Goal: Task Accomplishment & Management: Use online tool/utility

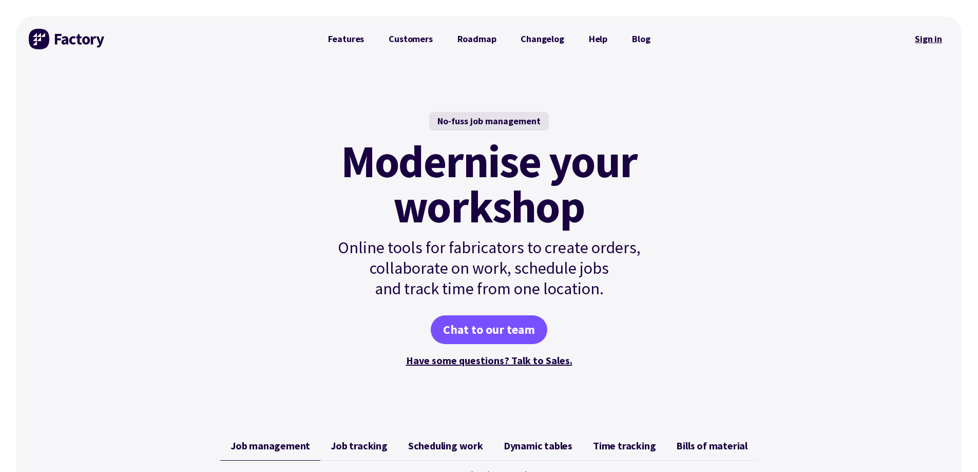
click at [932, 39] on link "Sign in" at bounding box center [929, 39] width 42 height 24
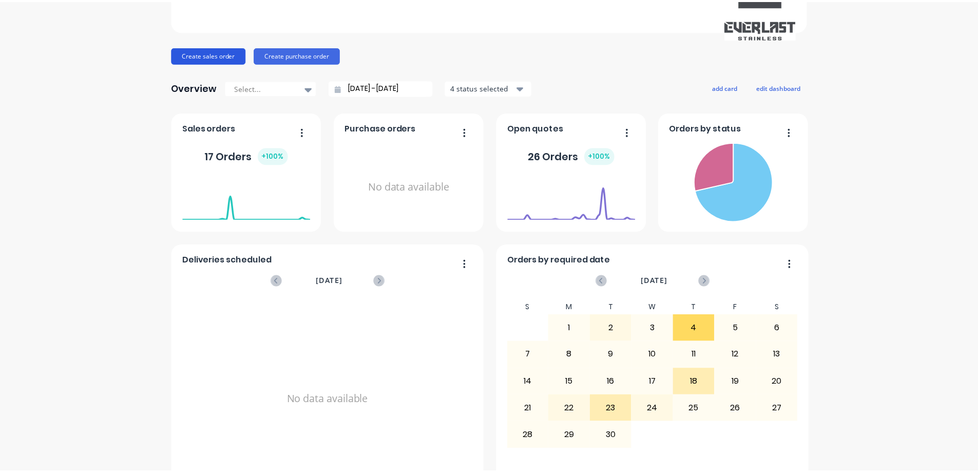
scroll to position [64, 0]
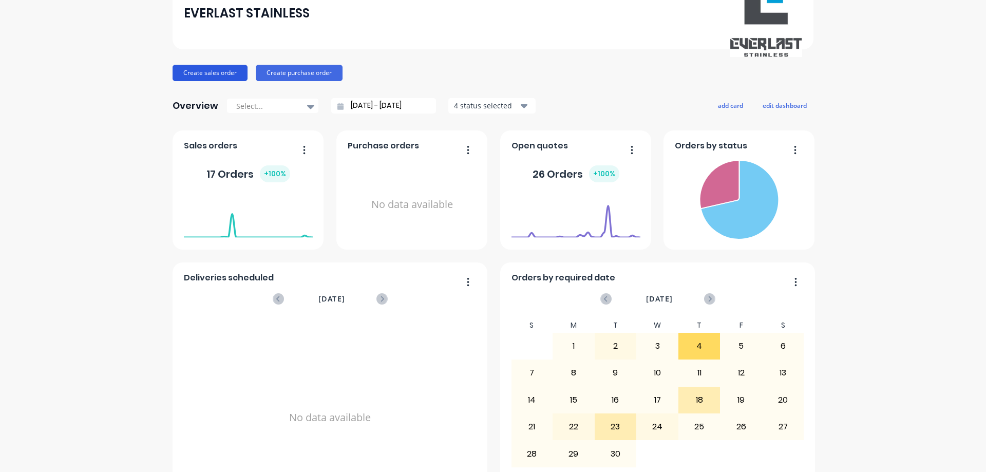
click at [207, 68] on button "Create sales order" at bounding box center [210, 73] width 75 height 16
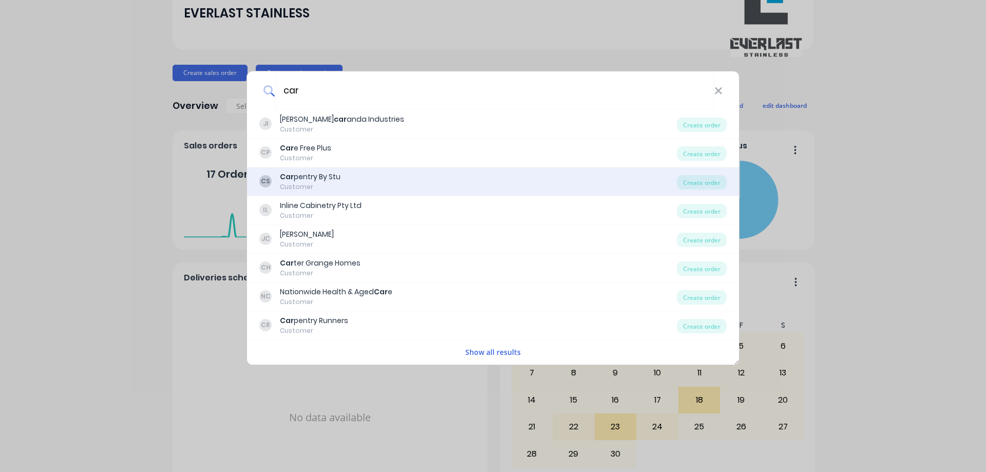
type input "car"
click at [513, 188] on div "CS Car pentry By Stu Customer" at bounding box center [467, 181] width 417 height 20
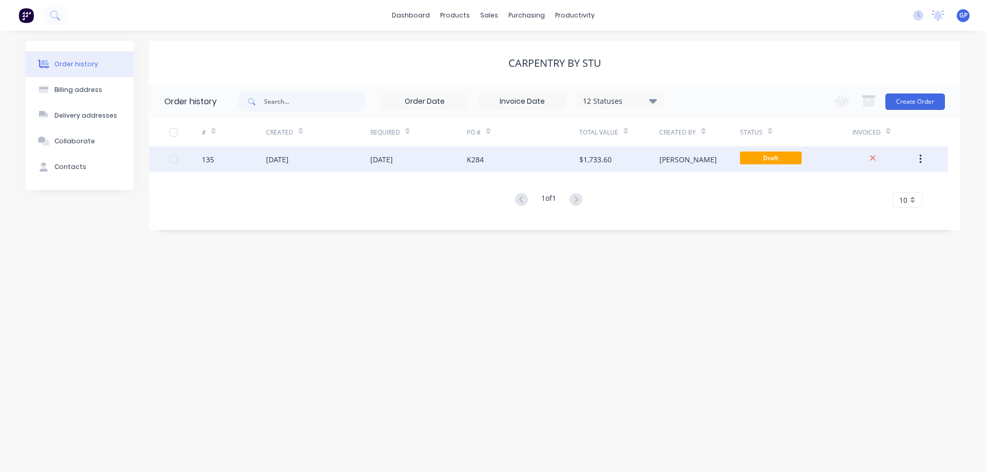
click at [766, 157] on span "Draft" at bounding box center [771, 157] width 62 height 13
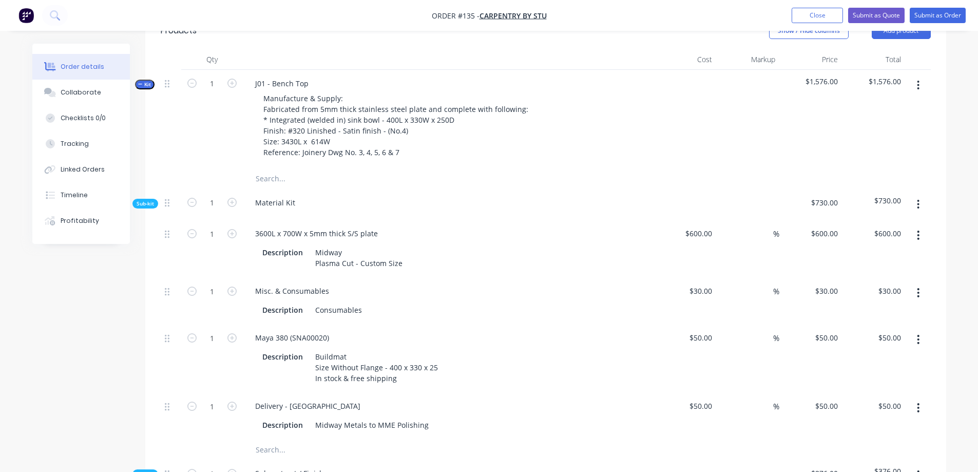
scroll to position [343, 0]
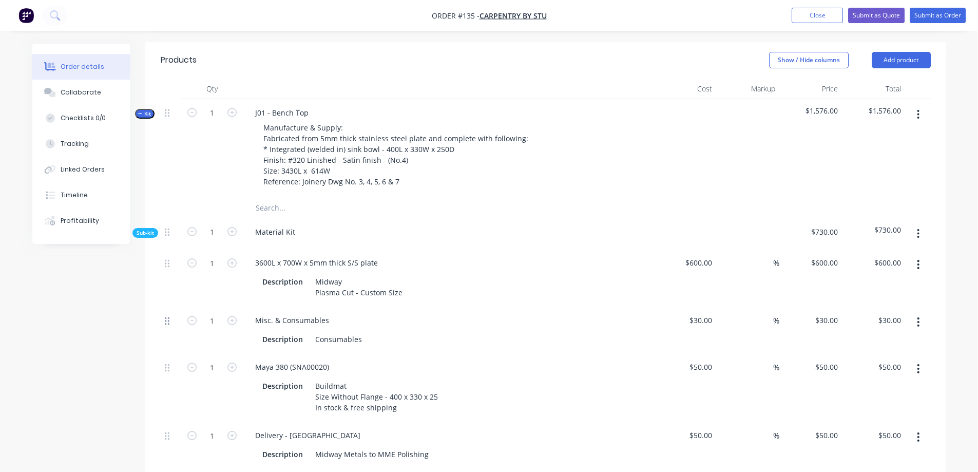
click at [166, 317] on icon at bounding box center [167, 321] width 5 height 8
click at [232, 316] on icon "button" at bounding box center [231, 320] width 9 height 9
type input "2"
type input "$60.00"
click at [232, 316] on icon "button" at bounding box center [231, 320] width 9 height 9
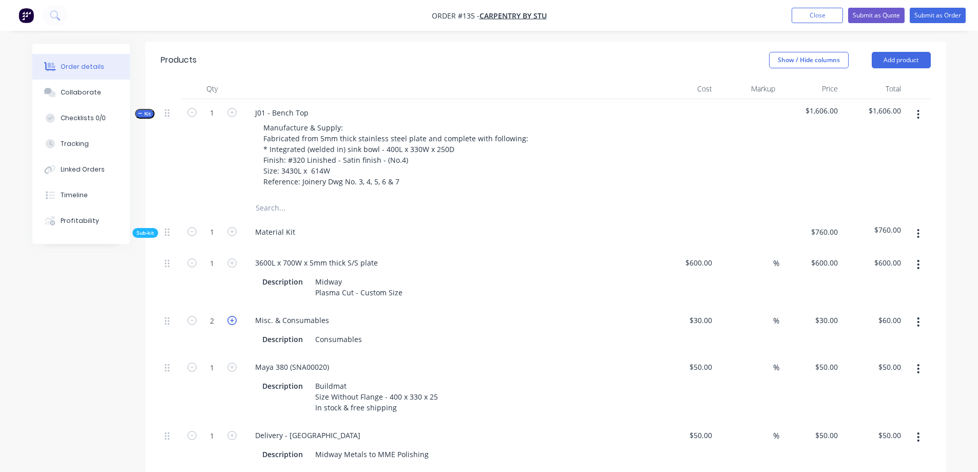
type input "3"
type input "$90.00"
click at [194, 316] on icon "button" at bounding box center [191, 320] width 9 height 9
type input "2"
type input "$60.00"
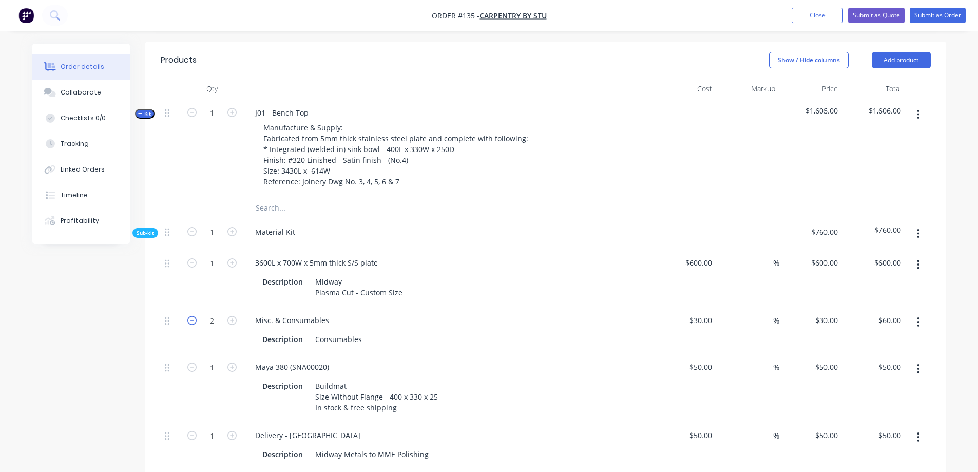
click at [194, 316] on icon "button" at bounding box center [191, 320] width 9 height 9
type input "1"
type input "$30.00"
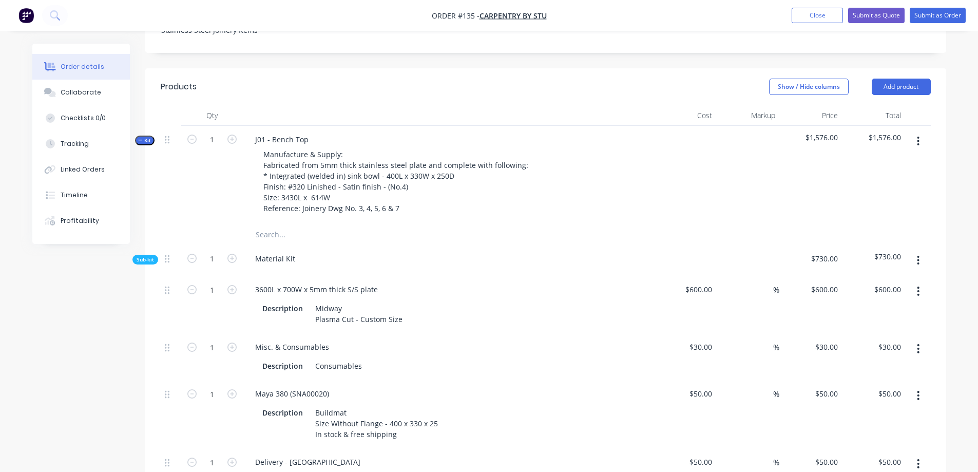
scroll to position [359, 0]
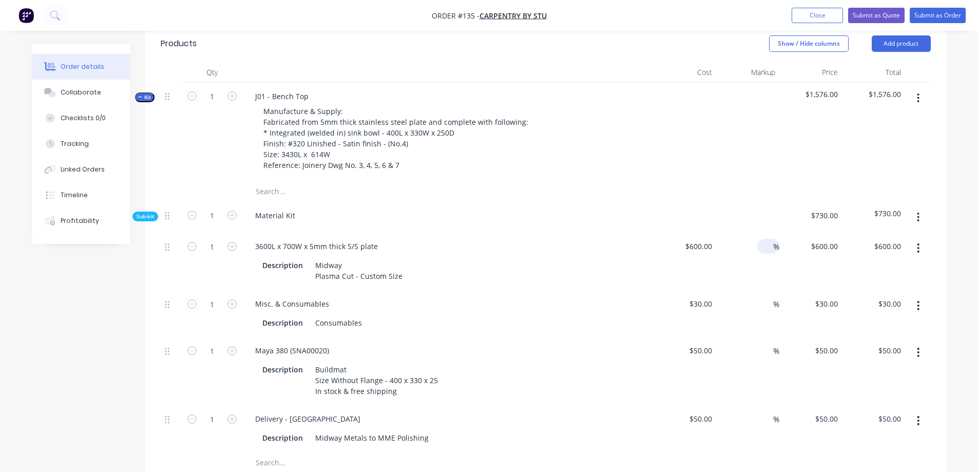
click at [776, 241] on span "%" at bounding box center [776, 247] width 6 height 12
drag, startPoint x: 676, startPoint y: 237, endPoint x: 643, endPoint y: 241, distance: 33.1
click at [649, 241] on div "1 3600L x 700W x 5mm thick S/S plate Description Midway Plasma Cut - Custom Siz…" at bounding box center [546, 262] width 770 height 58
click at [775, 241] on span "%" at bounding box center [776, 247] width 6 height 12
type input "20"
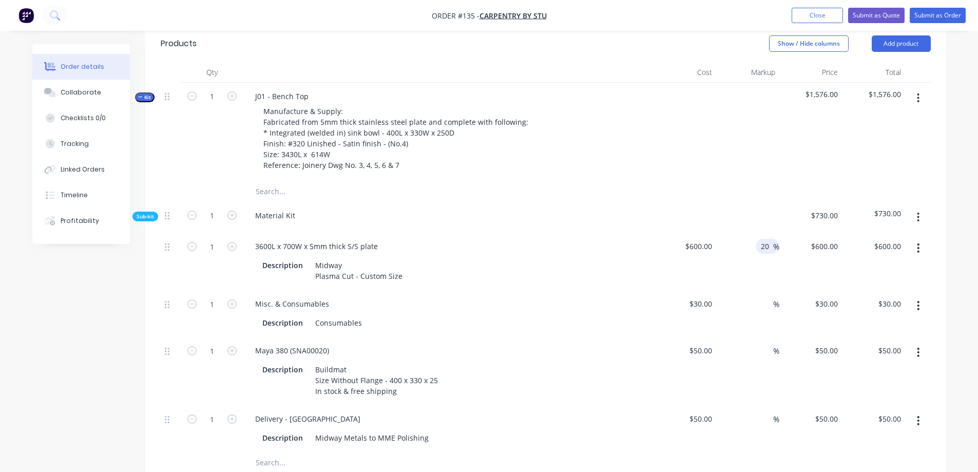
type input "720"
type input "$720.00"
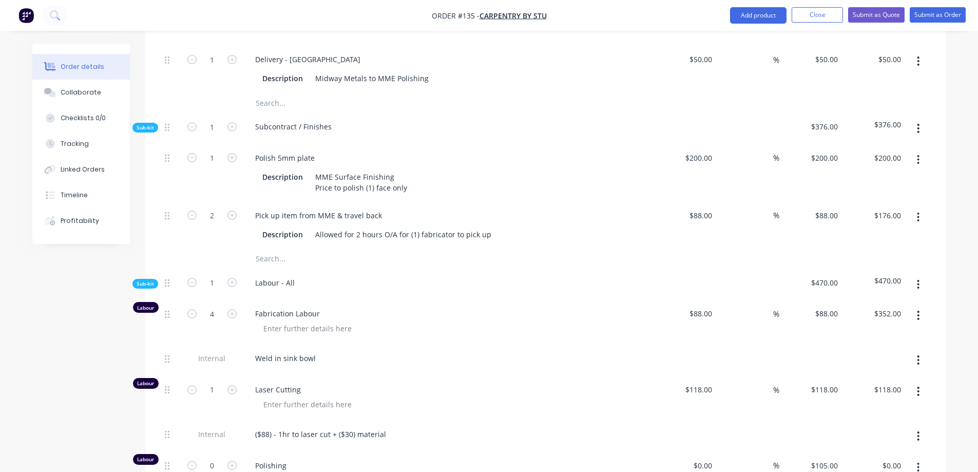
scroll to position [821, 0]
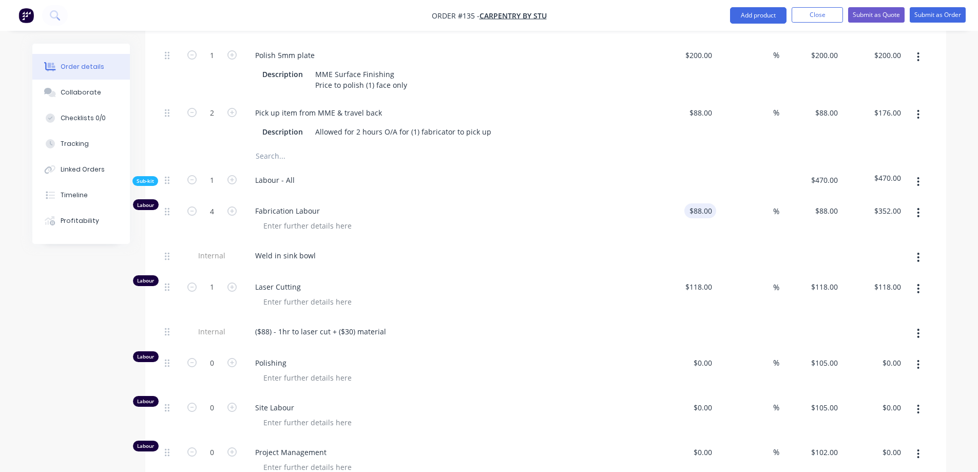
type input "$720.00"
click at [710, 203] on input "88" at bounding box center [709, 210] width 13 height 15
type input "1"
type input "$0.00"
type input "0"
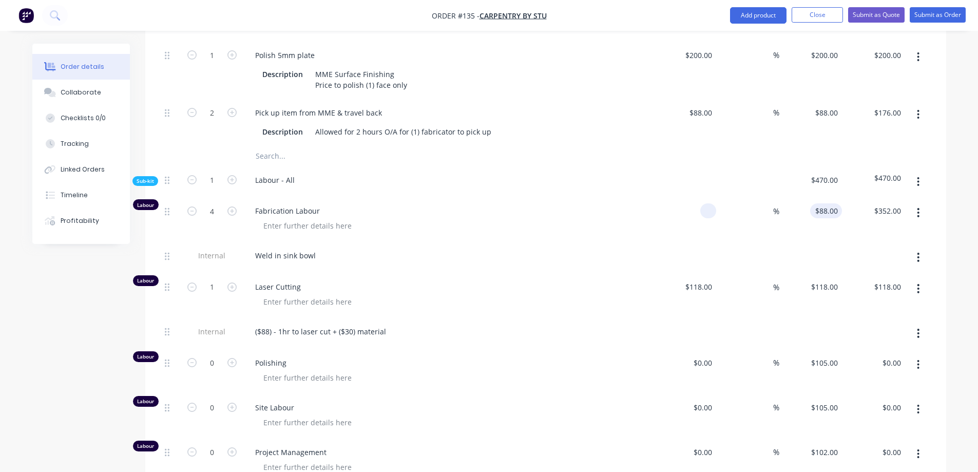
type input "$0.00"
click at [832, 203] on input "0" at bounding box center [836, 210] width 12 height 15
type input "$105.00"
type input "420.00"
type input "0"
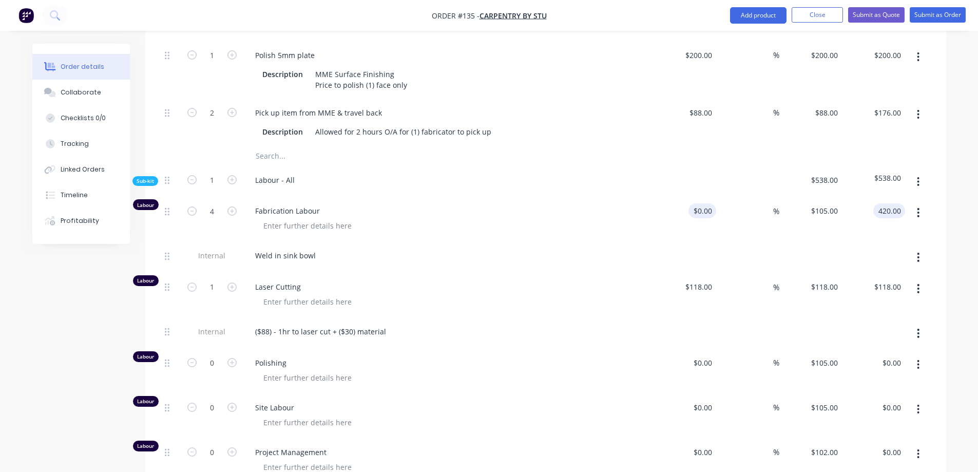
type input "$420.00"
click at [699, 197] on div "0 0" at bounding box center [685, 219] width 63 height 45
type input "$105.00"
click at [811, 197] on div "105 $105.00" at bounding box center [810, 219] width 63 height 45
type input "0"
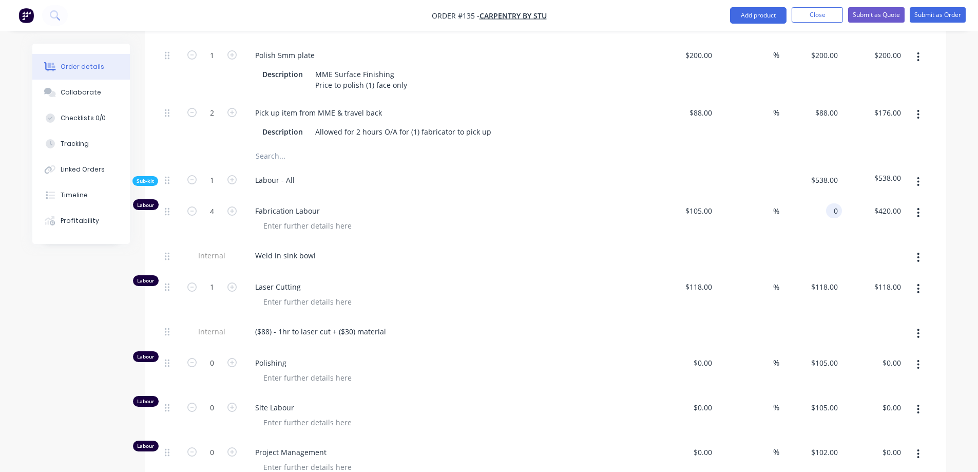
type input "-100"
type input "$0.00"
click at [767, 203] on input "-100" at bounding box center [763, 210] width 20 height 15
type input "0"
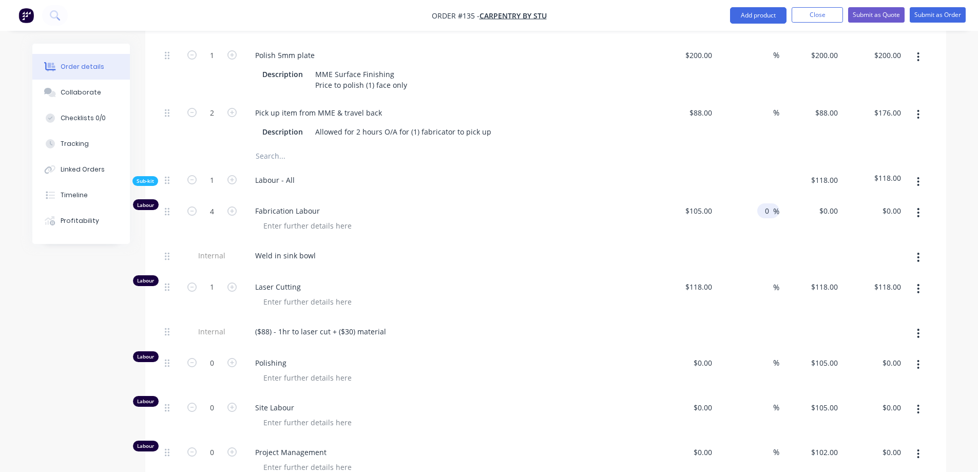
type input "105"
type input "$420.00"
type input "$105.00"
type input "$420.00"
click at [774, 205] on span "%" at bounding box center [776, 211] width 6 height 12
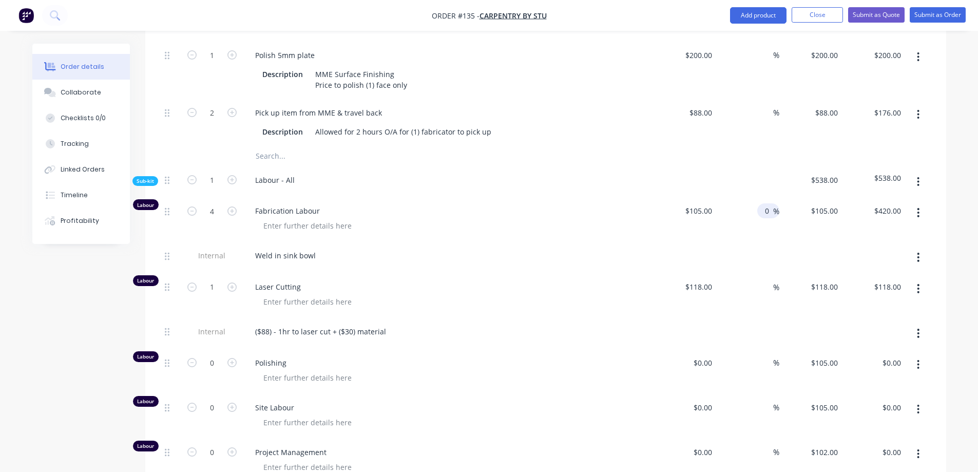
type input "0"
type input "$105.00"
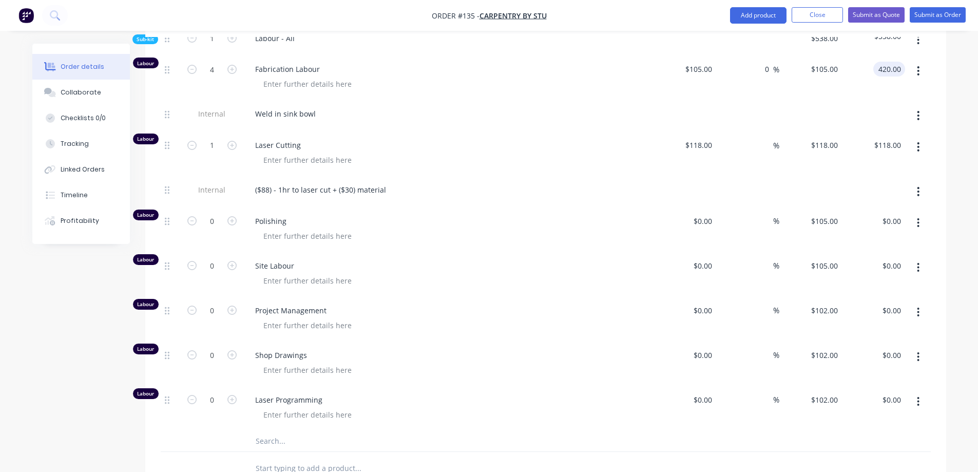
scroll to position [976, 0]
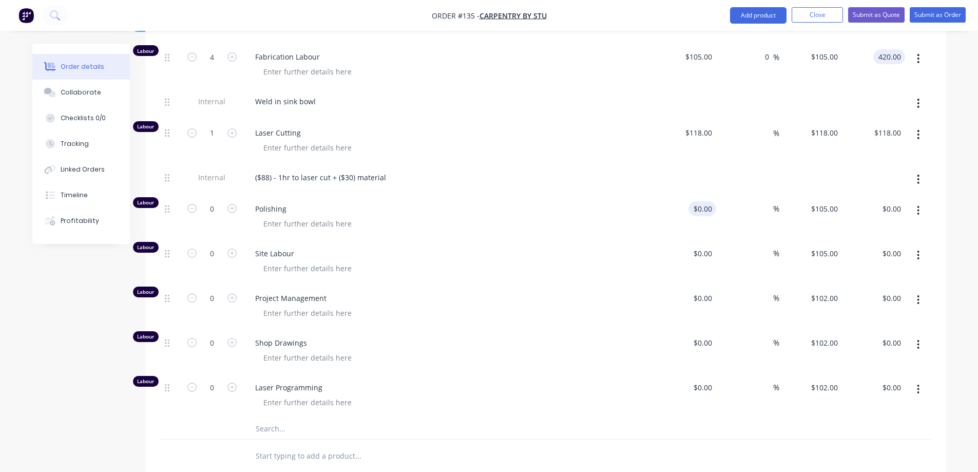
type input "$420.00"
click at [705, 201] on input "0" at bounding box center [710, 208] width 12 height 15
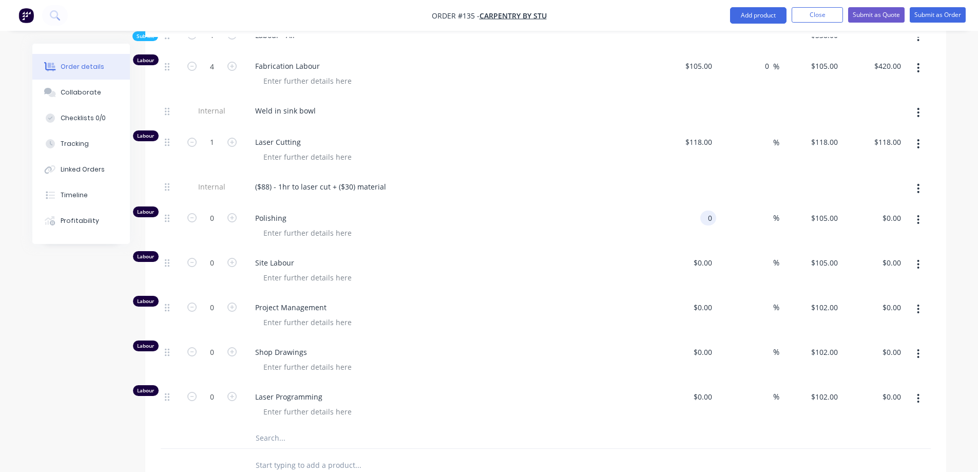
scroll to position [924, 0]
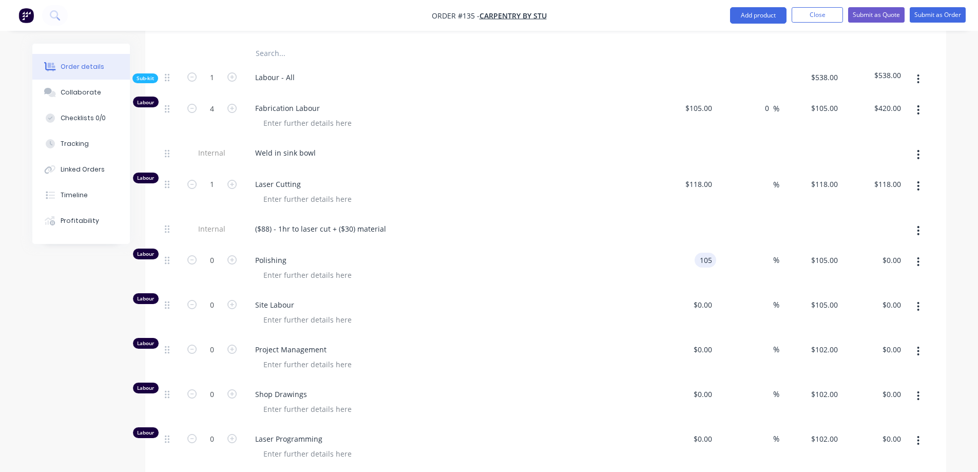
type input "$105.00"
type input "0"
type input "$105.00"
type input "0.00"
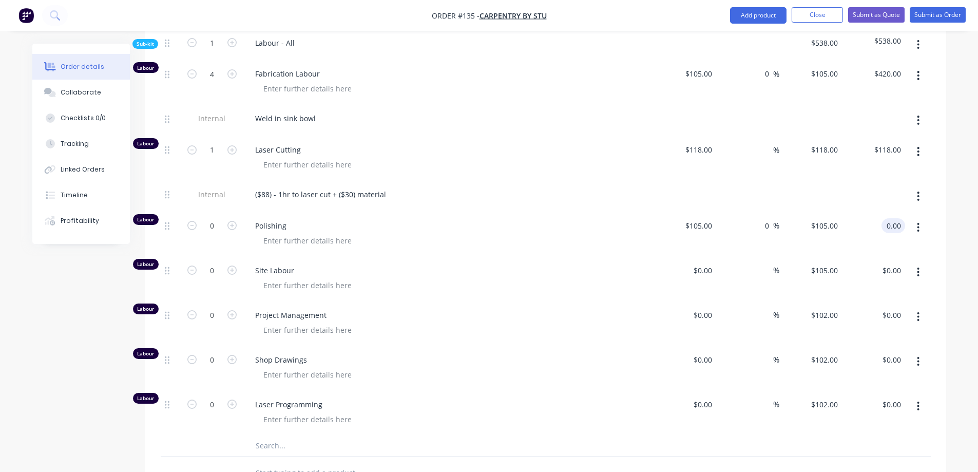
scroll to position [976, 0]
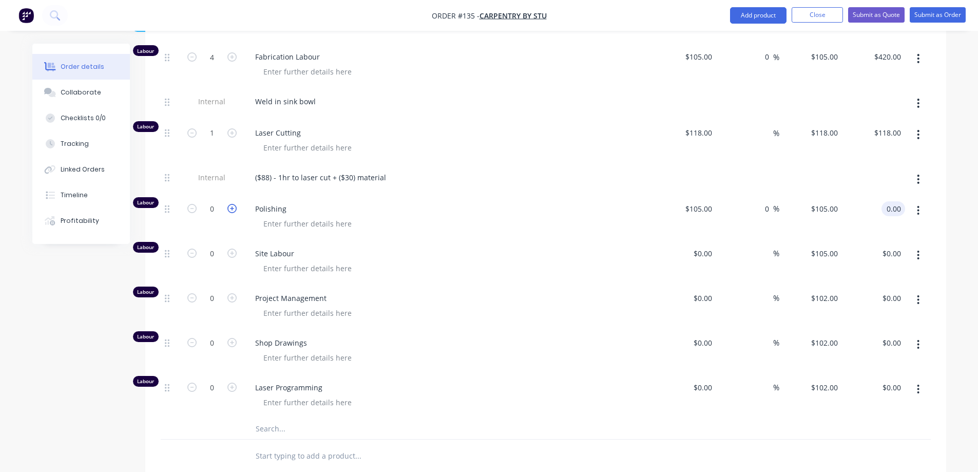
type input "-100"
type input "$0.00"
click at [228, 204] on icon "button" at bounding box center [231, 208] width 9 height 9
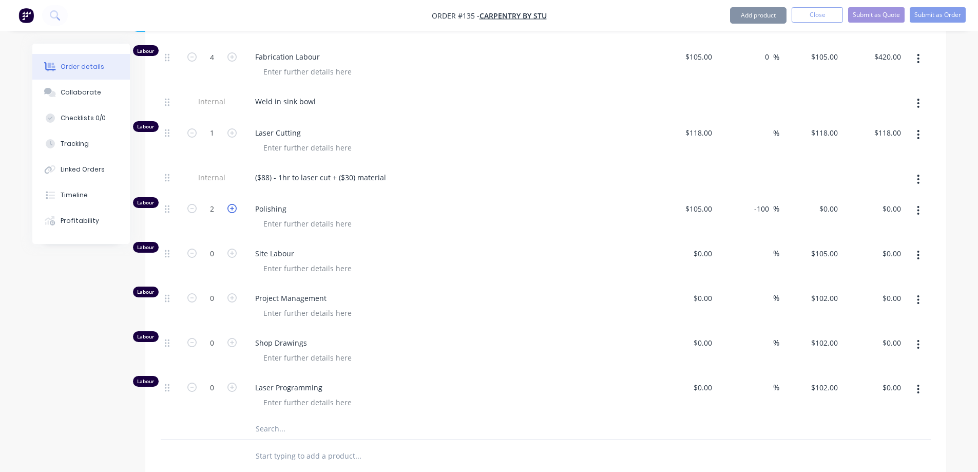
click at [228, 204] on icon "button" at bounding box center [231, 208] width 9 height 9
type input "6"
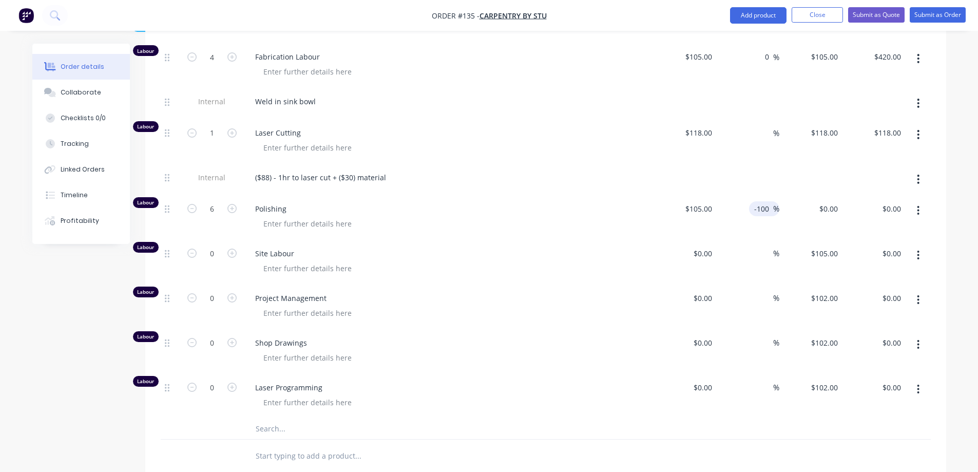
click at [766, 201] on input "-100" at bounding box center [763, 208] width 20 height 15
type input "00"
type input "105"
type input "$630.00"
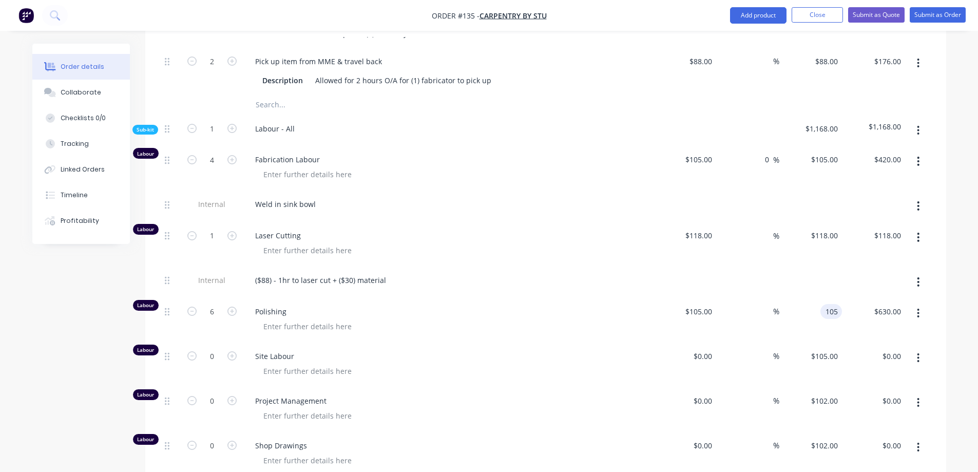
scroll to position [924, 0]
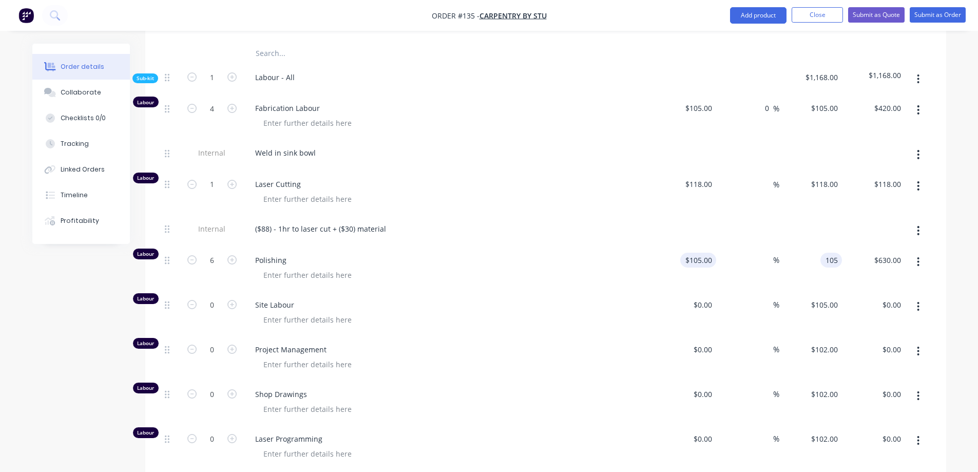
type input "105"
type input "$105.00"
click at [704, 253] on input "105" at bounding box center [707, 260] width 17 height 15
type input "$0.00"
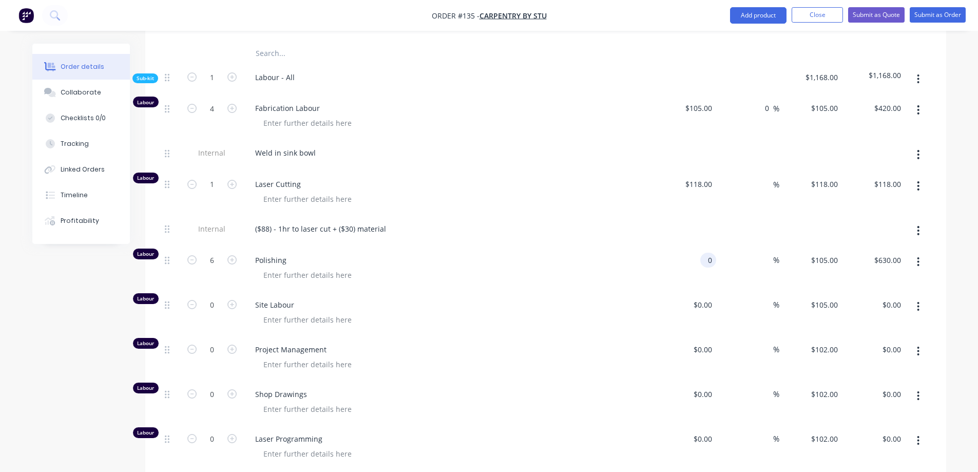
type input "$0.00"
click at [828, 253] on div "0 0" at bounding box center [834, 260] width 16 height 15
type input "$105.00"
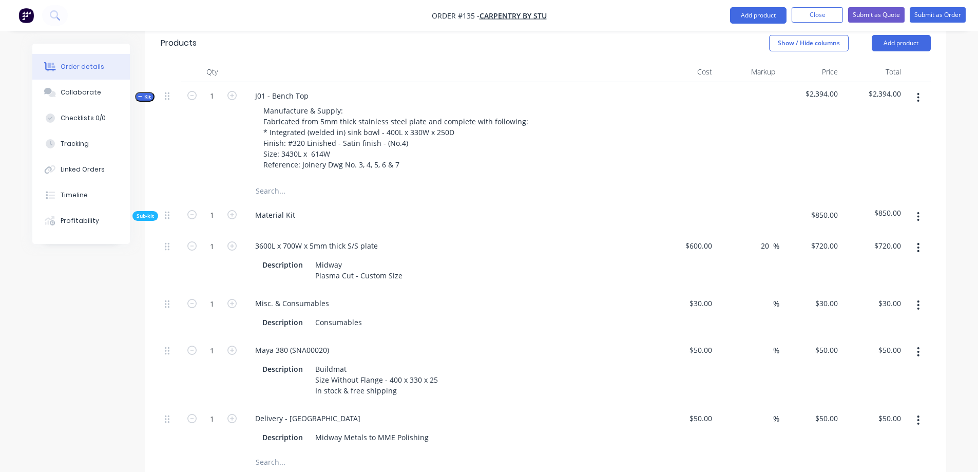
scroll to position [308, 0]
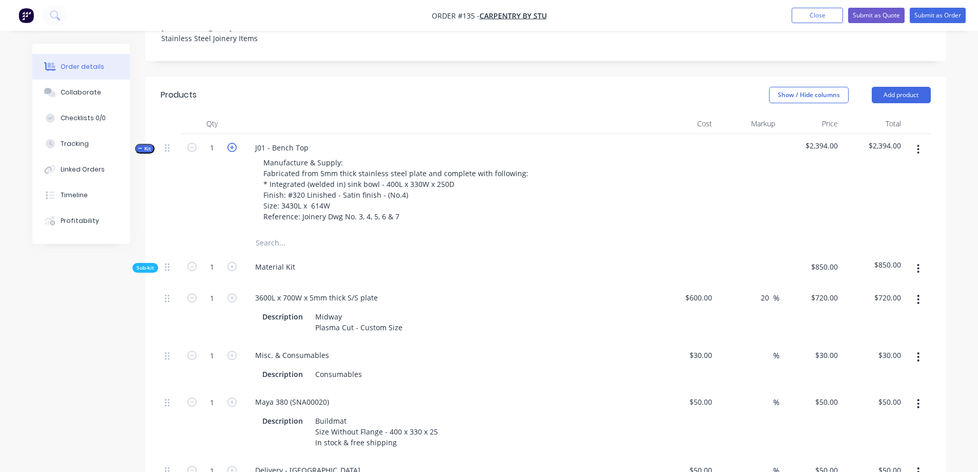
type input "$630.00"
click at [232, 143] on icon "button" at bounding box center [231, 147] width 9 height 9
type input "2"
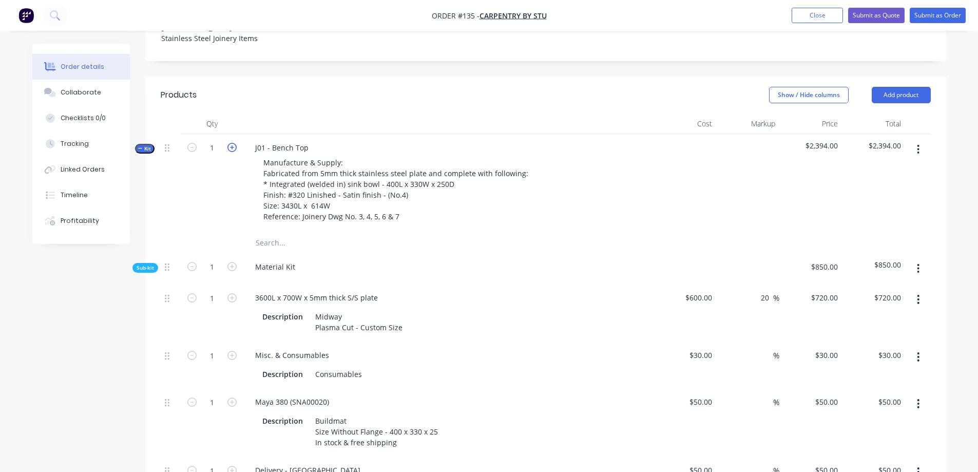
type input "$1,440.00"
type input "2"
type input "$60.00"
type input "0"
type input "$0.00"
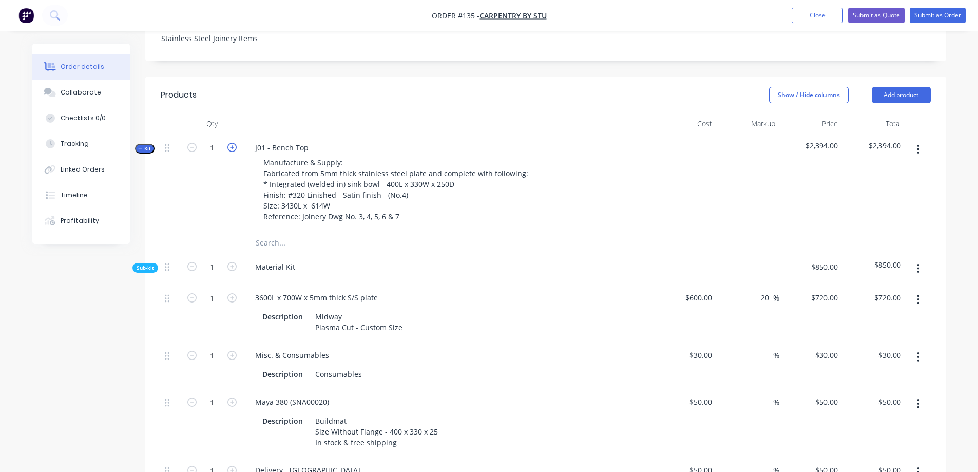
type input "2"
type input "$100.00"
type input "2"
type input "$400.00"
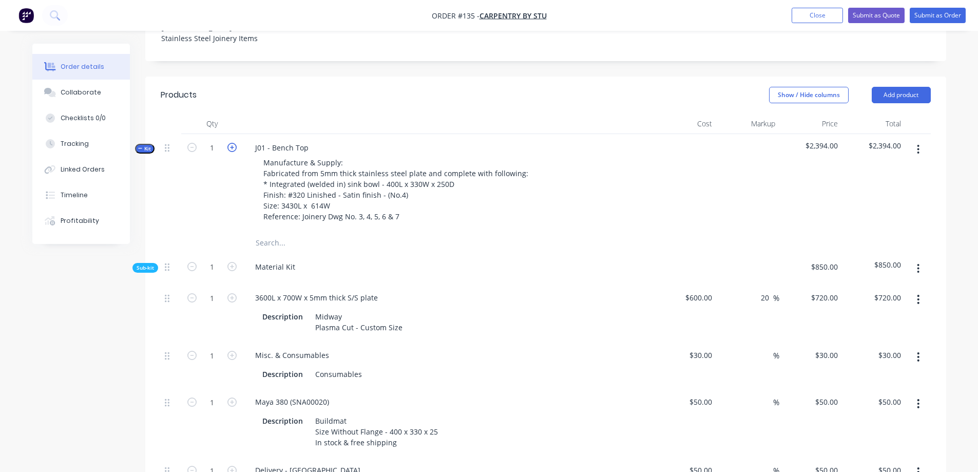
type input "4"
type input "$352.00"
type input "2"
type input "8"
type input "$840.00"
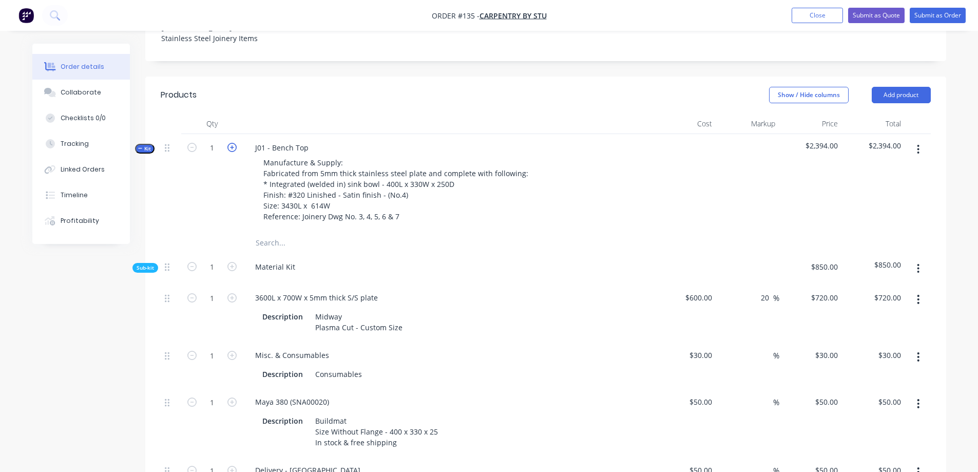
type input "2"
type input "$236.00"
type input "12"
type input "$1,260.00"
click at [196, 143] on icon "button" at bounding box center [191, 147] width 9 height 9
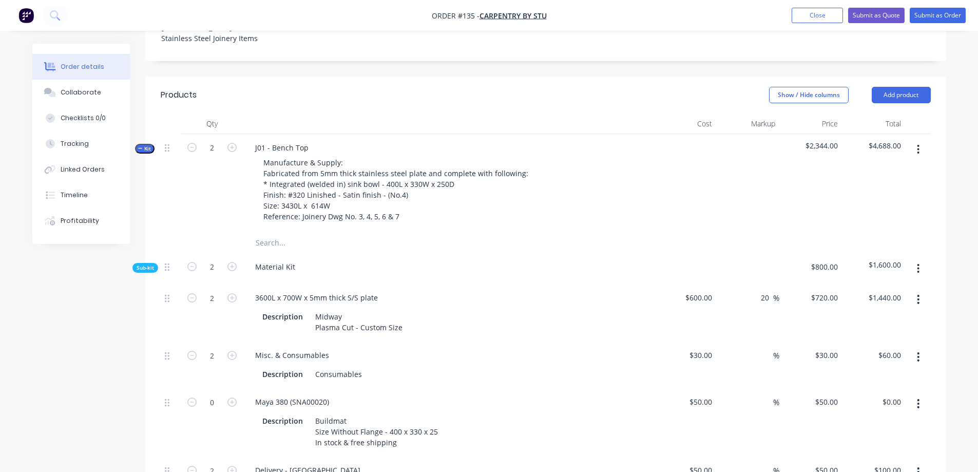
type input "1"
type input "$720.00"
type input "1"
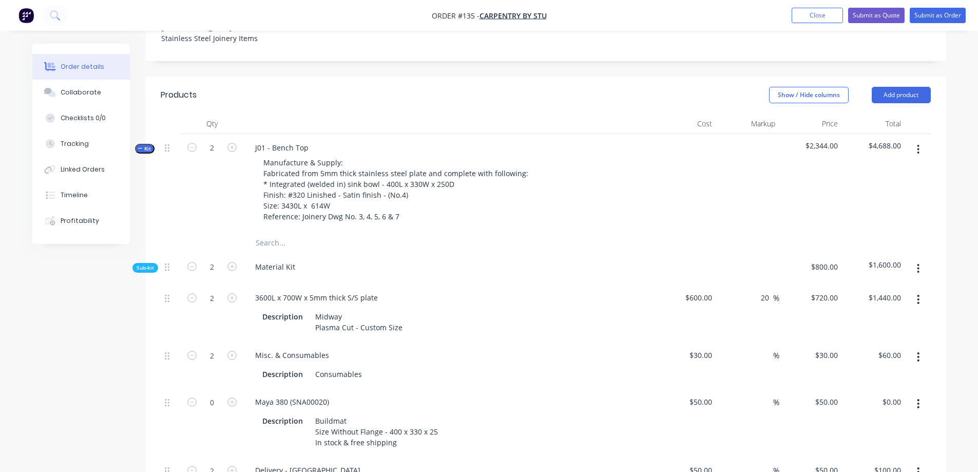
type input "$30.00"
type input "1"
type input "$50.00"
type input "1"
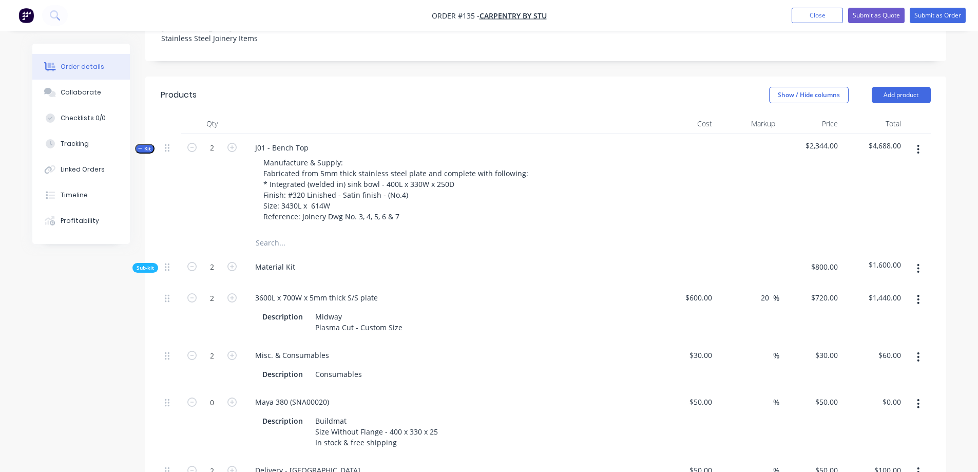
type input "$200.00"
type input "2"
type input "$176.00"
type input "1"
type input "4"
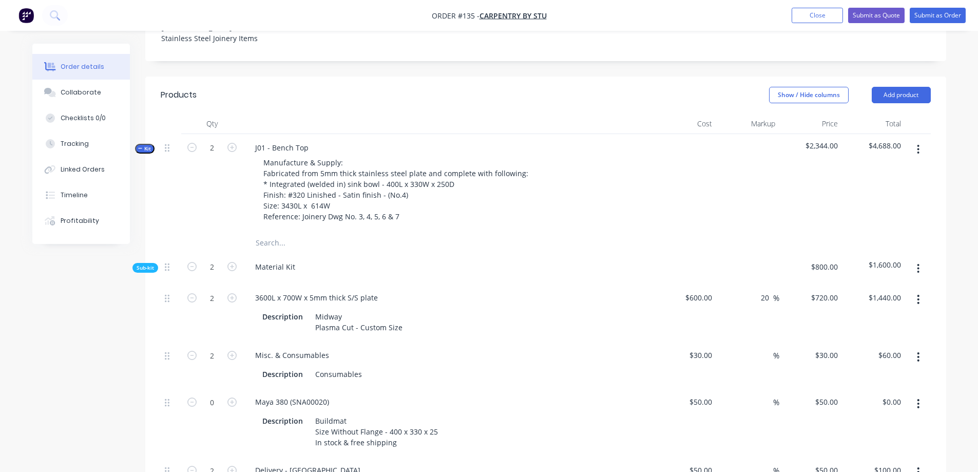
type input "$420.00"
type input "1"
type input "$118.00"
type input "6"
type input "$630.00"
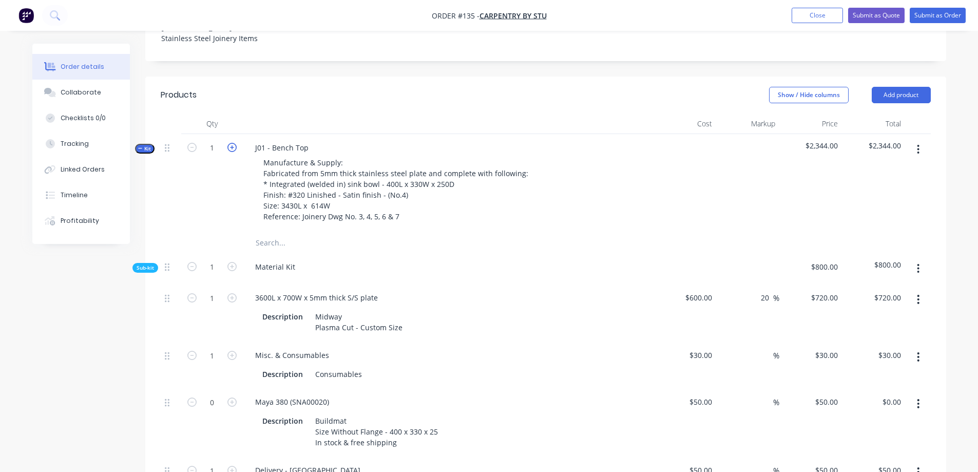
click at [227, 143] on icon "button" at bounding box center [231, 147] width 9 height 9
type input "2"
type input "$1,440.00"
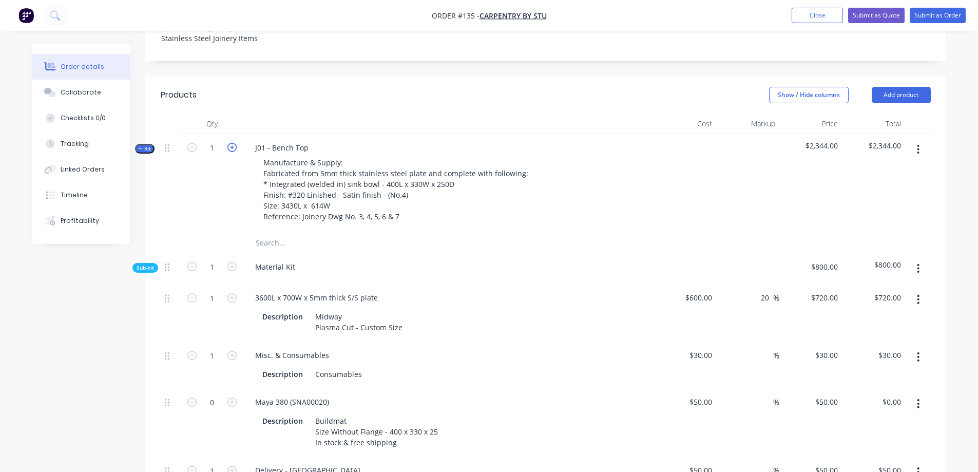
type input "2"
type input "$60.00"
type input "2"
type input "$100.00"
type input "2"
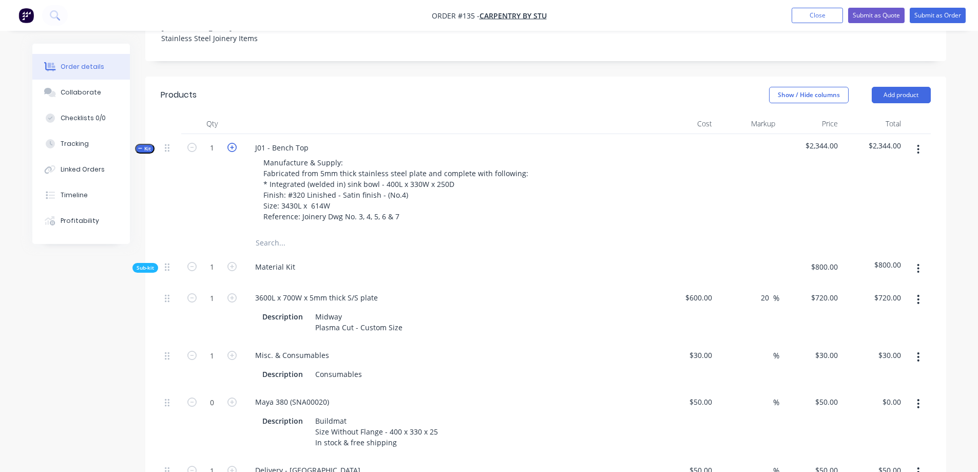
type input "2"
type input "$400.00"
type input "4"
type input "$352.00"
type input "2"
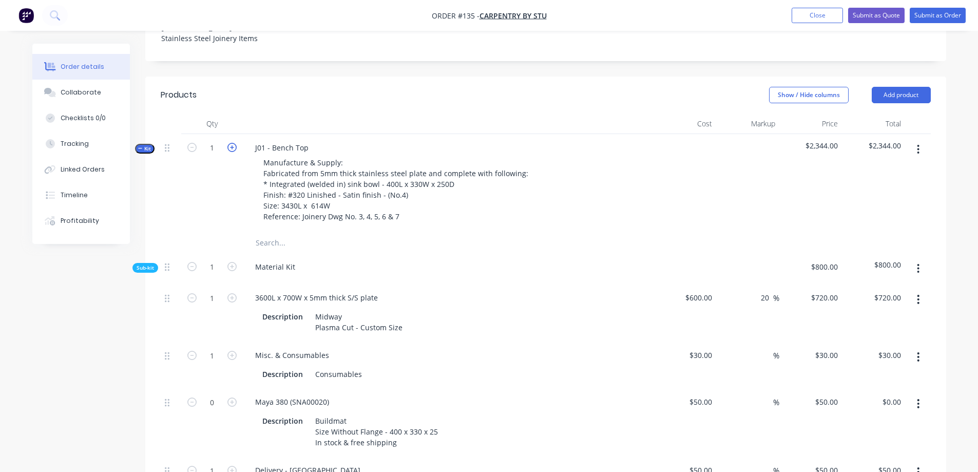
type input "8"
type input "$840.00"
type input "2"
type input "$236.00"
type input "12"
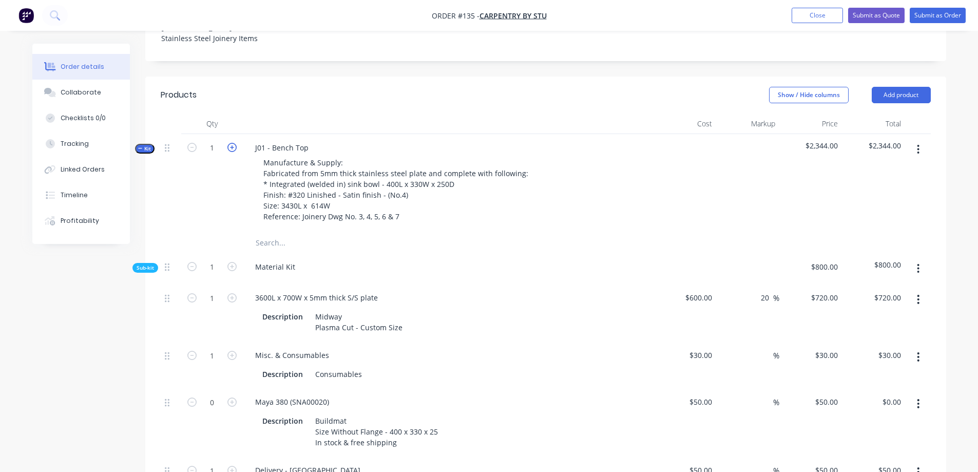
type input "$1,260.00"
click at [227, 143] on icon "button" at bounding box center [231, 147] width 9 height 9
type input "3"
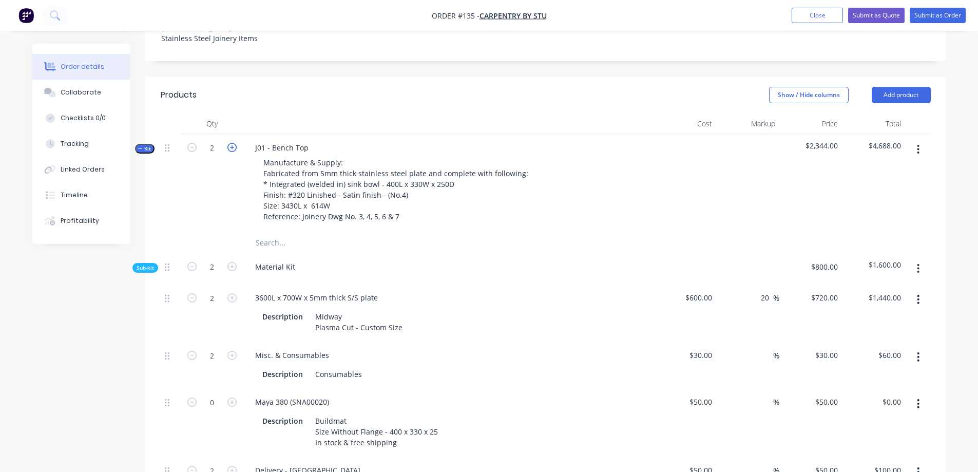
type input "$2,160.00"
type input "3"
type input "$90.00"
type input "3"
type input "$150.00"
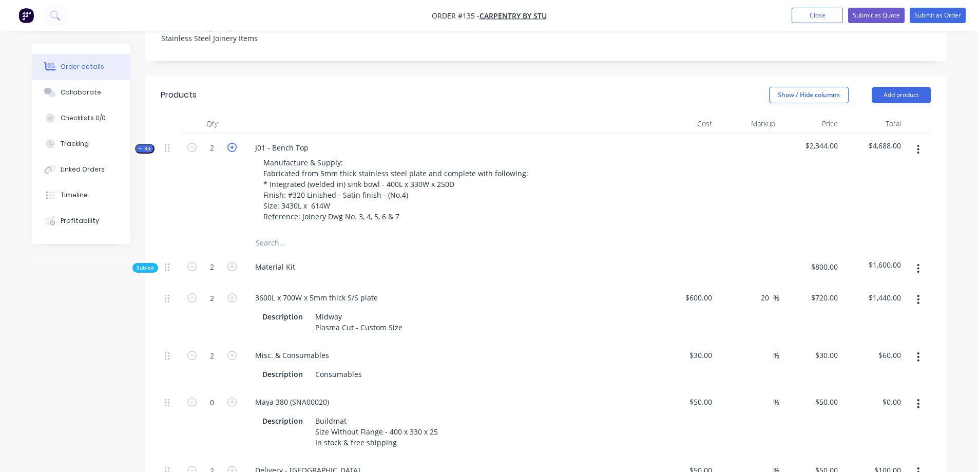
type input "3"
type input "$600.00"
type input "6"
type input "$528.00"
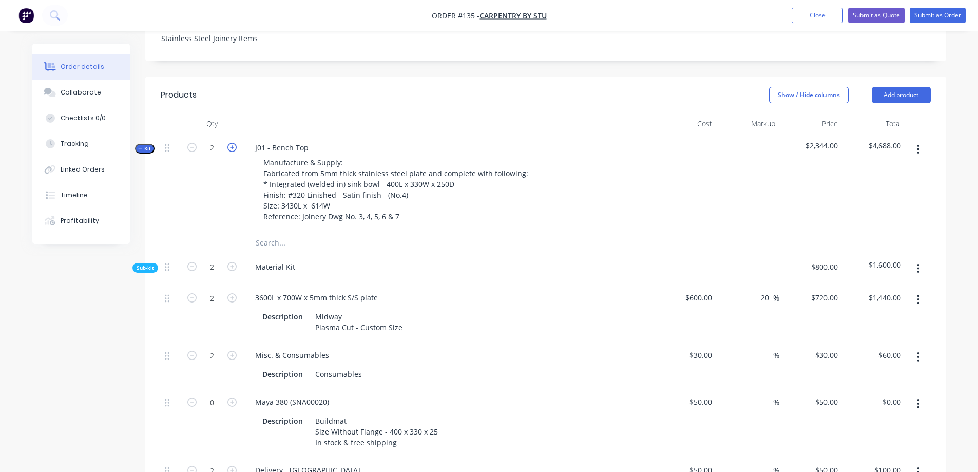
type input "3"
type input "12"
type input "$1,260.00"
type input "3"
type input "$354.00"
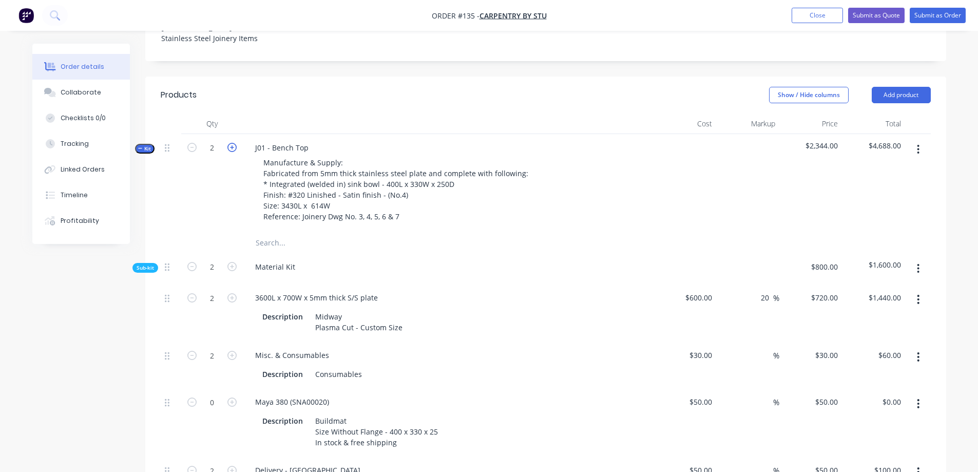
type input "18"
type input "$1,890.00"
click at [194, 143] on icon "button" at bounding box center [191, 147] width 9 height 9
type input "2"
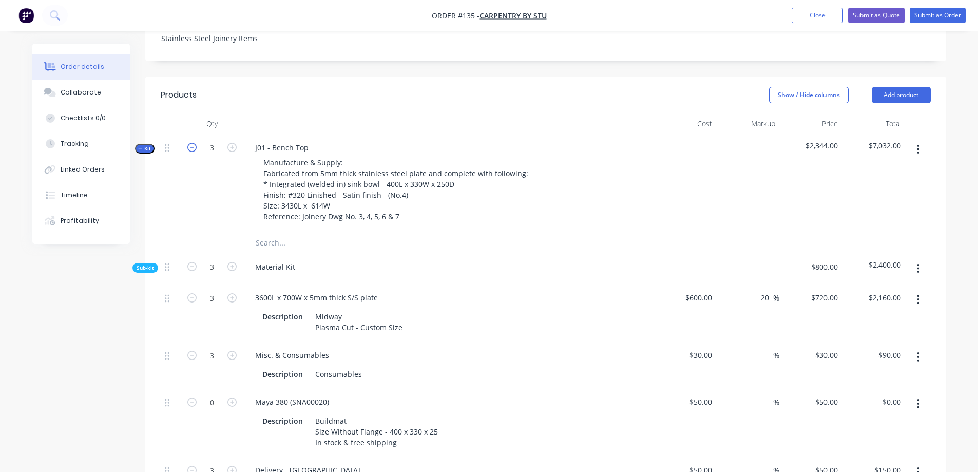
type input "2"
type input "$1,440.00"
type input "2"
type input "$60.00"
type input "2"
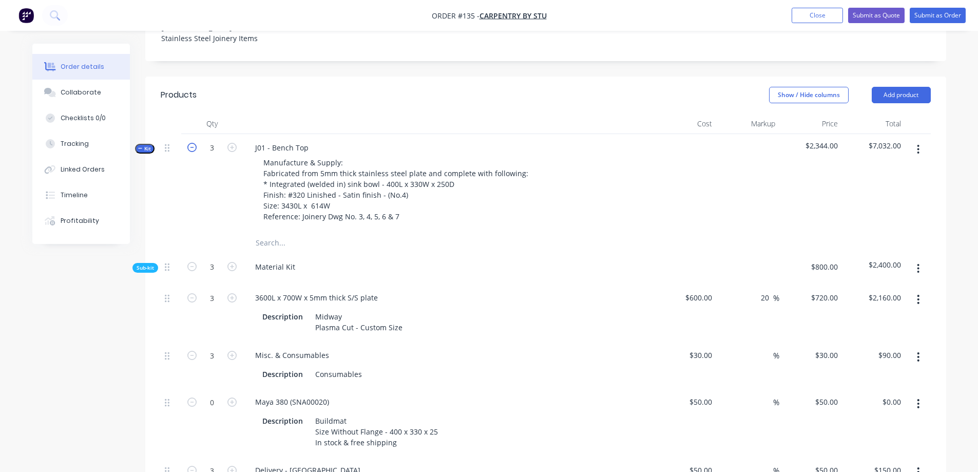
type input "$100.00"
type input "2"
type input "$400.00"
type input "4"
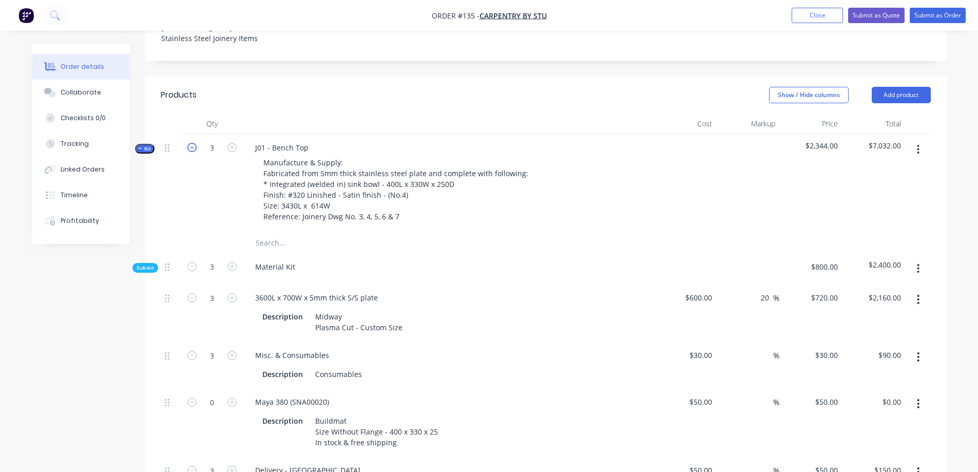
type input "$352.00"
type input "2"
type input "8"
type input "$840.00"
type input "2"
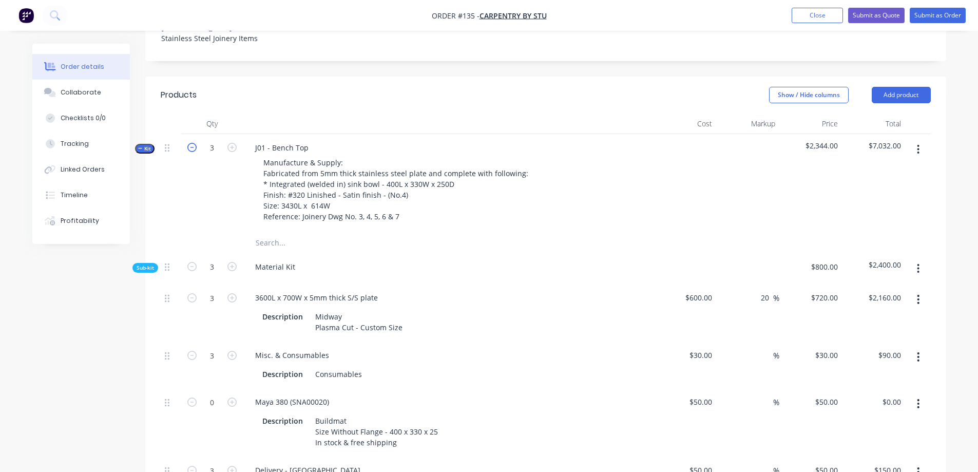
type input "$236.00"
type input "12"
type input "$1,260.00"
click at [194, 143] on icon "button" at bounding box center [191, 147] width 9 height 9
type input "1"
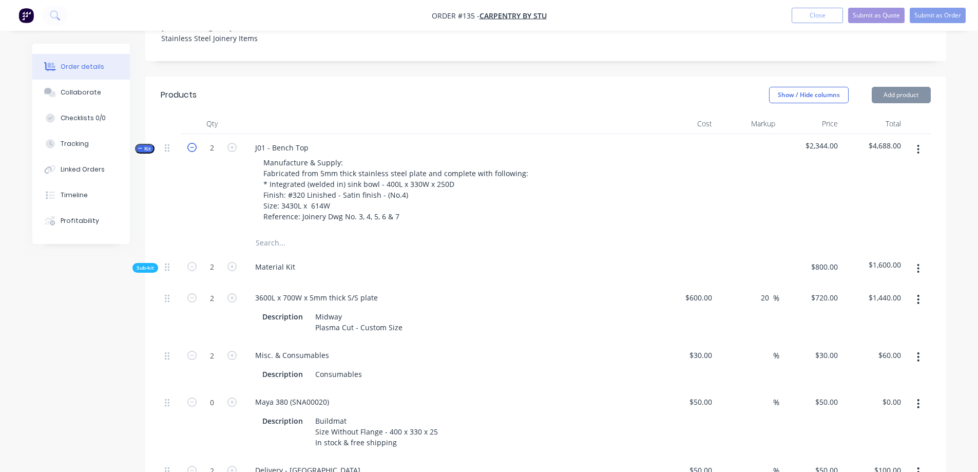
type input "1"
type input "$720.00"
type input "1"
type input "$30.00"
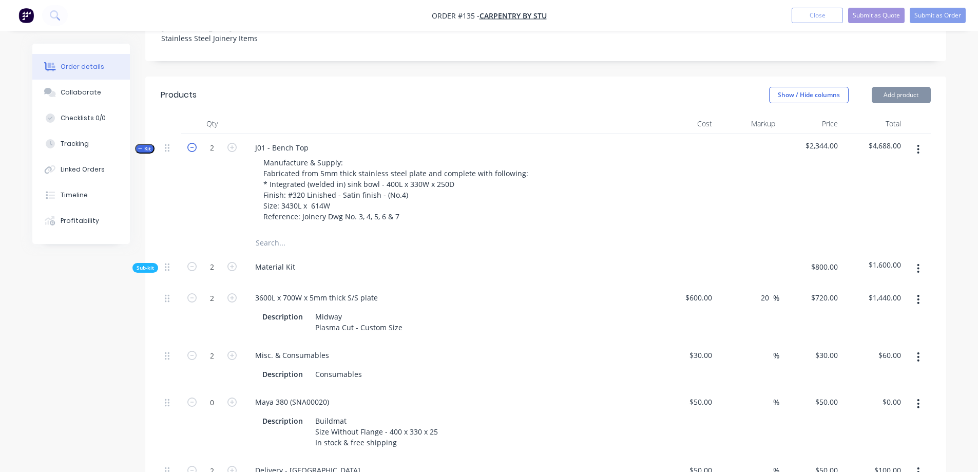
type input "1"
type input "$50.00"
type input "1"
type input "$200.00"
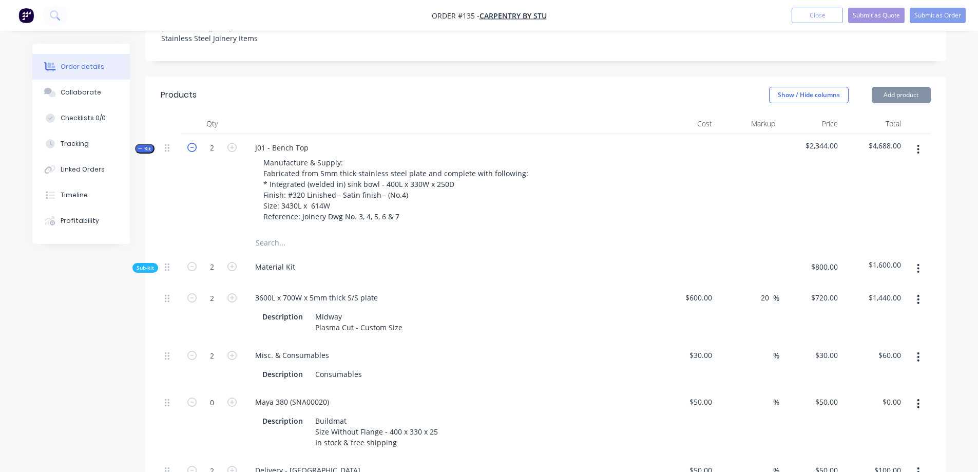
type input "2"
type input "$176.00"
type input "1"
type input "4"
type input "$420.00"
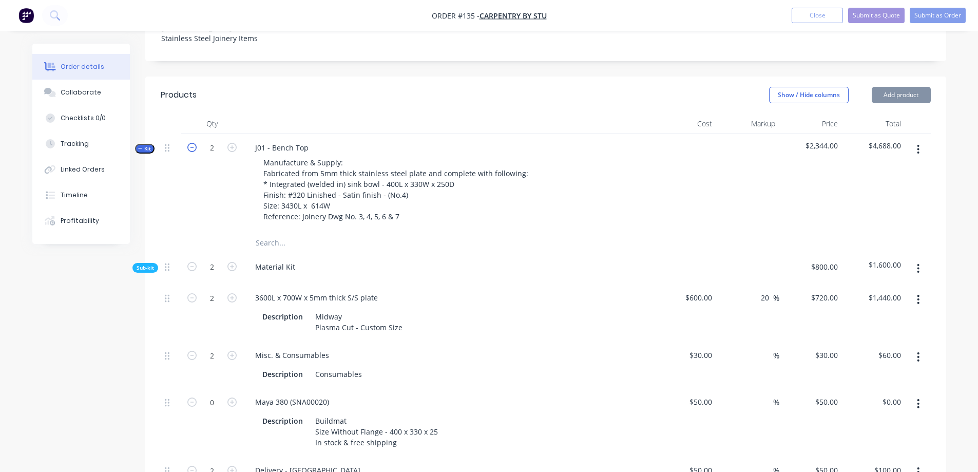
type input "1"
type input "$118.00"
type input "6"
type input "$630.00"
click at [233, 143] on icon "button" at bounding box center [231, 147] width 9 height 9
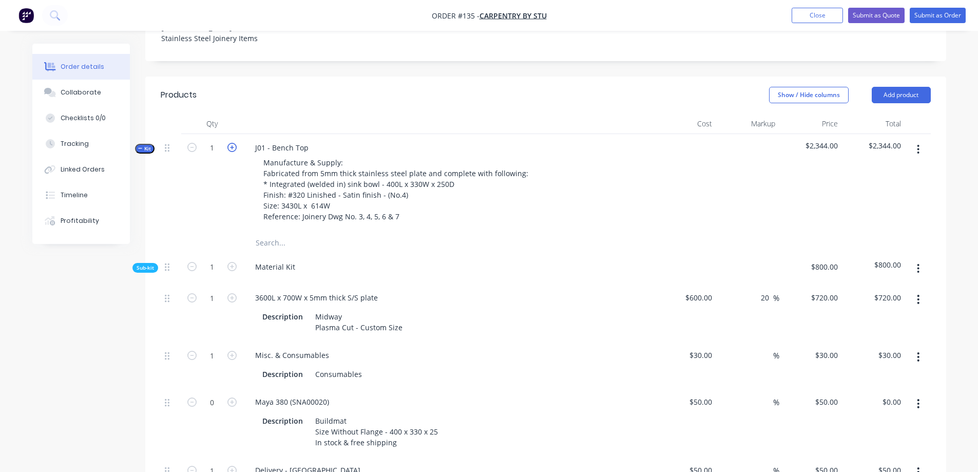
type input "2"
type input "$1,440.00"
type input "2"
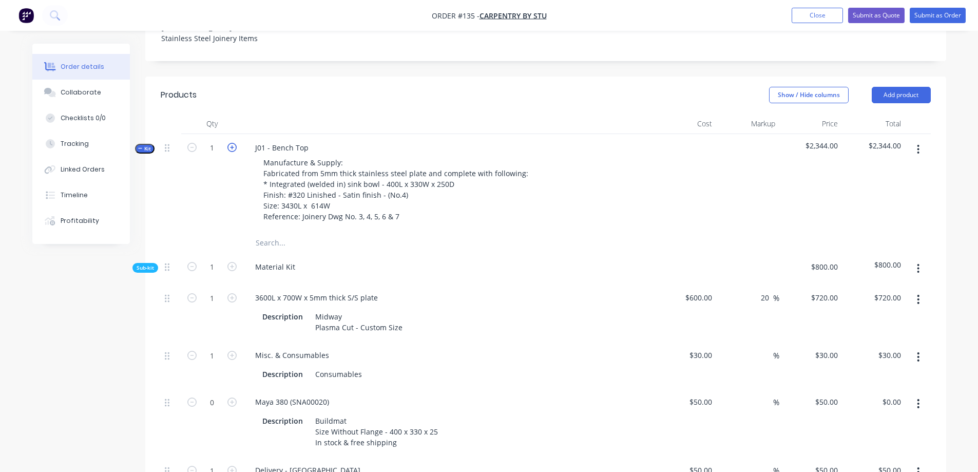
type input "$60.00"
type input "2"
type input "$100.00"
type input "2"
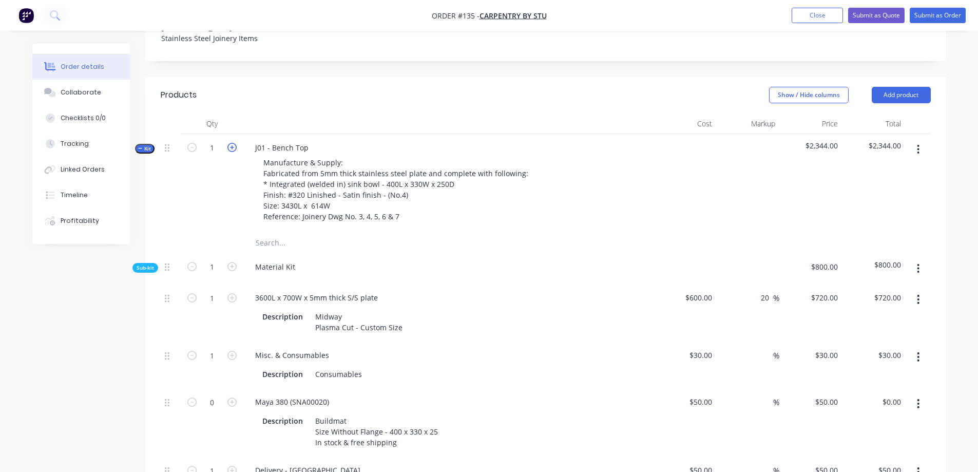
type input "$400.00"
type input "4"
type input "$352.00"
type input "2"
type input "8"
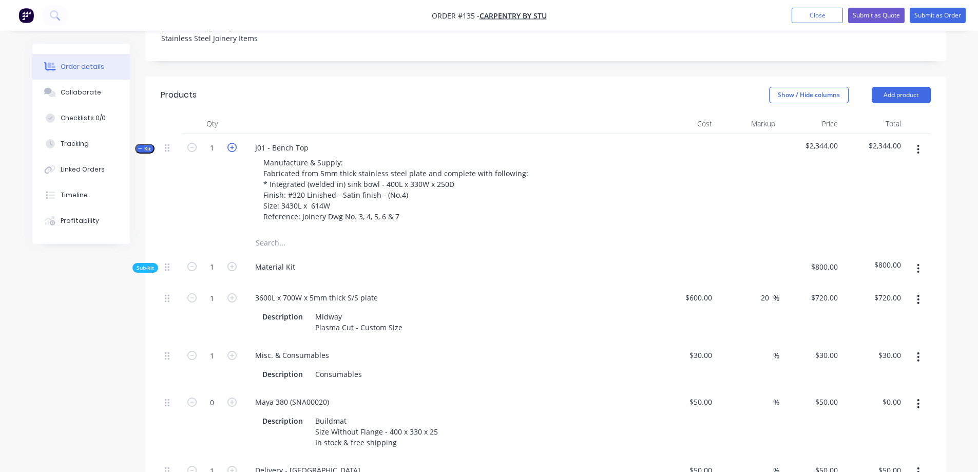
type input "$840.00"
type input "2"
type input "$236.00"
type input "12"
type input "$1,260.00"
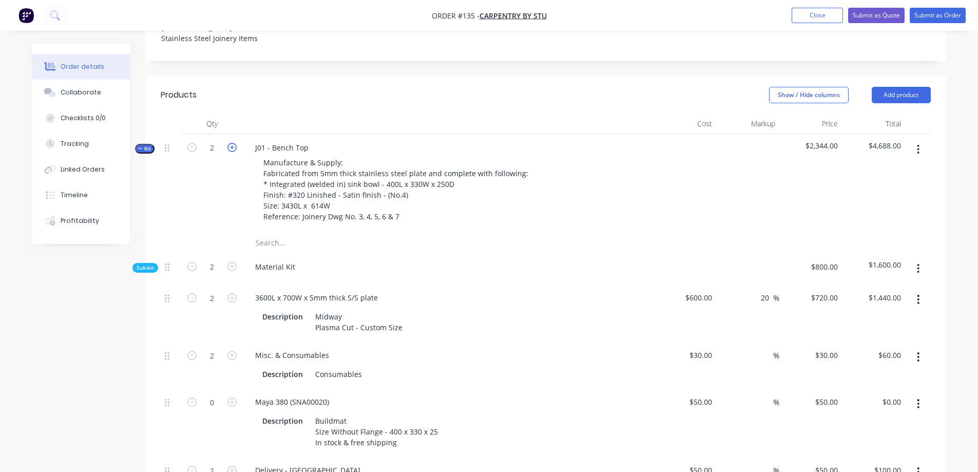
click at [233, 143] on icon "button" at bounding box center [231, 147] width 9 height 9
type input "3"
click at [228, 143] on icon "button" at bounding box center [231, 147] width 9 height 9
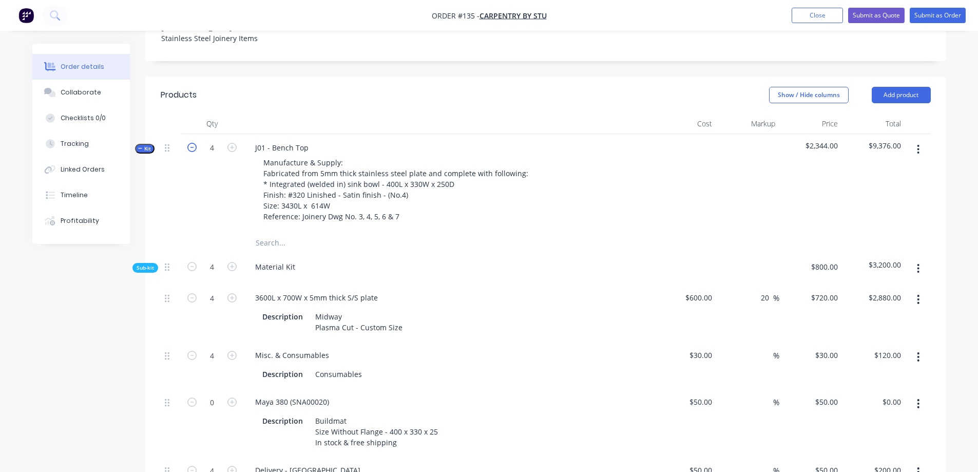
click at [189, 143] on icon "button" at bounding box center [191, 147] width 9 height 9
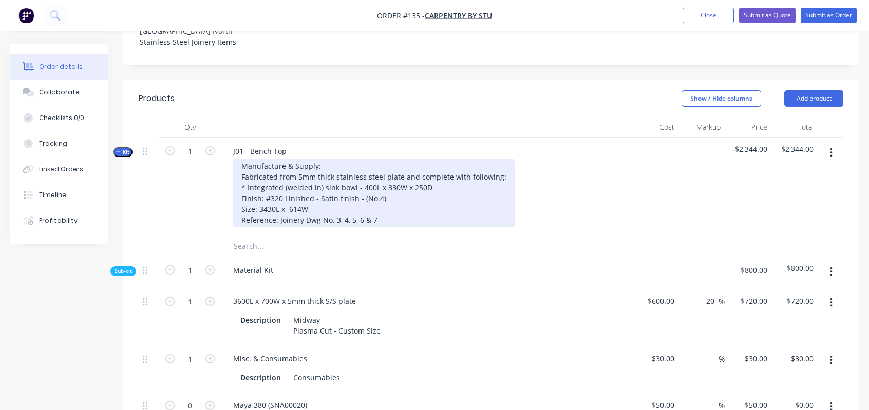
scroll to position [257, 0]
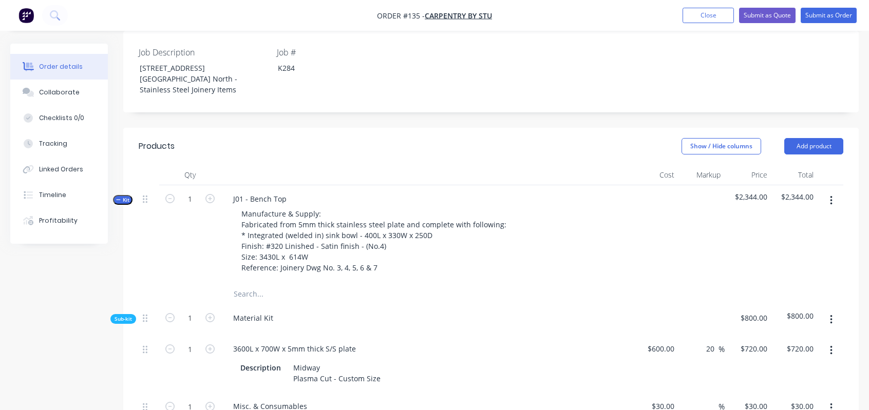
click at [438, 284] on div at bounding box center [379, 294] width 308 height 21
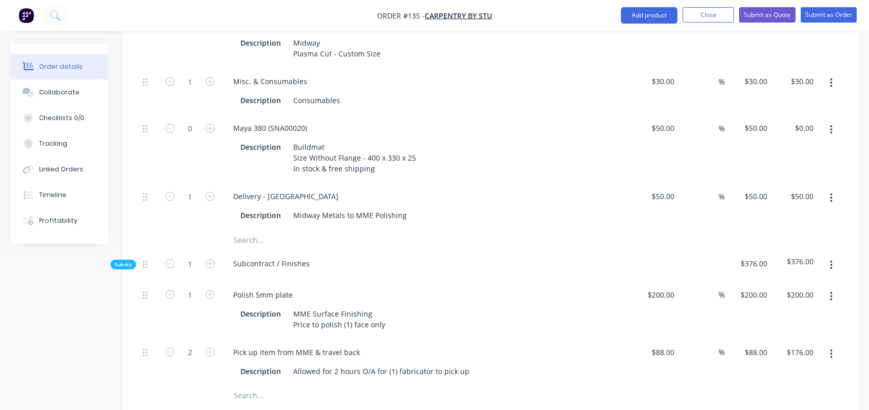
scroll to position [565, 0]
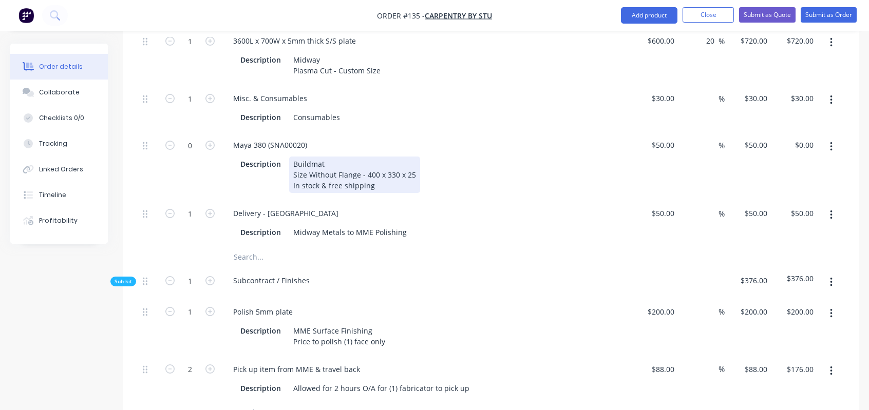
click at [332, 157] on div "Buildmat Size Without Flange - 400 x 330 x 25 In stock & free shipping" at bounding box center [354, 175] width 131 height 36
click at [396, 157] on div "Interchange UTR 400x400x250 deep ( No Flange ) Size Without Flange - 400 x 330 …" at bounding box center [377, 175] width 176 height 36
click at [422, 157] on div "Interchange UTR 400x400x250 deep ( No Flange ) Size Without Flange - 400 x 400 …" at bounding box center [377, 175] width 176 height 36
click at [383, 166] on div "Interchange UTR 400x400x250 deep ( No Flange ) Size Without Flange - 400 x 400 …" at bounding box center [377, 175] width 176 height 36
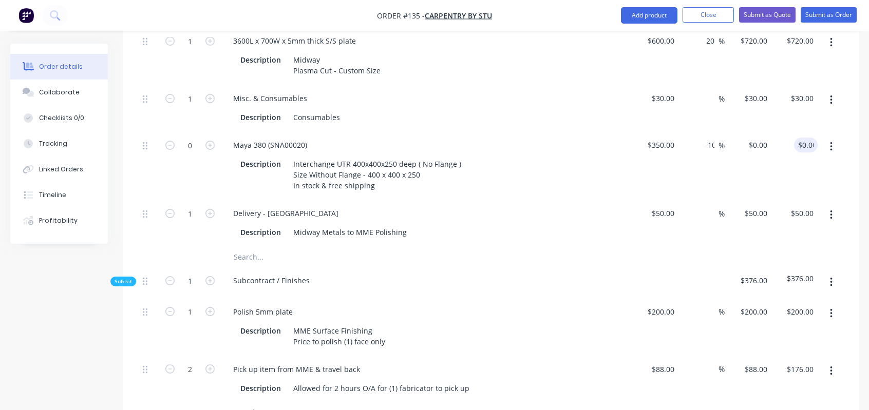
click at [653, 217] on div "$50.00 $50.00" at bounding box center [655, 223] width 47 height 47
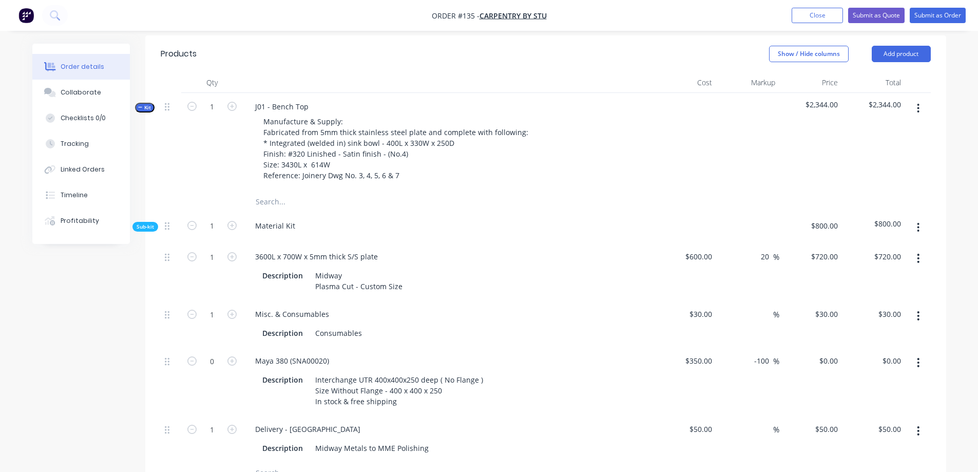
scroll to position [300, 0]
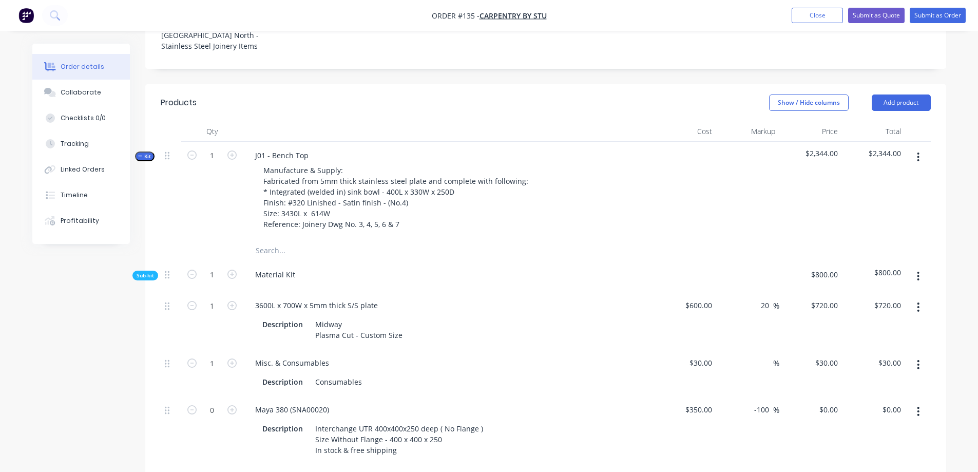
click at [469, 261] on div "Material Kit" at bounding box center [448, 276] width 411 height 31
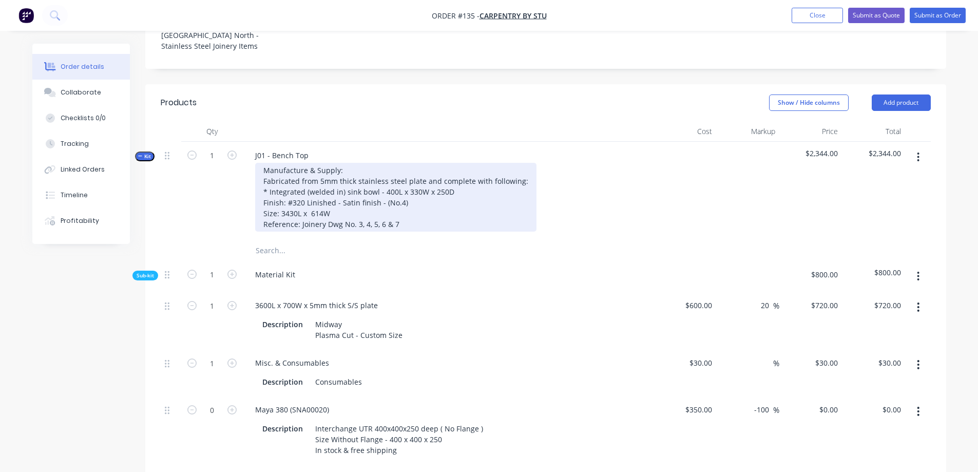
click at [415, 167] on div "Manufacture & Supply: Fabricated from 5mm thick stainless steel plate and compl…" at bounding box center [395, 197] width 281 height 69
click at [453, 169] on div "Manufacture & Supply: Fabricated from 5mm thick stainless steel plate and compl…" at bounding box center [395, 197] width 281 height 69
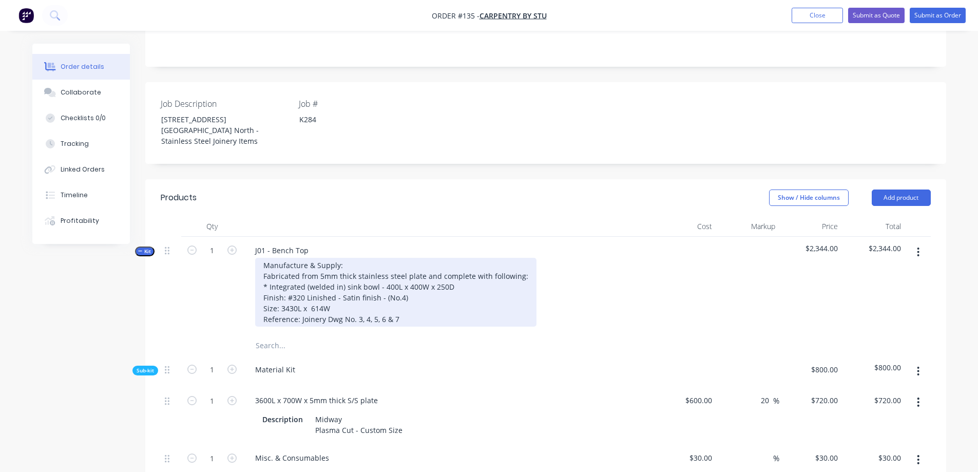
scroll to position [411, 0]
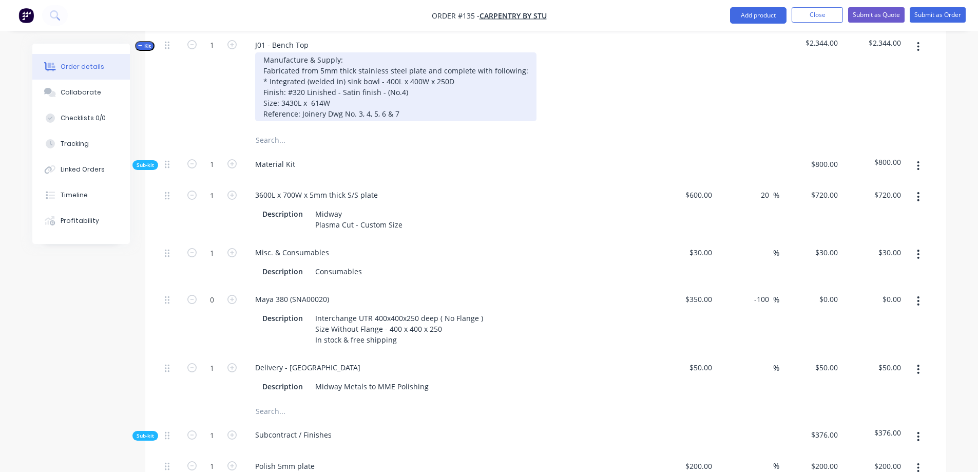
click at [485, 285] on div "Maya 380 (SNA00020) Description Interchange UTR 400x400x250 deep ( No Flange ) …" at bounding box center [448, 319] width 411 height 68
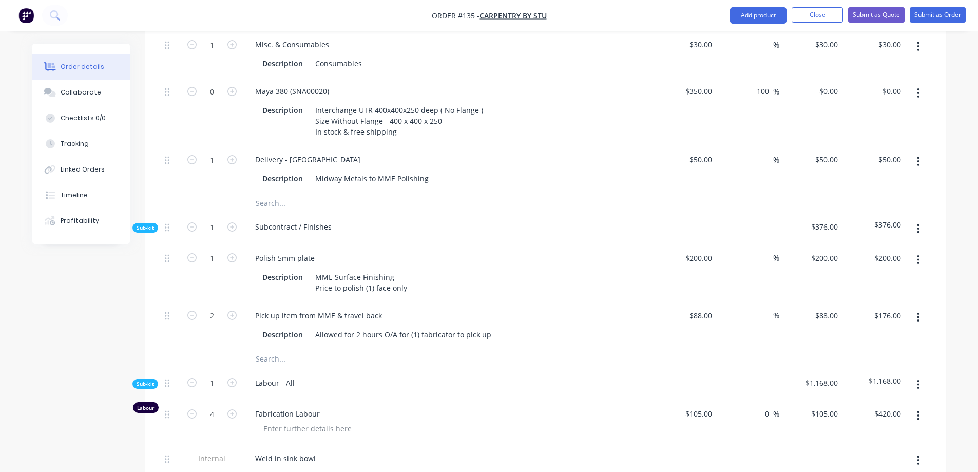
scroll to position [616, 0]
click at [142, 383] on span "Sub-kit" at bounding box center [145, 387] width 17 height 8
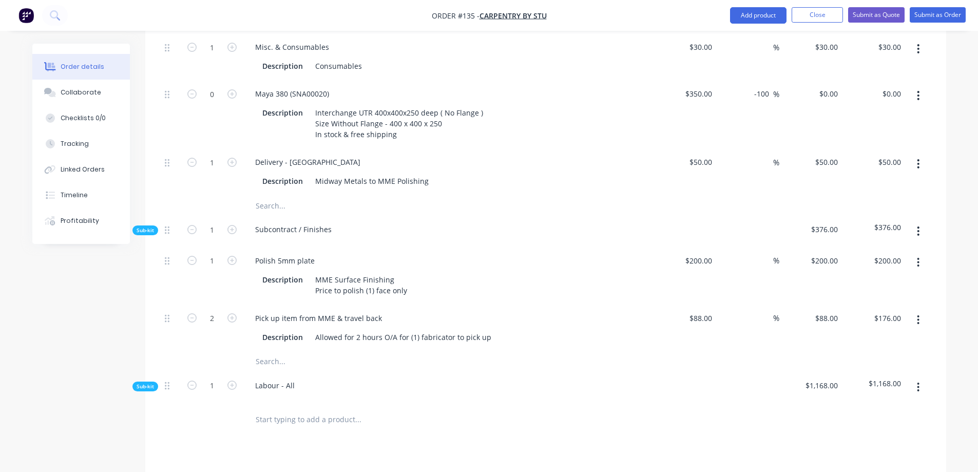
click at [142, 383] on span "Sub-kit" at bounding box center [145, 387] width 17 height 8
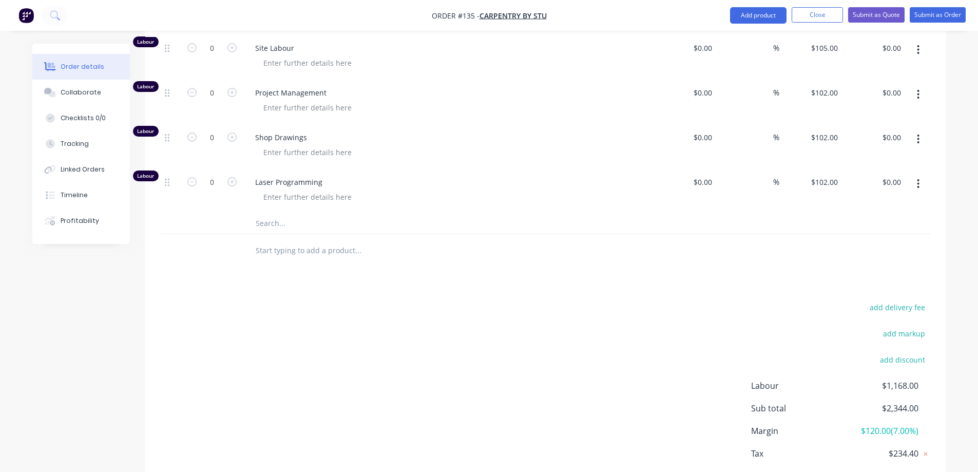
scroll to position [1216, 0]
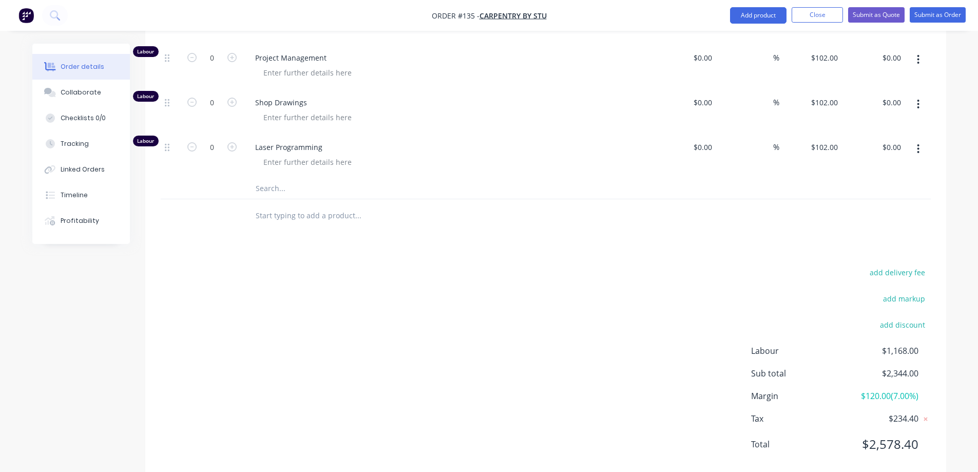
click at [899, 390] on span "$120.00 ( 7.00 %)" at bounding box center [880, 396] width 76 height 12
click at [866, 390] on span "$120.00 ( 7.00 %)" at bounding box center [880, 396] width 76 height 12
click at [773, 390] on span "Margin" at bounding box center [796, 396] width 91 height 12
click at [836, 390] on span "Margin" at bounding box center [796, 396] width 91 height 12
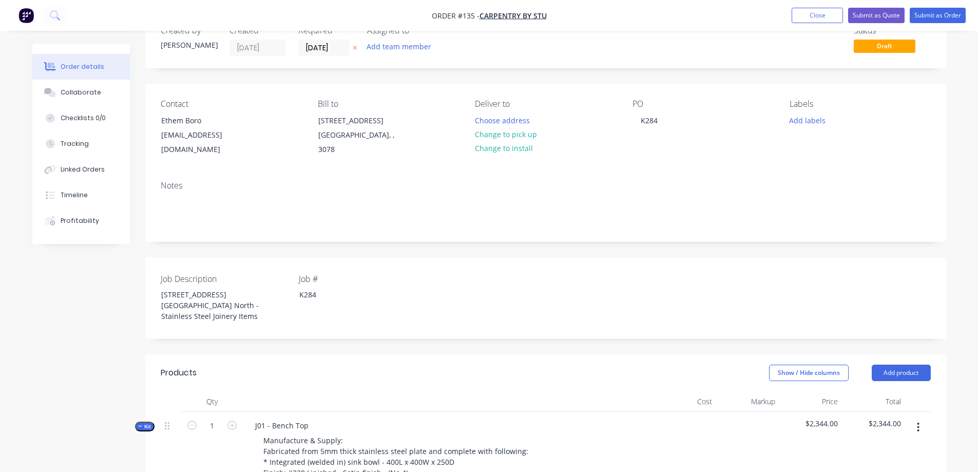
scroll to position [0, 0]
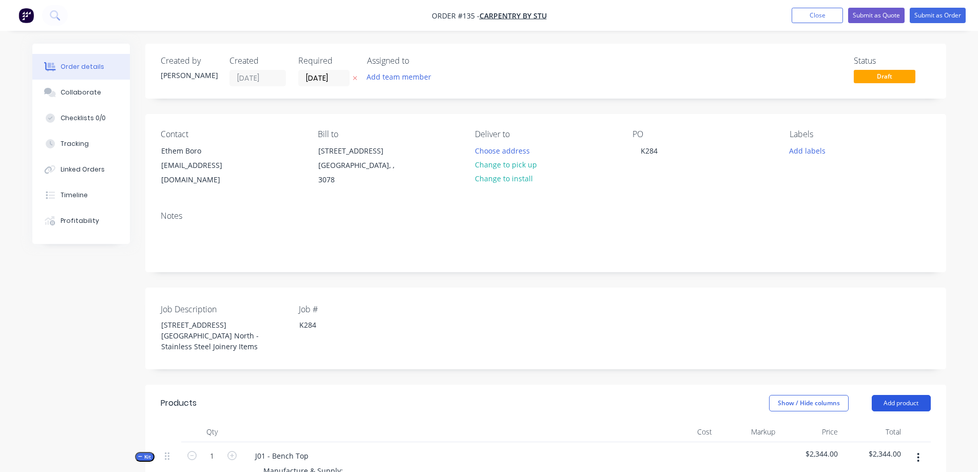
click at [892, 395] on button "Add product" at bounding box center [901, 403] width 59 height 16
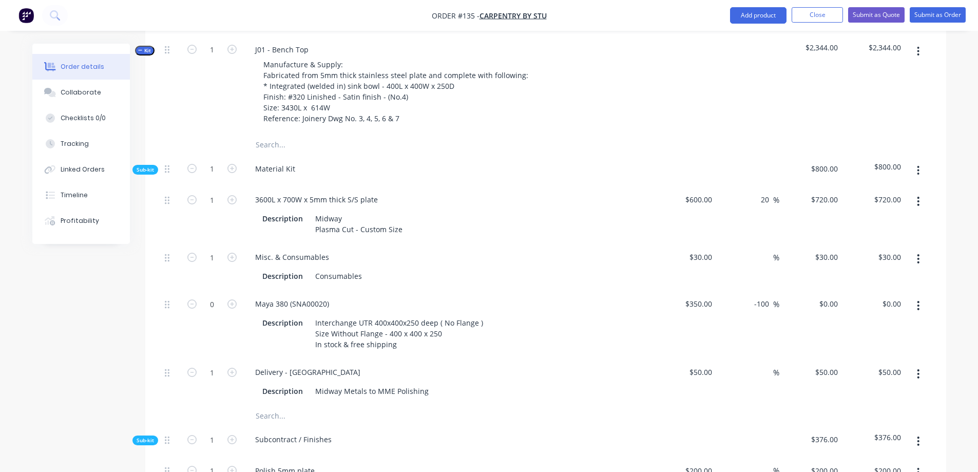
scroll to position [411, 0]
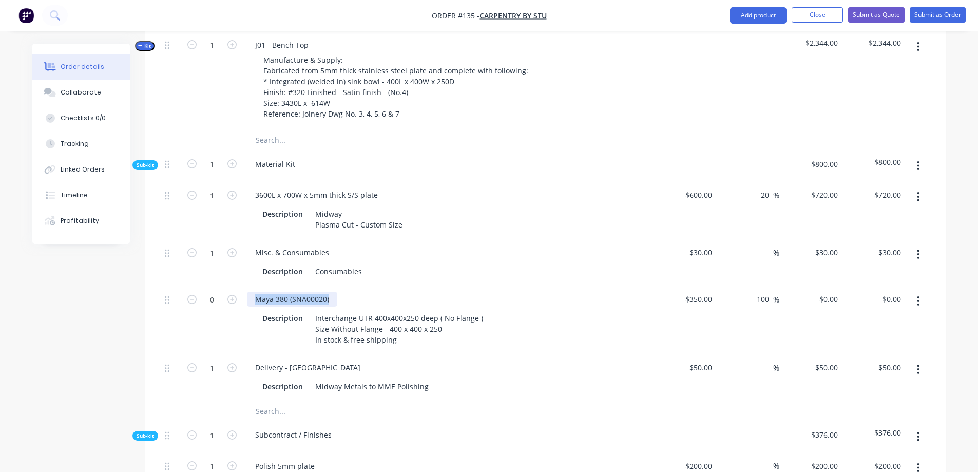
drag, startPoint x: 330, startPoint y: 277, endPoint x: 253, endPoint y: 278, distance: 77.5
click at [253, 292] on div "Maya 380 (SNA00020)" at bounding box center [292, 299] width 90 height 15
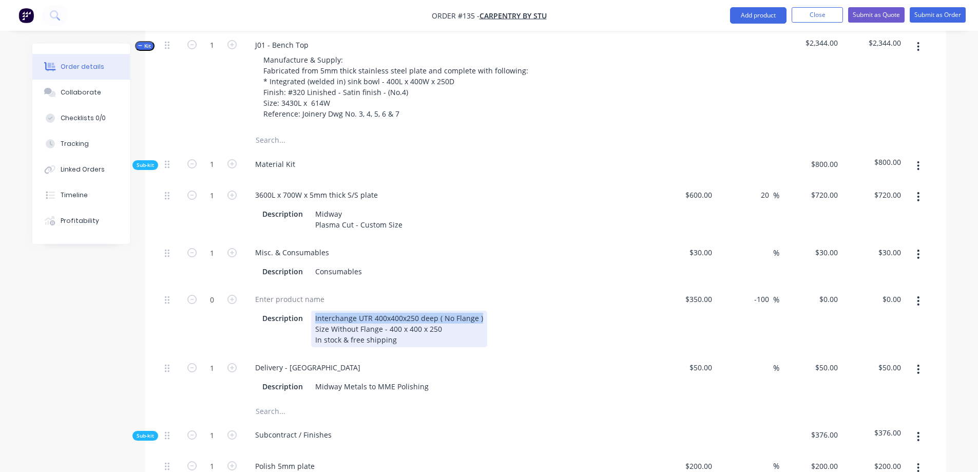
drag, startPoint x: 483, startPoint y: 295, endPoint x: 315, endPoint y: 297, distance: 167.9
click at [315, 311] on div "Description Interchange UTR 400x400x250 deep ( No Flange ) Size Without Flange …" at bounding box center [446, 329] width 376 height 36
copy div "Interchange UTR 400x400x250 deep ( No Flange )"
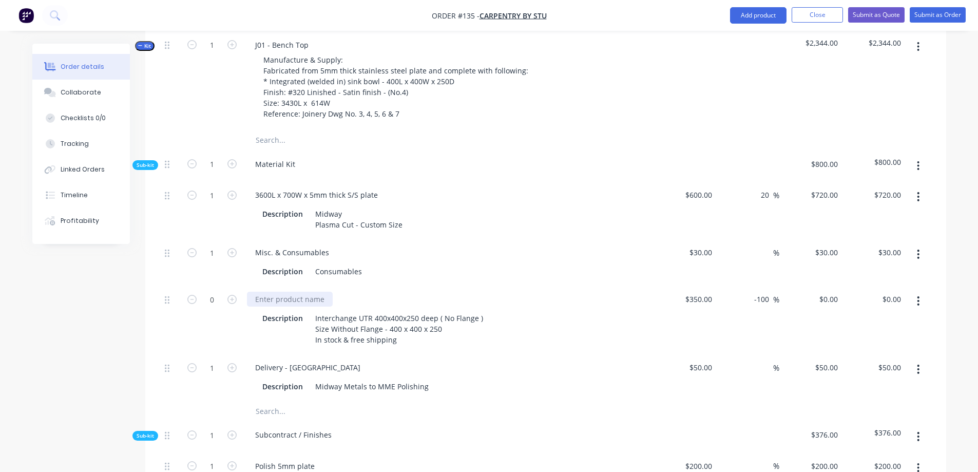
click at [277, 292] on div at bounding box center [290, 299] width 86 height 15
click at [480, 292] on div "Interchange UTR 400x400x250 deep ( No Flange )" at bounding box center [448, 299] width 403 height 15
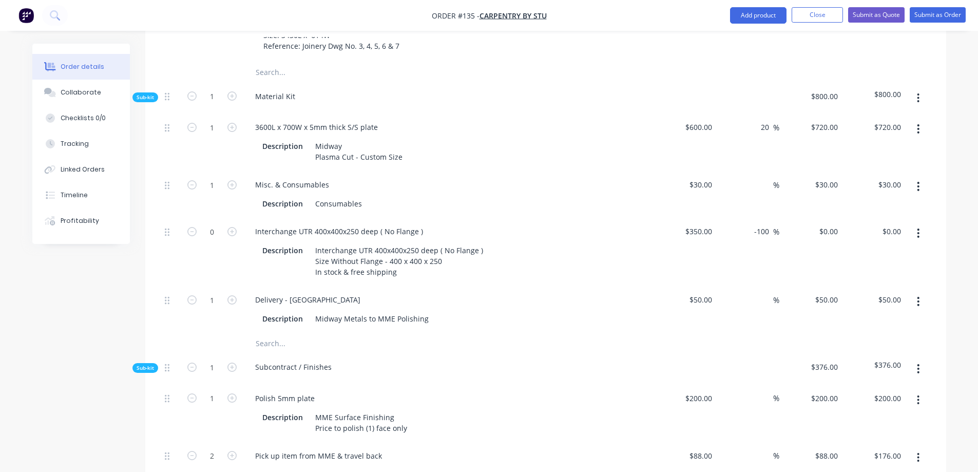
scroll to position [462, 0]
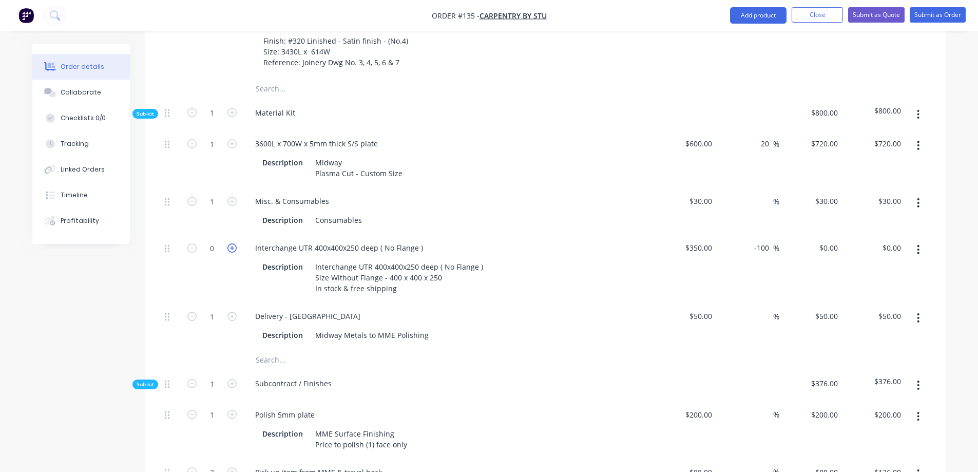
click at [231, 243] on icon "button" at bounding box center [231, 247] width 9 height 9
click at [757, 240] on input "-100" at bounding box center [763, 247] width 20 height 15
drag, startPoint x: 771, startPoint y: 224, endPoint x: 741, endPoint y: 257, distance: 44.3
click at [741, 257] on div "100 100 %" at bounding box center [747, 268] width 63 height 68
click at [763, 240] on input "100" at bounding box center [764, 247] width 17 height 15
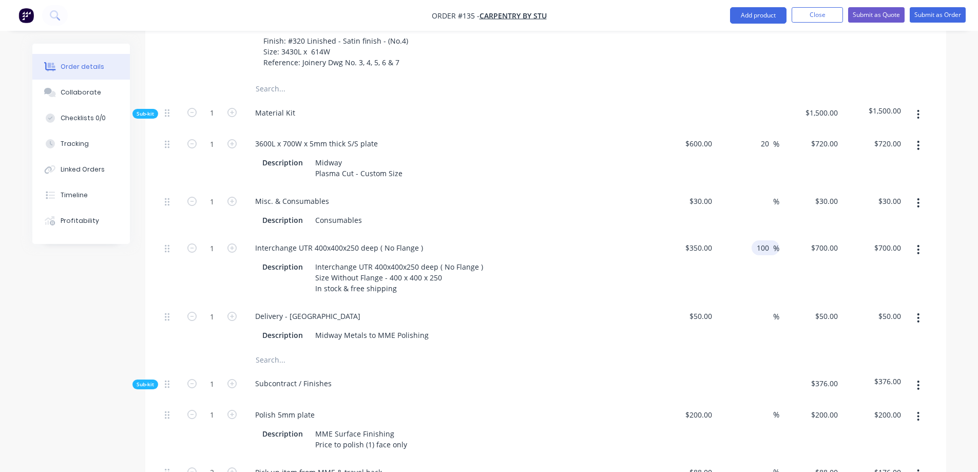
click at [755, 257] on div "100 100 %" at bounding box center [747, 268] width 63 height 68
click at [763, 240] on input "100" at bounding box center [764, 247] width 17 height 15
click at [765, 240] on input "200" at bounding box center [764, 247] width 17 height 15
click at [758, 253] on div "20 20 %" at bounding box center [747, 268] width 63 height 68
click at [767, 194] on input at bounding box center [767, 201] width 12 height 15
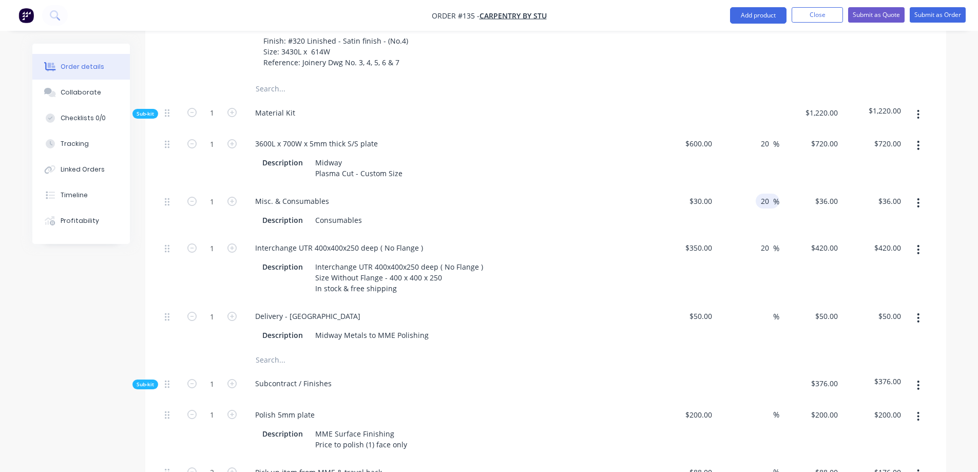
click at [806, 197] on div "$36.00 $30.00" at bounding box center [810, 210] width 63 height 47
click at [770, 309] on input at bounding box center [767, 316] width 12 height 15
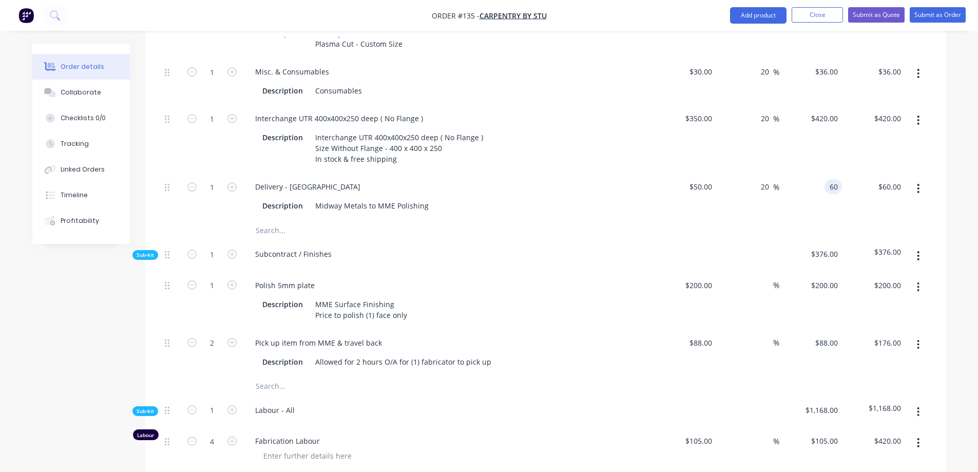
scroll to position [667, 0]
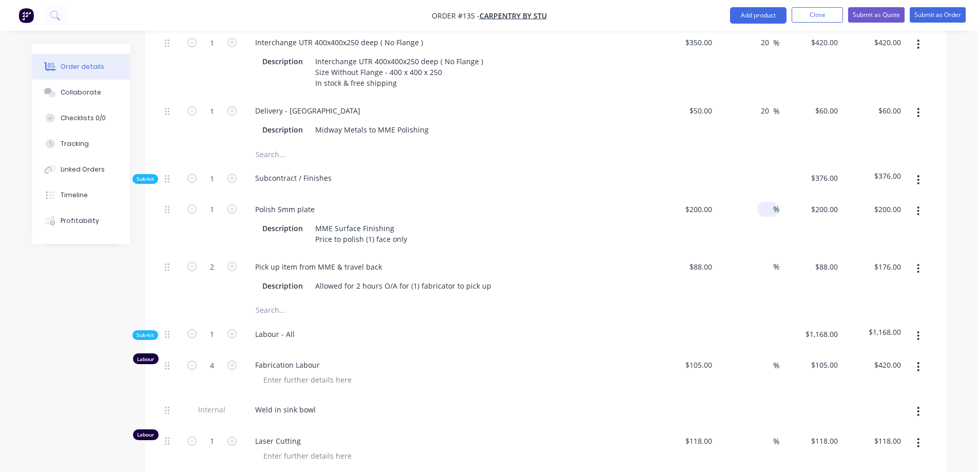
click at [774, 203] on span "%" at bounding box center [776, 209] width 6 height 12
click at [771, 259] on input at bounding box center [767, 266] width 12 height 15
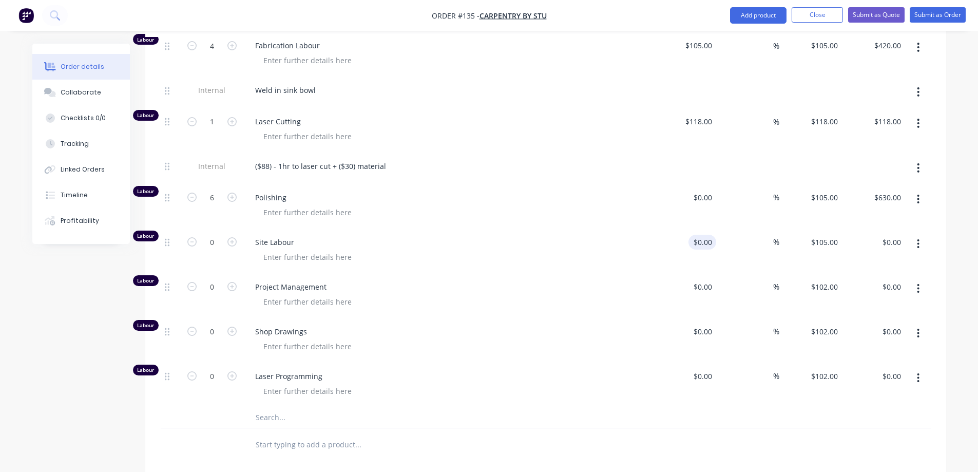
scroll to position [976, 0]
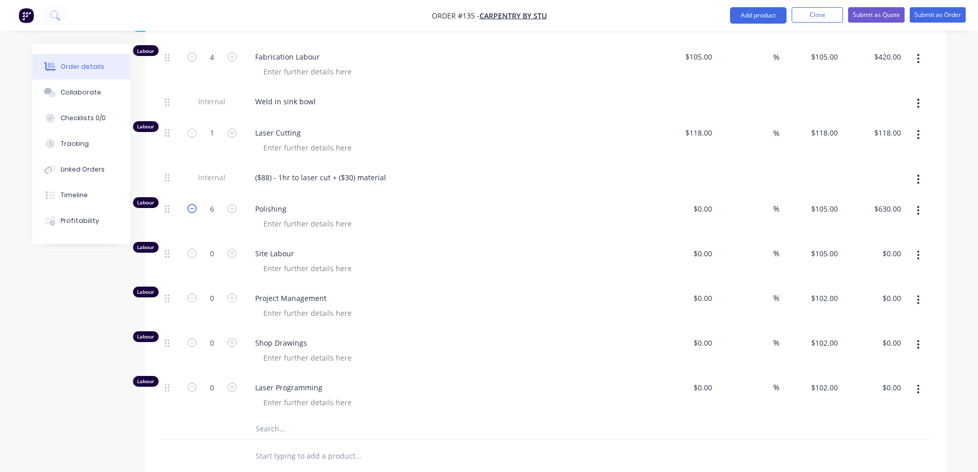
click at [191, 204] on icon "button" at bounding box center [191, 208] width 9 height 9
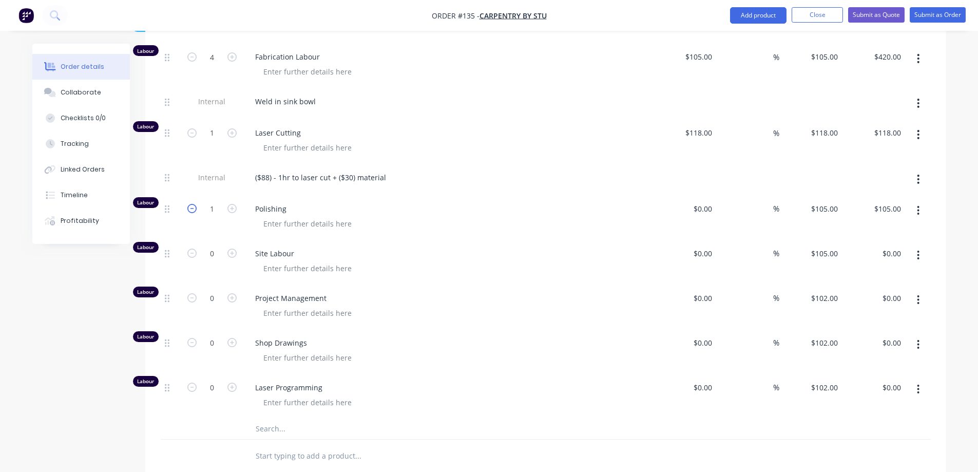
click at [191, 204] on icon "button" at bounding box center [191, 208] width 9 height 9
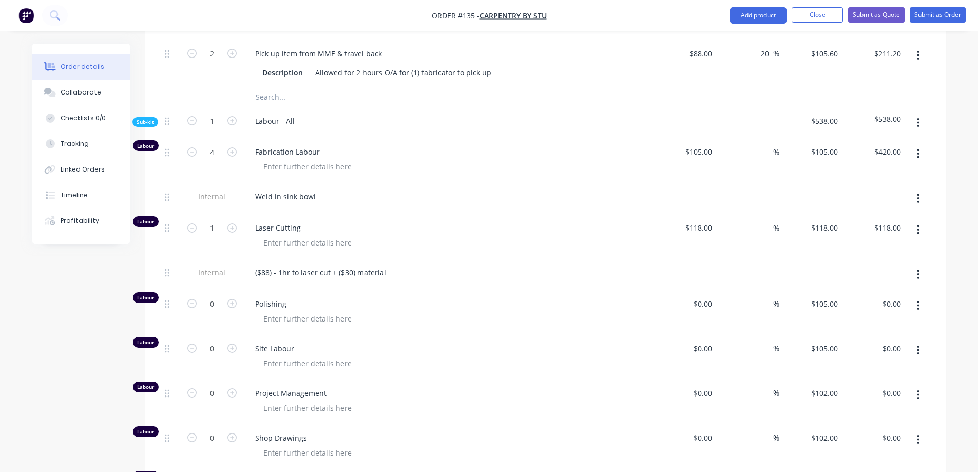
scroll to position [873, 0]
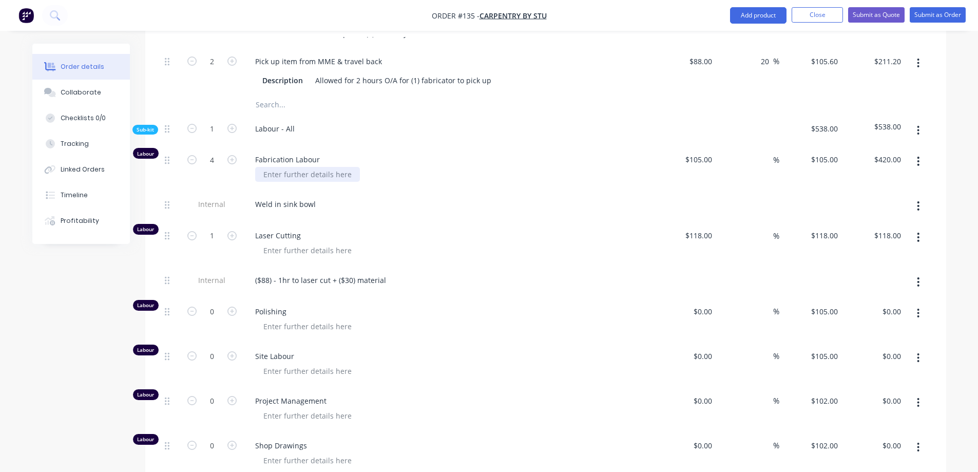
click at [307, 167] on div at bounding box center [307, 174] width 105 height 15
click at [915, 197] on button "button" at bounding box center [918, 206] width 24 height 18
click at [889, 266] on div "Delete" at bounding box center [882, 273] width 79 height 15
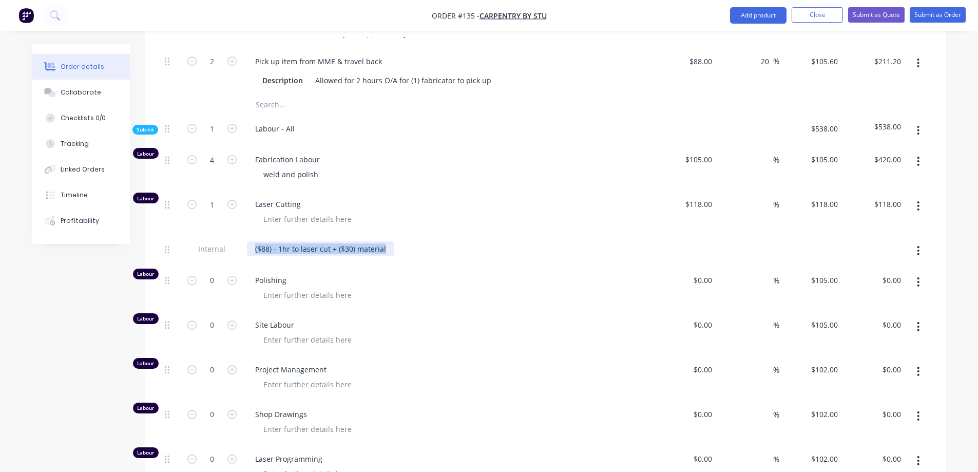
drag, startPoint x: 386, startPoint y: 225, endPoint x: 252, endPoint y: 223, distance: 134.0
click at [252, 241] on div "($88) - 1hr to laser cut + ($30) material" at bounding box center [320, 248] width 147 height 15
click at [289, 212] on div at bounding box center [307, 219] width 105 height 15
paste div
click at [377, 266] on div "Polishing" at bounding box center [448, 288] width 411 height 45
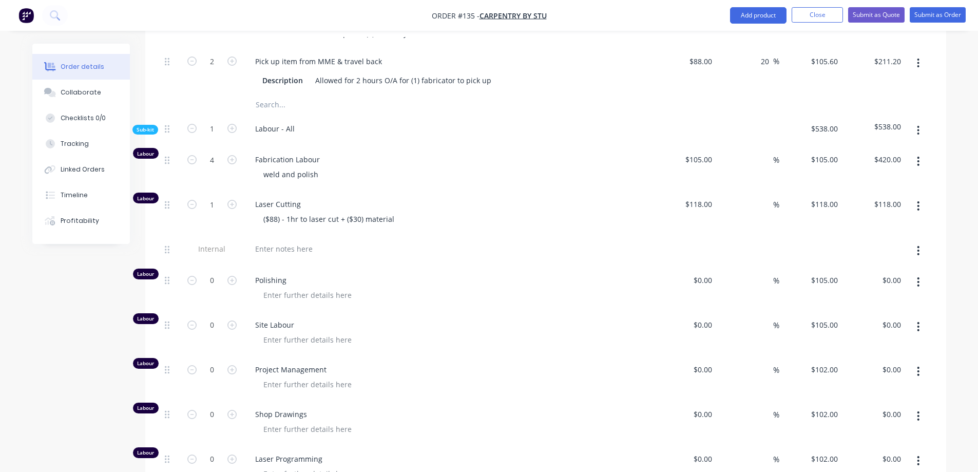
click at [916, 241] on button "button" at bounding box center [918, 250] width 24 height 18
click at [876, 311] on div "Delete" at bounding box center [882, 318] width 79 height 15
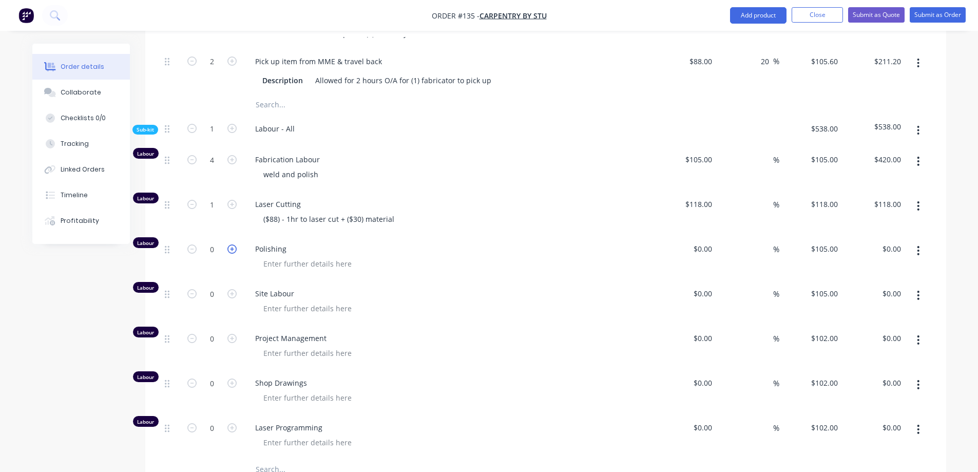
click at [232, 244] on icon "button" at bounding box center [231, 248] width 9 height 9
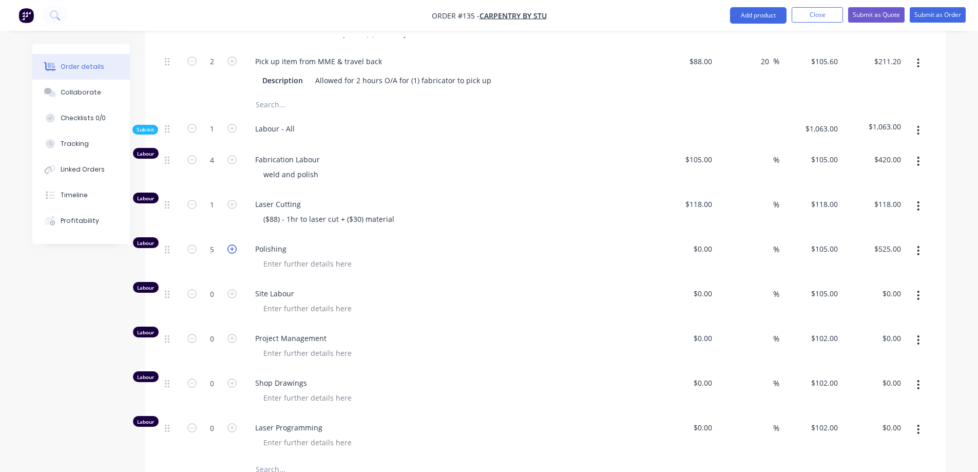
click at [232, 244] on icon "button" at bounding box center [231, 248] width 9 height 9
click at [657, 324] on div "$0.00 $0.00" at bounding box center [685, 346] width 63 height 45
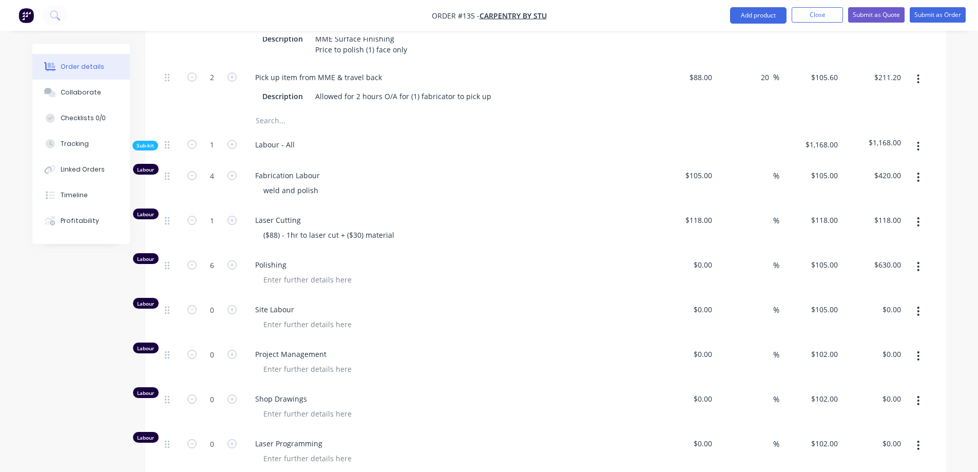
scroll to position [846, 0]
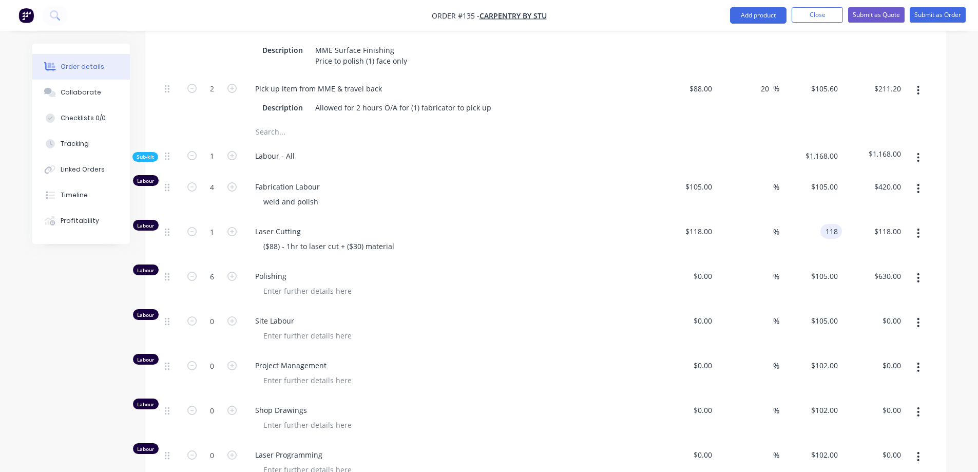
click at [822, 218] on div "118 118" at bounding box center [810, 240] width 63 height 45
click at [817, 218] on div "$105.00 105" at bounding box center [810, 240] width 63 height 45
click at [763, 224] on input "-11.02" at bounding box center [761, 231] width 26 height 15
click at [767, 224] on input "-11" at bounding box center [765, 231] width 16 height 15
click at [706, 224] on input "118" at bounding box center [700, 231] width 32 height 15
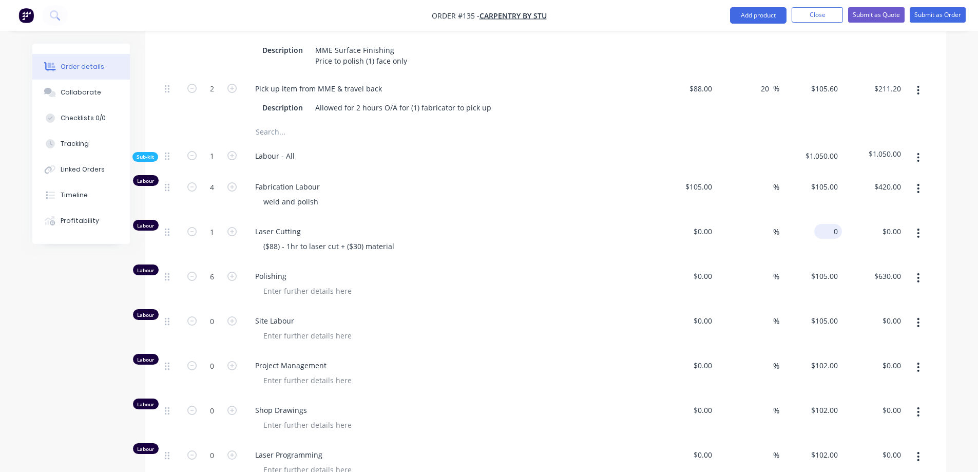
click at [820, 218] on div "0 $0.00" at bounding box center [810, 240] width 63 height 45
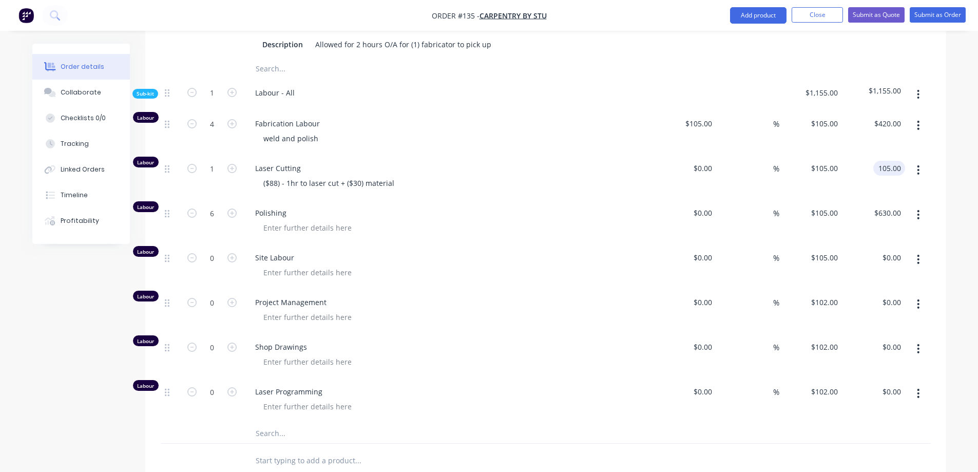
scroll to position [948, 0]
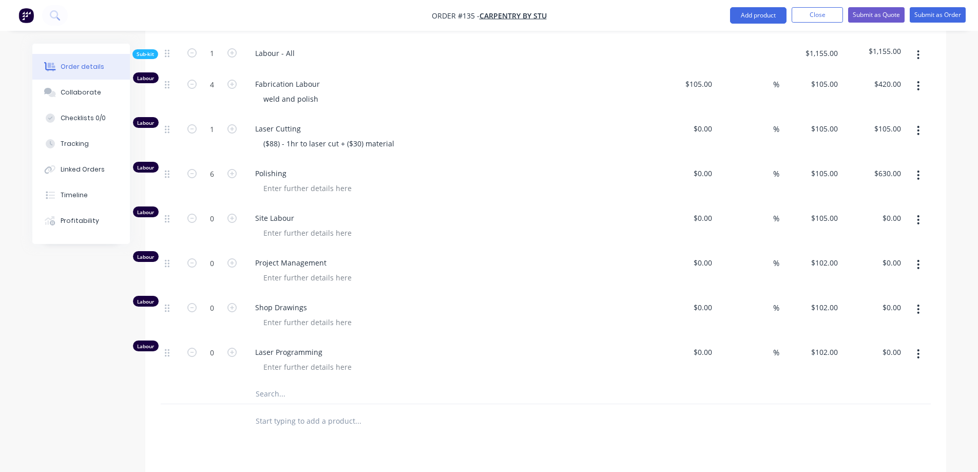
click at [916, 211] on button "button" at bounding box center [918, 220] width 24 height 18
click at [879, 280] on div "Delete" at bounding box center [882, 287] width 79 height 15
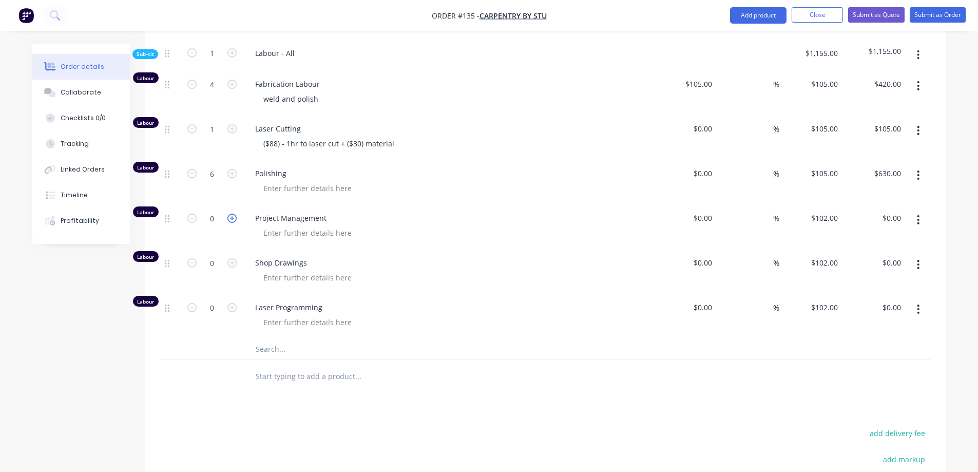
click at [231, 214] on icon "button" at bounding box center [231, 218] width 9 height 9
click at [232, 303] on icon "button" at bounding box center [231, 307] width 9 height 9
click at [221, 300] on input "1" at bounding box center [212, 307] width 27 height 15
click at [449, 302] on span "Laser Programming" at bounding box center [452, 307] width 394 height 11
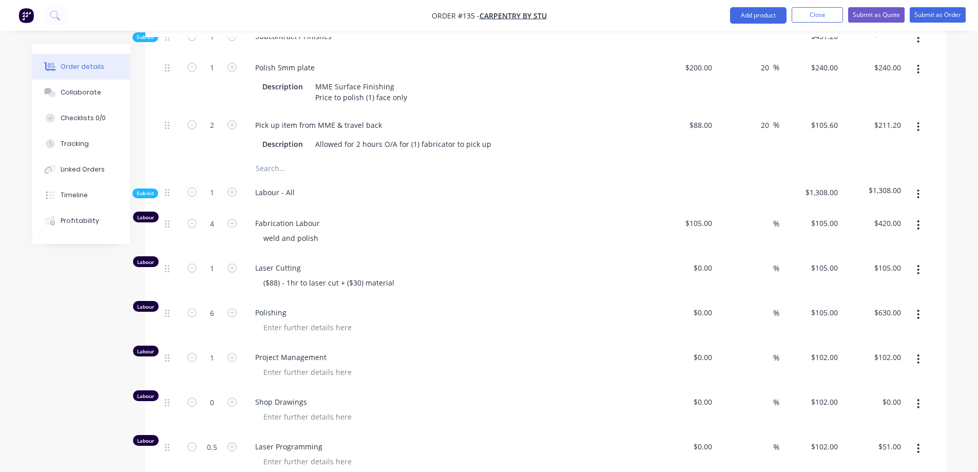
scroll to position [821, 0]
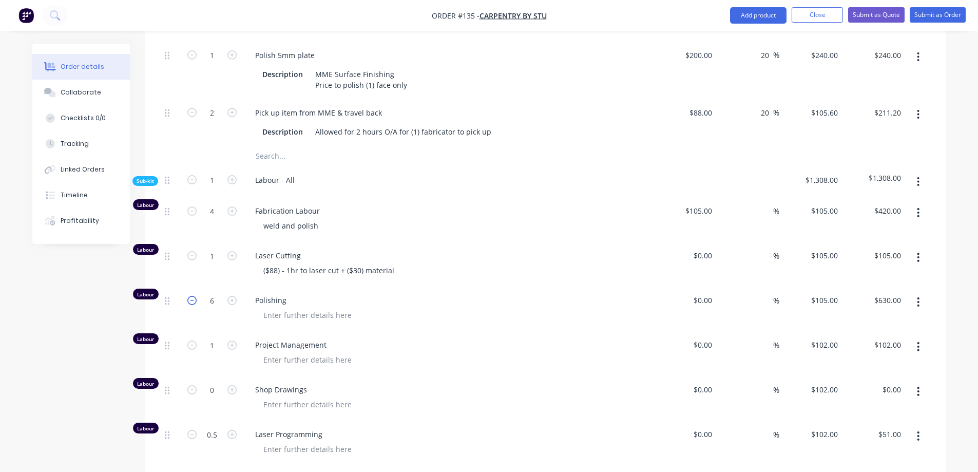
click at [191, 296] on icon "button" at bounding box center [191, 300] width 9 height 9
click at [233, 296] on icon "button" at bounding box center [231, 300] width 9 height 9
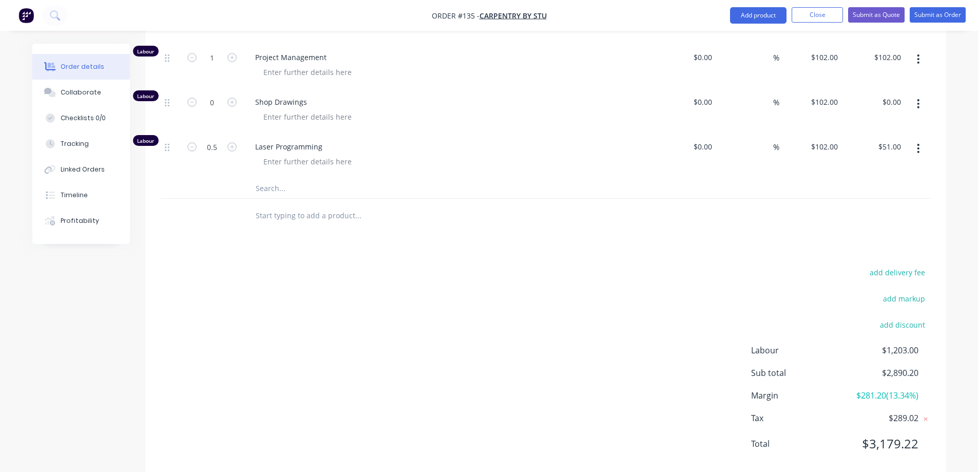
scroll to position [1109, 0]
click at [435, 309] on div "add delivery fee add markup add discount Labour $1,203.00 Sub total $2,890.20 M…" at bounding box center [546, 364] width 770 height 198
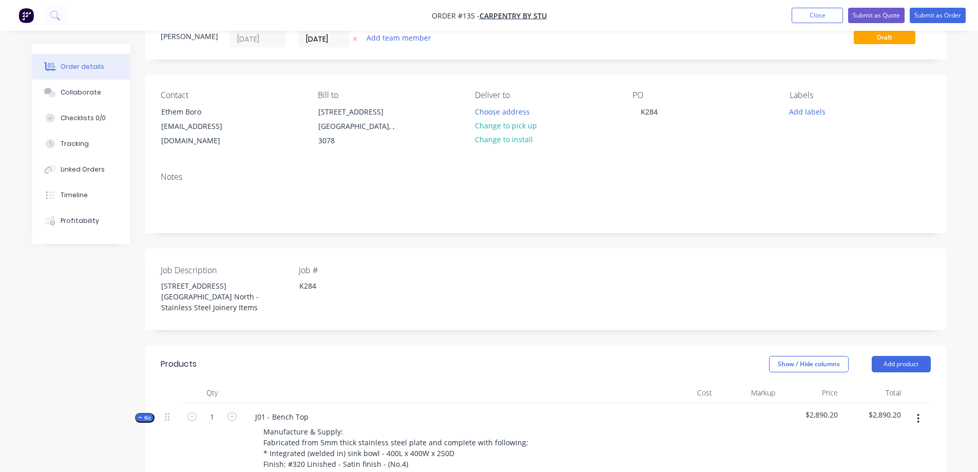
scroll to position [0, 0]
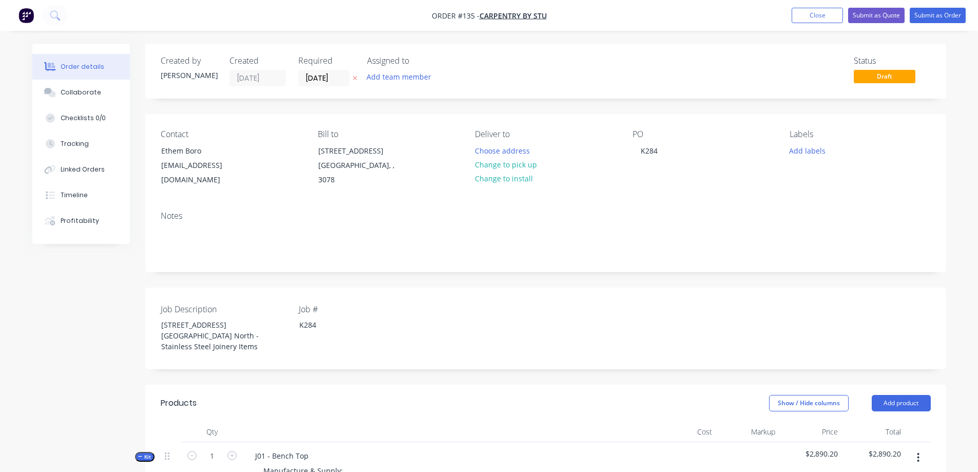
click at [146, 453] on span "Kit" at bounding box center [144, 457] width 13 height 8
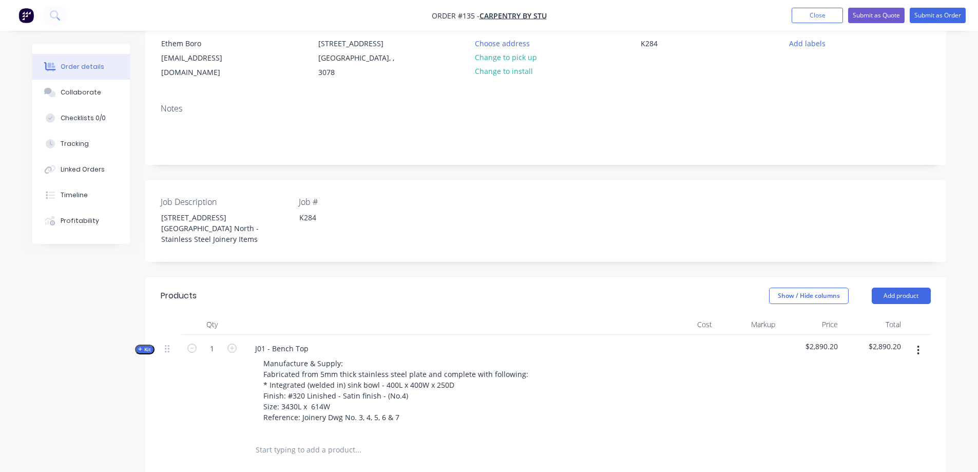
scroll to position [205, 0]
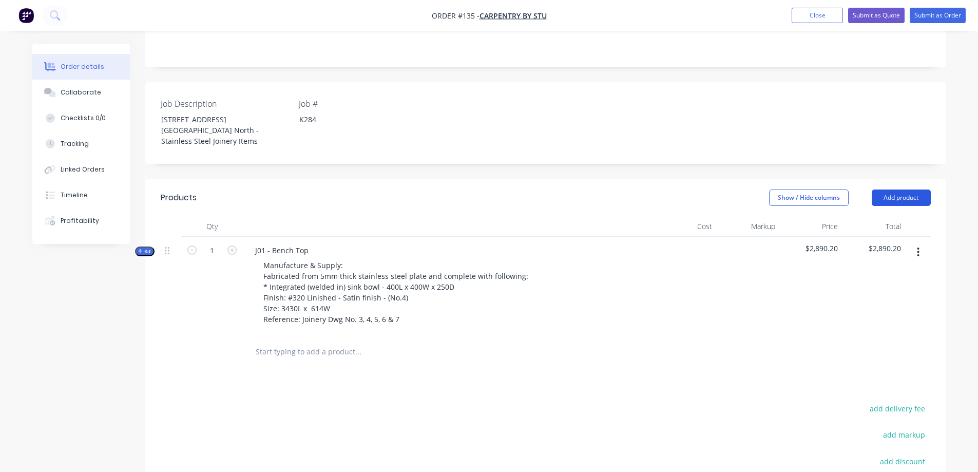
click at [888, 189] on button "Add product" at bounding box center [901, 197] width 59 height 16
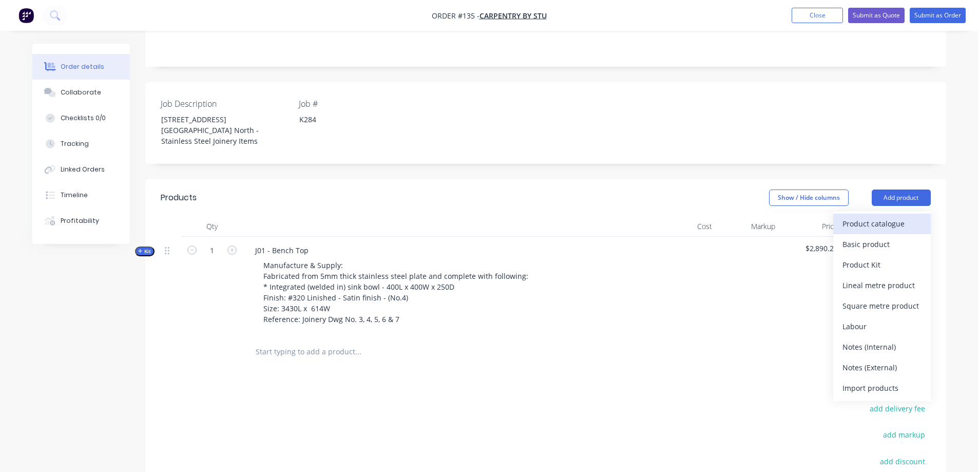
click at [884, 216] on div "Product catalogue" at bounding box center [882, 223] width 79 height 15
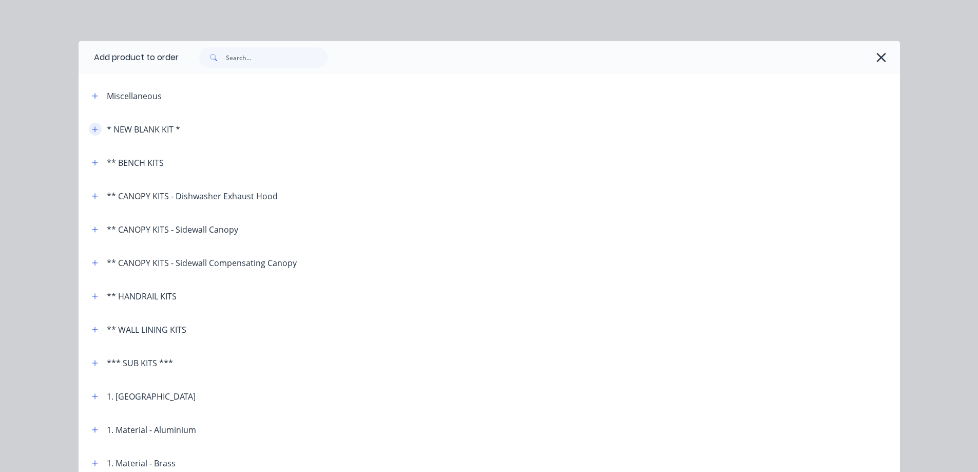
click at [92, 128] on icon "button" at bounding box center [95, 129] width 6 height 7
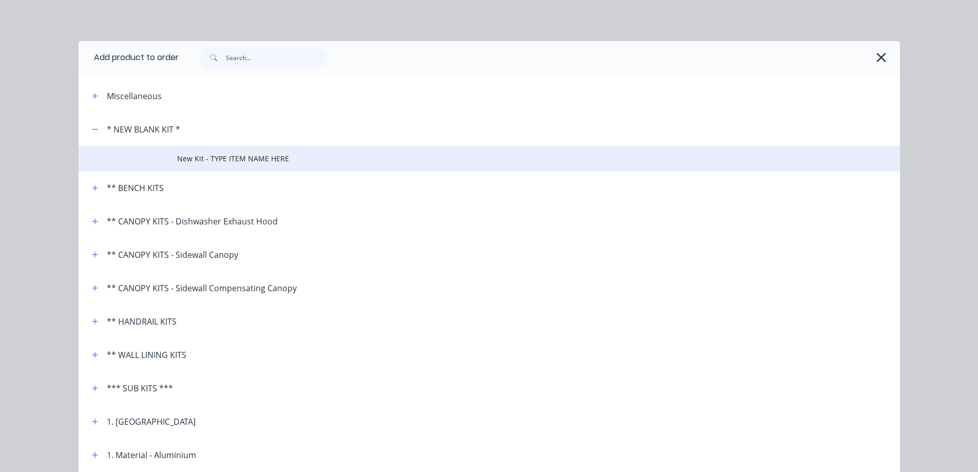
click at [236, 159] on span "New Kit - TYPE ITEM NAME HERE" at bounding box center [466, 158] width 578 height 11
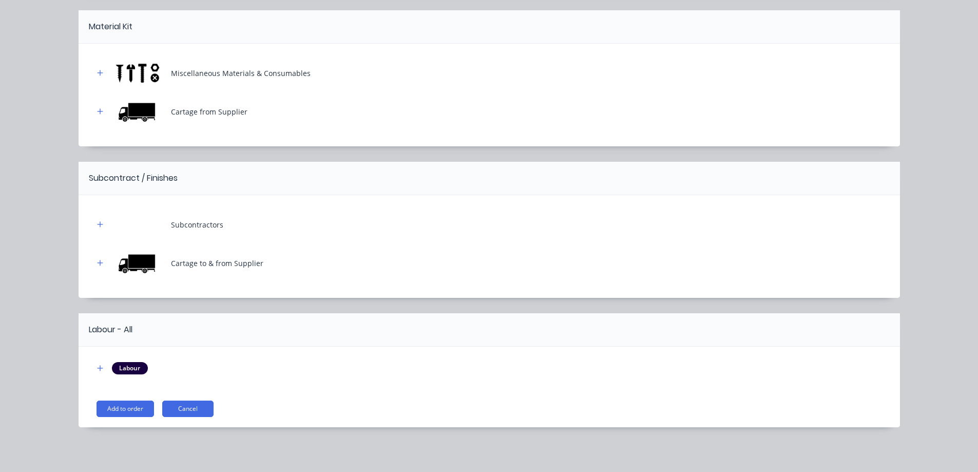
scroll to position [356, 0]
click at [117, 403] on button "Add to order" at bounding box center [126, 408] width 58 height 16
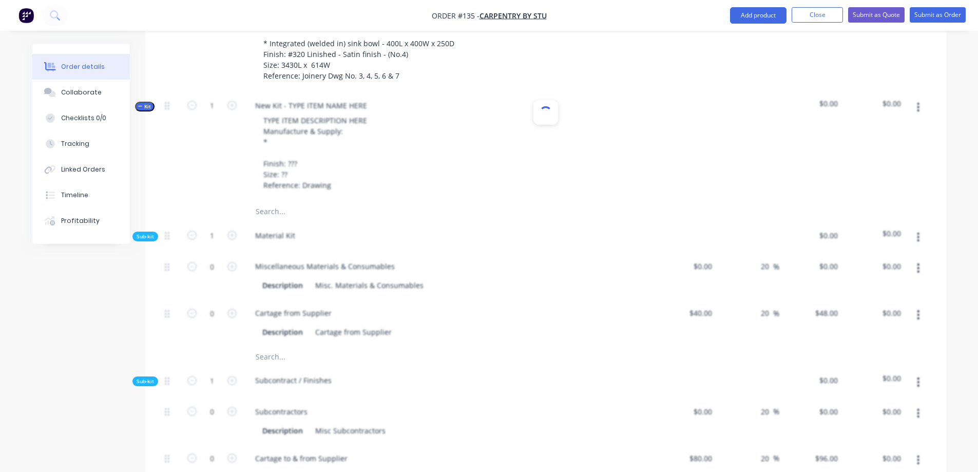
scroll to position [459, 0]
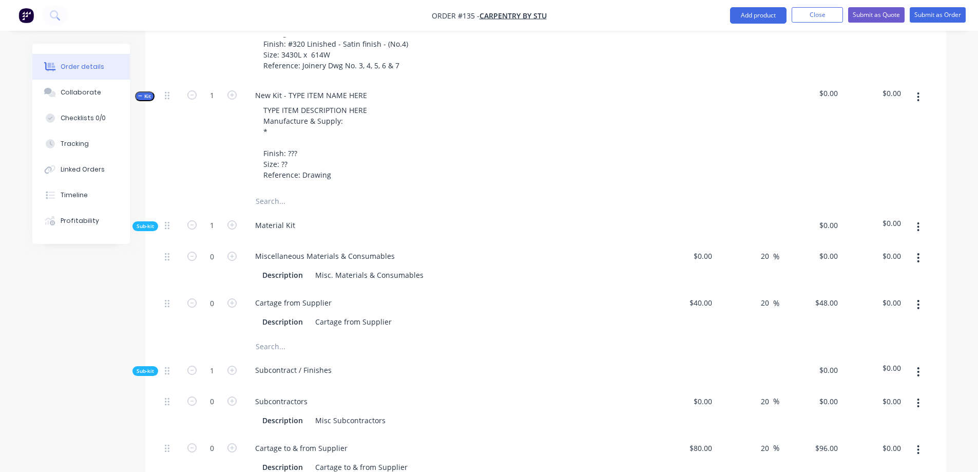
click at [383, 82] on div "New Kit - TYPE ITEM NAME HERE TYPE ITEM DESCRIPTION HERE Manufacture & Supply: …" at bounding box center [448, 136] width 411 height 109
click at [382, 82] on div "New Kit - TYPE ITEM NAME HERE TYPE ITEM DESCRIPTION HERE Manufacture & Supply: …" at bounding box center [448, 136] width 411 height 109
click at [374, 82] on div "New Kit - TYPE ITEM NAME HERE TYPE ITEM DESCRIPTION HERE Manufacture & Supply: …" at bounding box center [448, 136] width 411 height 109
click at [370, 88] on div "New Kit - TYPE ITEM NAME HERE" at bounding box center [311, 95] width 128 height 15
click at [367, 88] on div "New Kit - TYPE ITEM NAME HERE" at bounding box center [311, 95] width 128 height 15
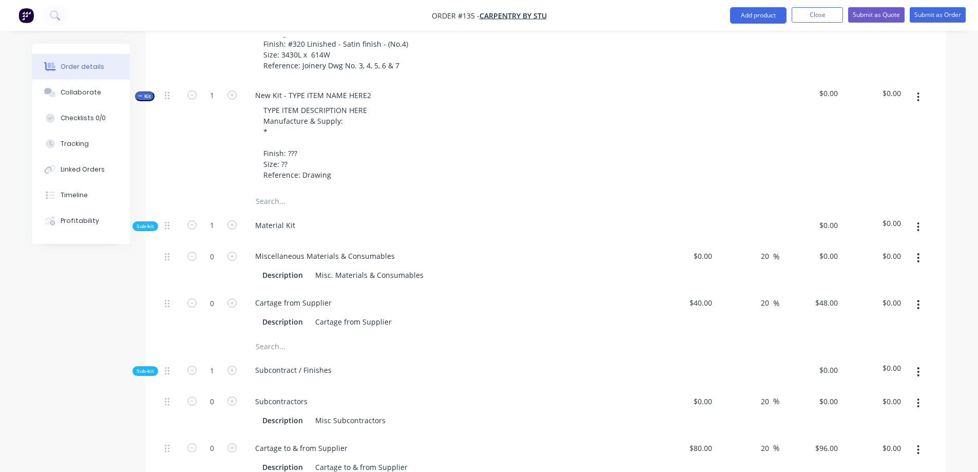
click at [474, 103] on div "TYPE ITEM DESCRIPTION HERE Manufacture & Supply: * Finish: ??? Size: ?? Referen…" at bounding box center [448, 143] width 403 height 80
click at [360, 88] on div "New Kit - TYPE ITEM NAME HERE2" at bounding box center [313, 95] width 132 height 15
click at [254, 88] on div "2 x 1.2mm thick side panels 1@ 650x2086 1@" at bounding box center [333, 95] width 172 height 15
click at [421, 88] on div "J01 2 x 1.2mm thick side panels 1@ 650x2086 1@" at bounding box center [339, 95] width 184 height 15
click at [389, 103] on div "TYPE ITEM DESCRIPTION HERE Manufacture & Supply: * Finish: ??? Size: ?? Referen…" at bounding box center [448, 143] width 403 height 80
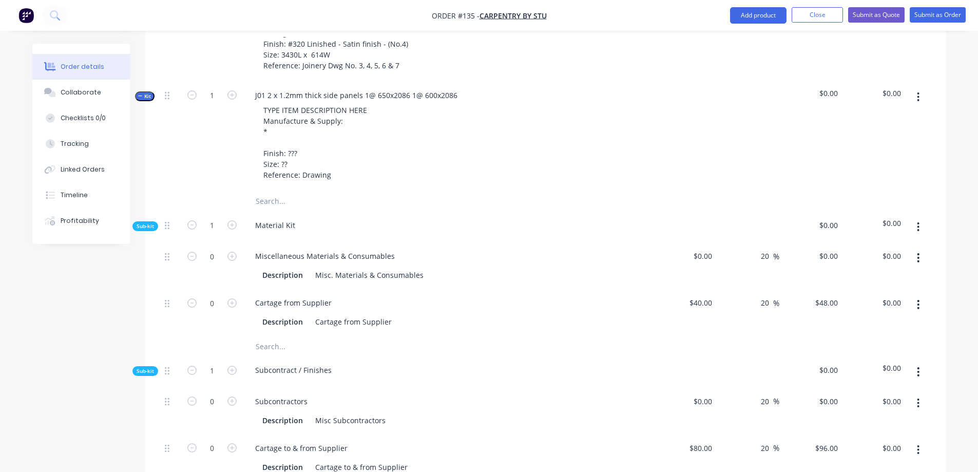
click at [389, 103] on div "TYPE ITEM DESCRIPTION HERE Manufacture & Supply: * Finish: ??? Size: ?? Referen…" at bounding box center [448, 143] width 403 height 80
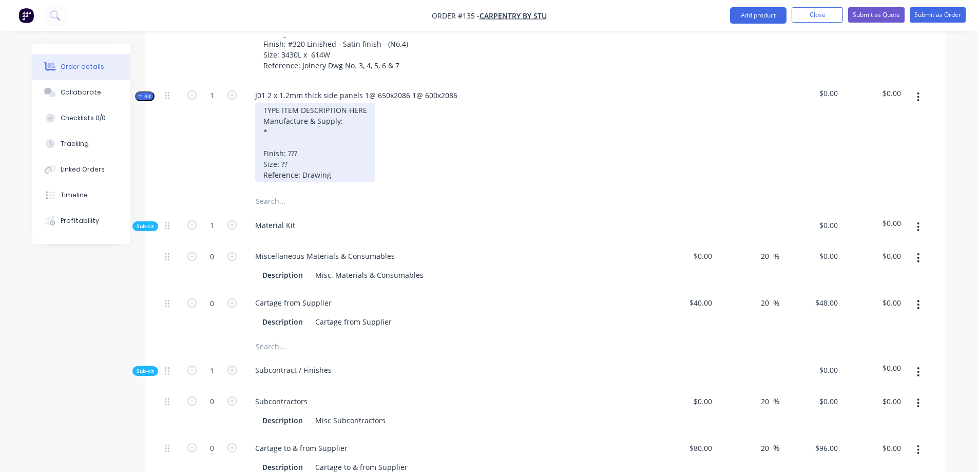
click at [323, 134] on div "TYPE ITEM DESCRIPTION HERE Manufacture & Supply: * Finish: ??? Size: ?? Referen…" at bounding box center [315, 143] width 120 height 80
click at [349, 152] on div "TYPE ITEM DESCRIPTION HERE Manufacture & Supply: * Finish: ??? Size: ?? Referen…" at bounding box center [315, 143] width 120 height 80
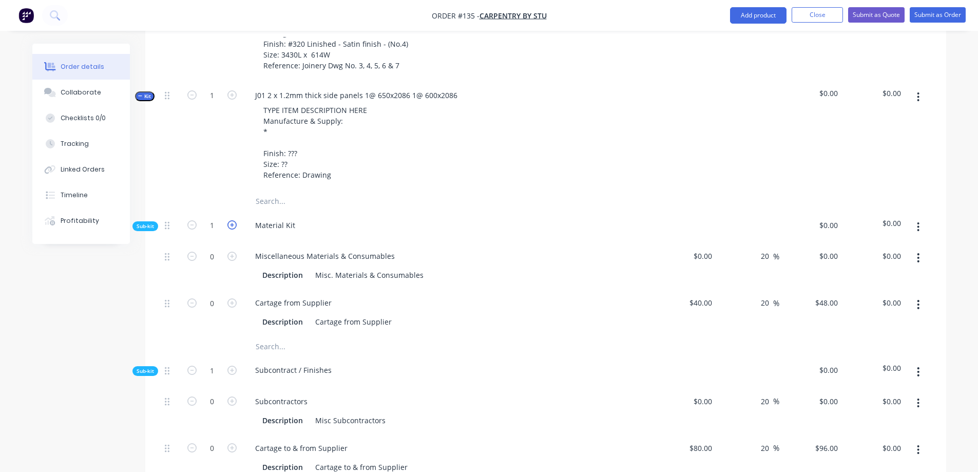
click at [232, 220] on icon "button" at bounding box center [231, 224] width 9 height 9
click at [188, 220] on icon "button" at bounding box center [191, 224] width 9 height 9
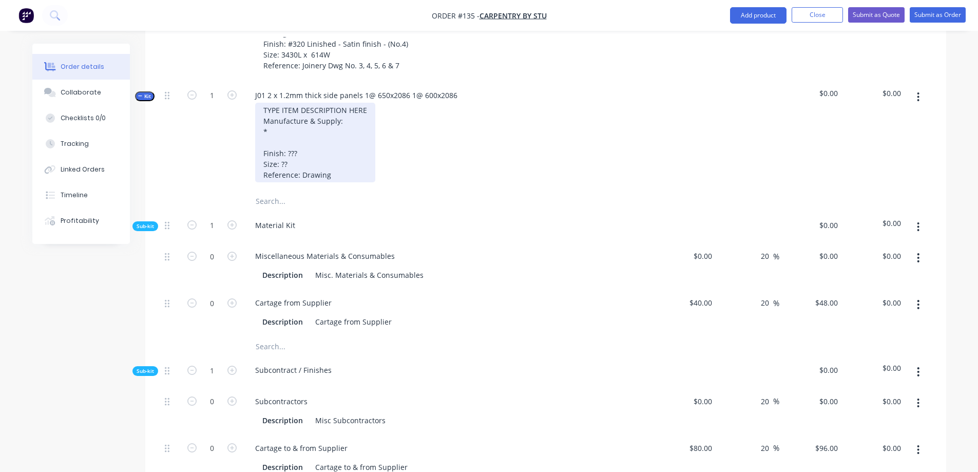
click at [351, 130] on div "TYPE ITEM DESCRIPTION HERE Manufacture & Supply: * Finish: ??? Size: ?? Referen…" at bounding box center [315, 143] width 120 height 80
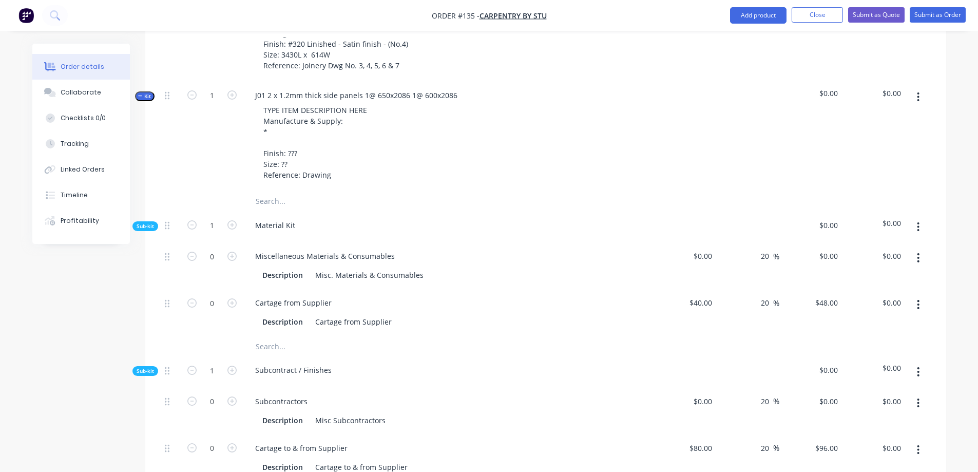
click at [384, 137] on div "TYPE ITEM DESCRIPTION HERE Manufacture & Supply: * Finish: ??? Size: ?? Referen…" at bounding box center [448, 143] width 403 height 80
click at [167, 221] on icon at bounding box center [167, 225] width 5 height 9
click at [920, 218] on button "button" at bounding box center [918, 227] width 24 height 18
click at [692, 212] on div at bounding box center [685, 227] width 63 height 31
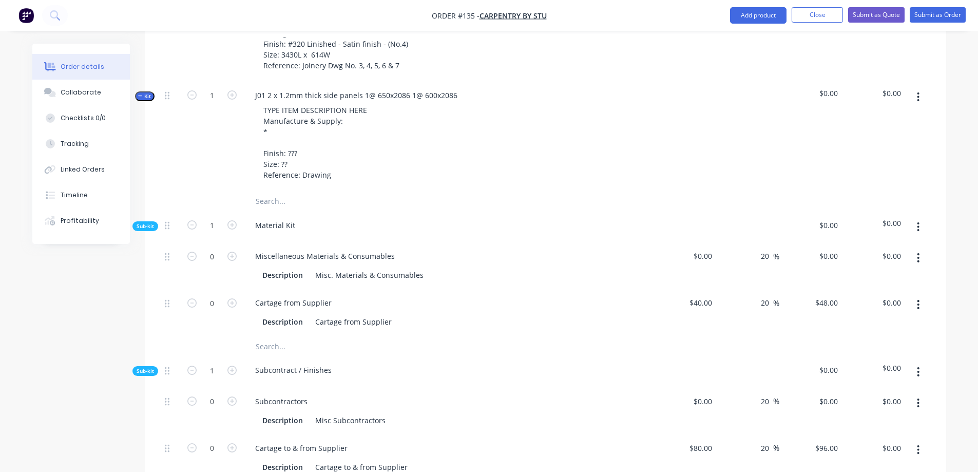
click at [920, 218] on button "button" at bounding box center [918, 227] width 24 height 18
click at [888, 246] on div "Add product to kit" at bounding box center [882, 253] width 79 height 15
click at [591, 212] on div "Material Kit" at bounding box center [448, 227] width 411 height 31
click at [389, 212] on div "Material Kit" at bounding box center [448, 227] width 411 height 31
click at [283, 191] on input "text" at bounding box center [357, 201] width 205 height 21
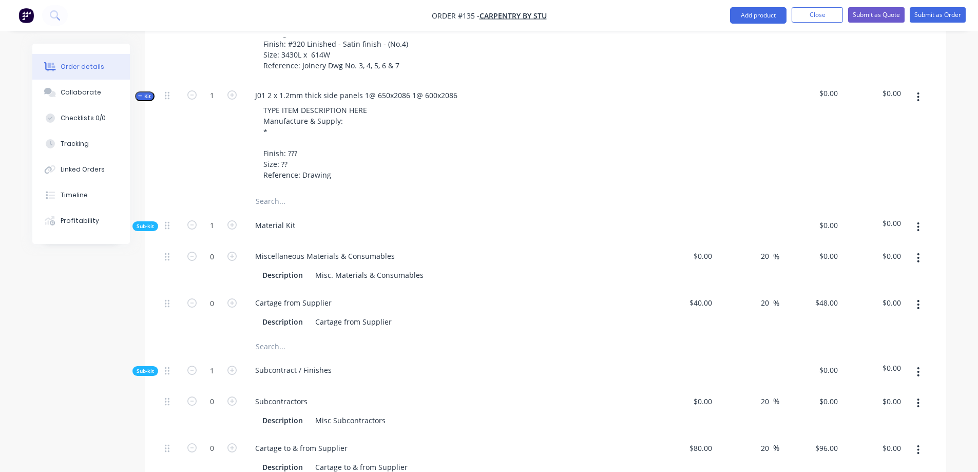
click at [378, 212] on div "Material Kit" at bounding box center [448, 227] width 411 height 31
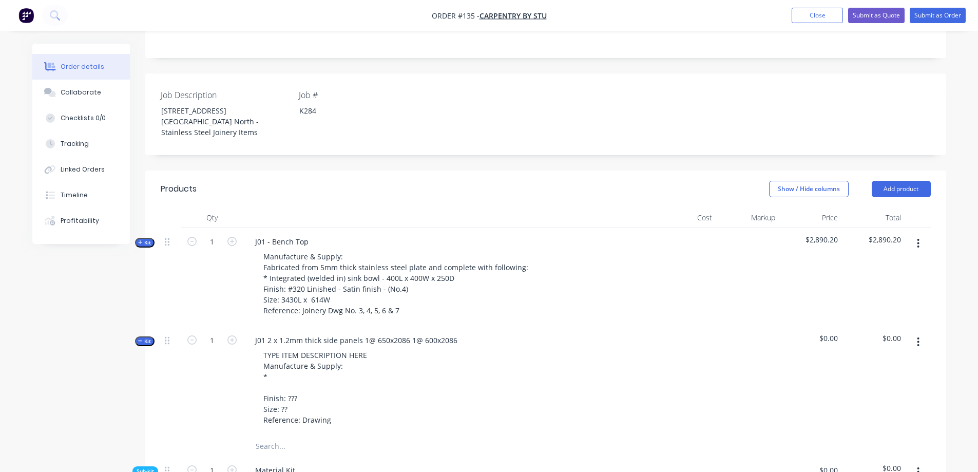
scroll to position [202, 0]
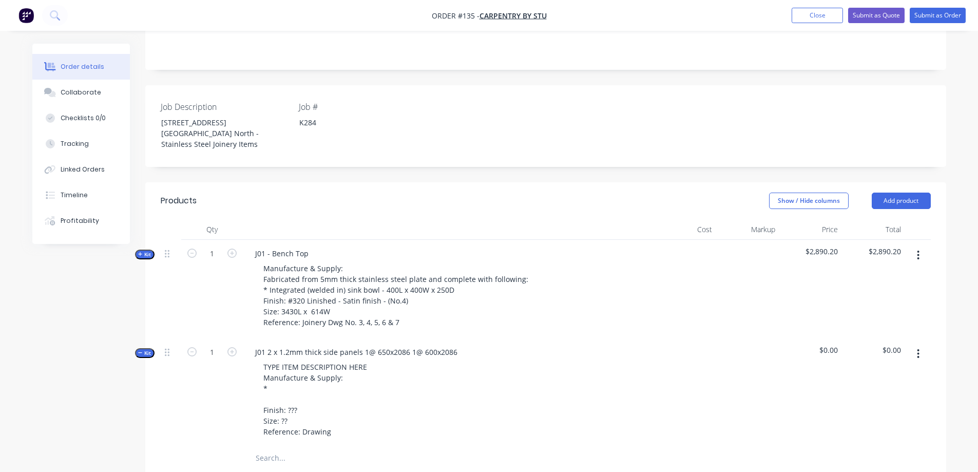
click at [149, 251] on span "Kit" at bounding box center [144, 255] width 13 height 8
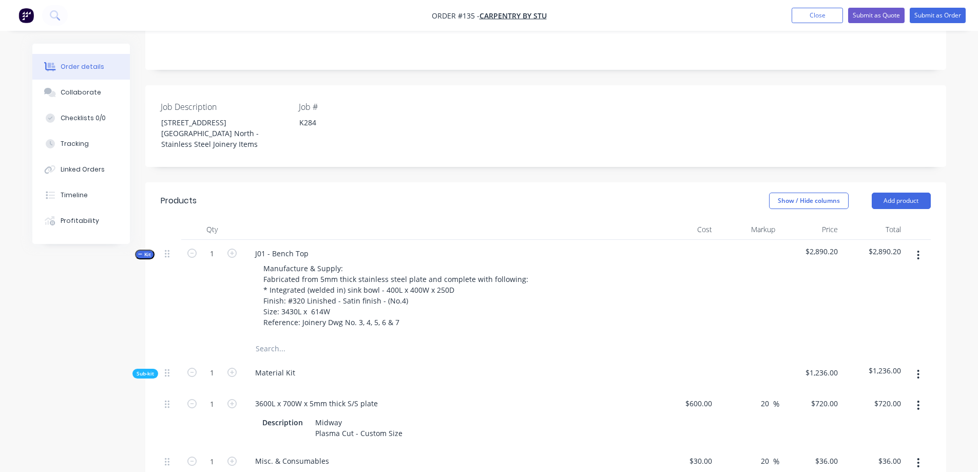
click at [150, 251] on span "Kit" at bounding box center [144, 255] width 13 height 8
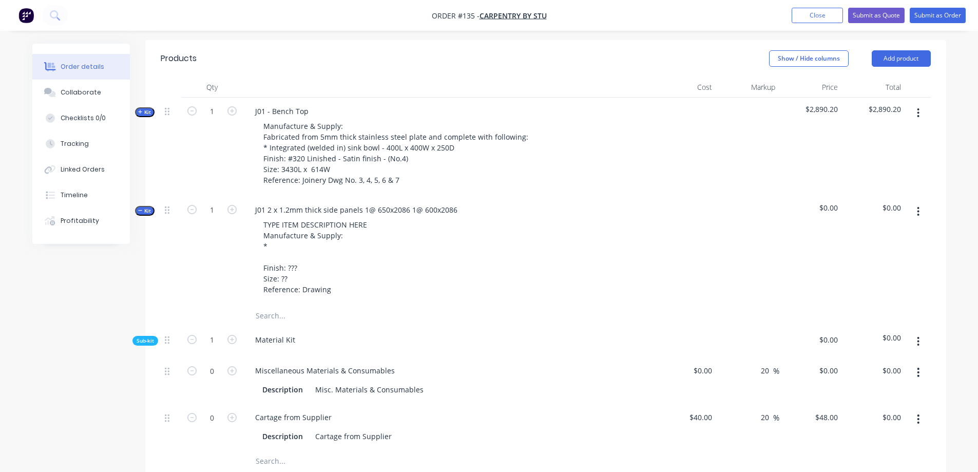
scroll to position [356, 0]
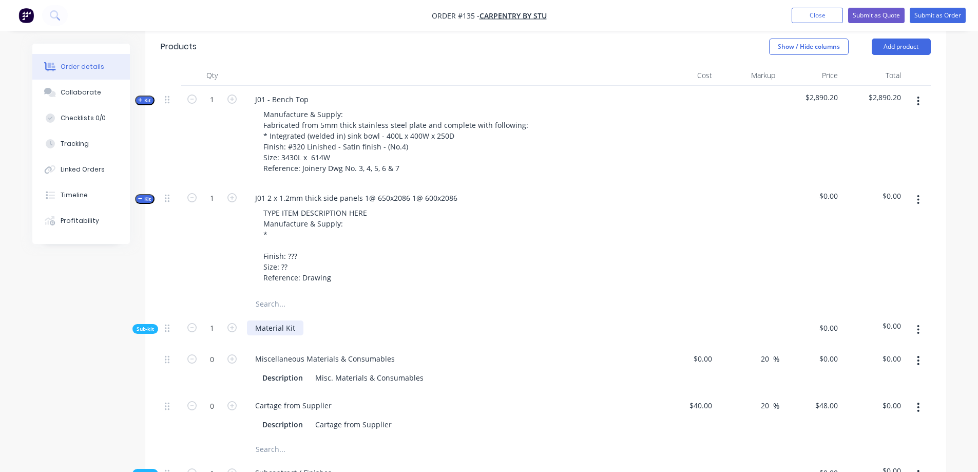
click at [272, 320] on div "Material Kit" at bounding box center [275, 327] width 56 height 15
click at [342, 314] on div "Material Kit" at bounding box center [448, 329] width 411 height 31
click at [140, 97] on span "Kit" at bounding box center [144, 101] width 13 height 8
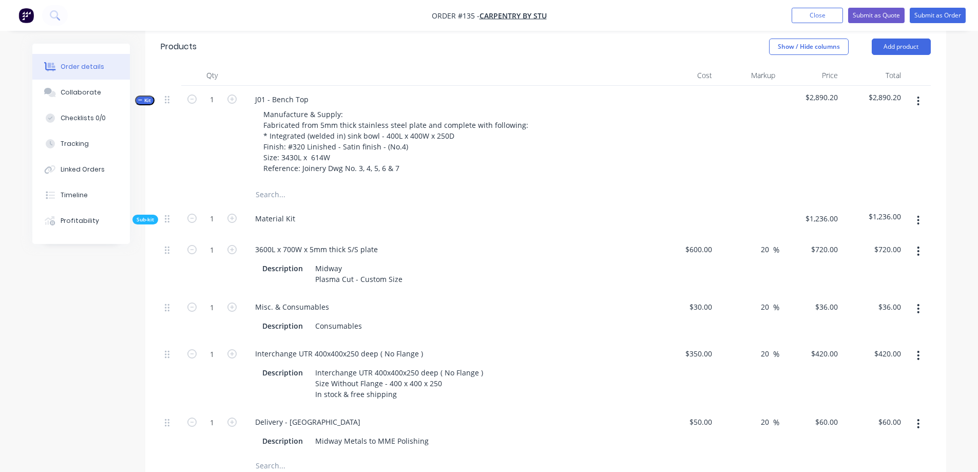
click at [140, 97] on span "Kit" at bounding box center [144, 101] width 13 height 8
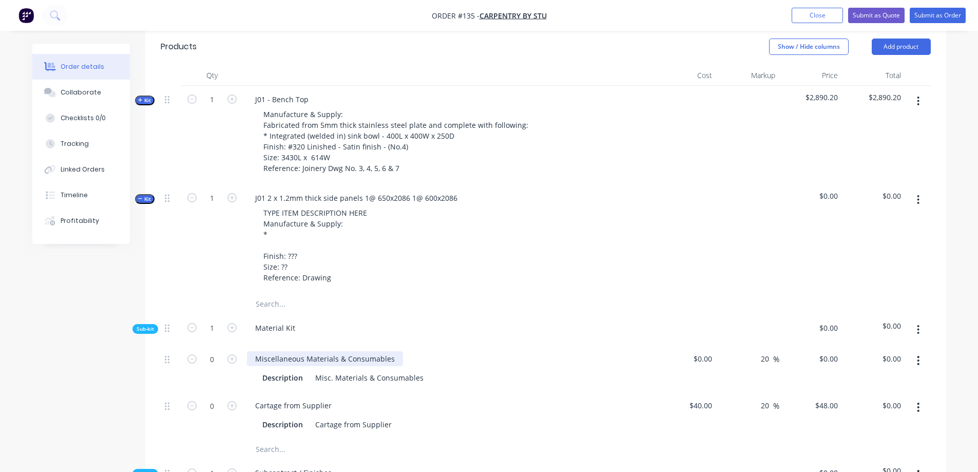
click at [280, 351] on div "Miscellaneous Materials & Consumables" at bounding box center [325, 358] width 156 height 15
click at [392, 351] on div "Miscellaneous Materials & Consumables" at bounding box center [325, 358] width 156 height 15
drag, startPoint x: 396, startPoint y: 335, endPoint x: 406, endPoint y: 340, distance: 11.0
click at [406, 351] on div "Miscellaneous Materials & Consumables2" at bounding box center [448, 358] width 403 height 15
click at [368, 370] on div "Misc. Materials & Consumables" at bounding box center [369, 377] width 117 height 15
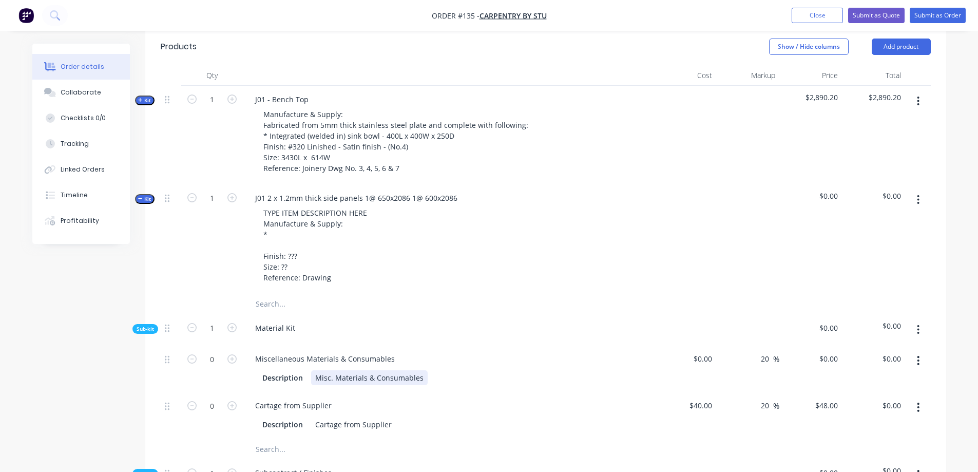
click at [399, 369] on div "Miscellaneous Materials & Consumables Description Misc. Materials & Consumables" at bounding box center [448, 368] width 411 height 47
click at [240, 357] on div "0" at bounding box center [212, 368] width 62 height 47
click at [140, 98] on icon "button" at bounding box center [140, 100] width 4 height 4
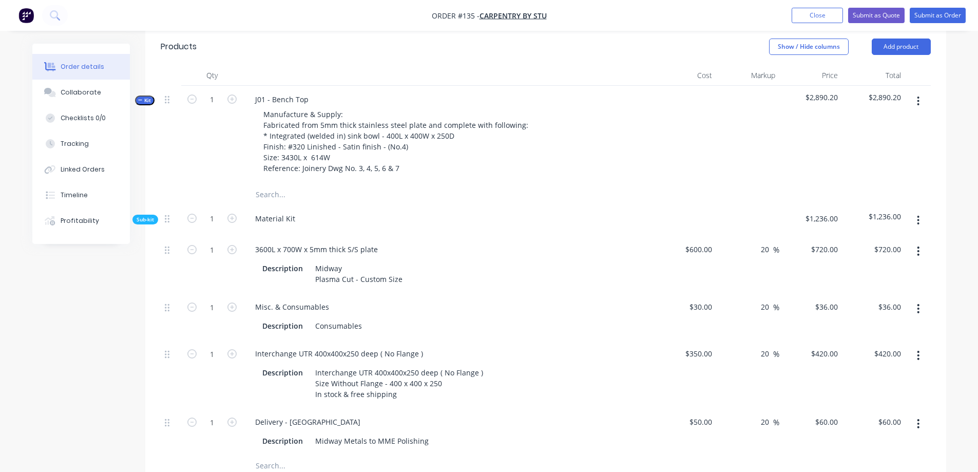
click at [137, 95] on button "Kit" at bounding box center [145, 100] width 20 height 10
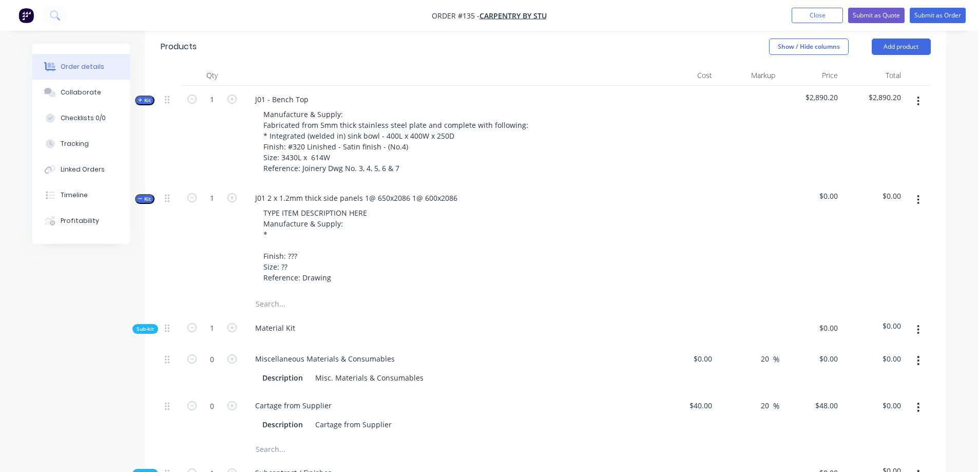
click at [146, 195] on span "Kit" at bounding box center [144, 199] width 13 height 8
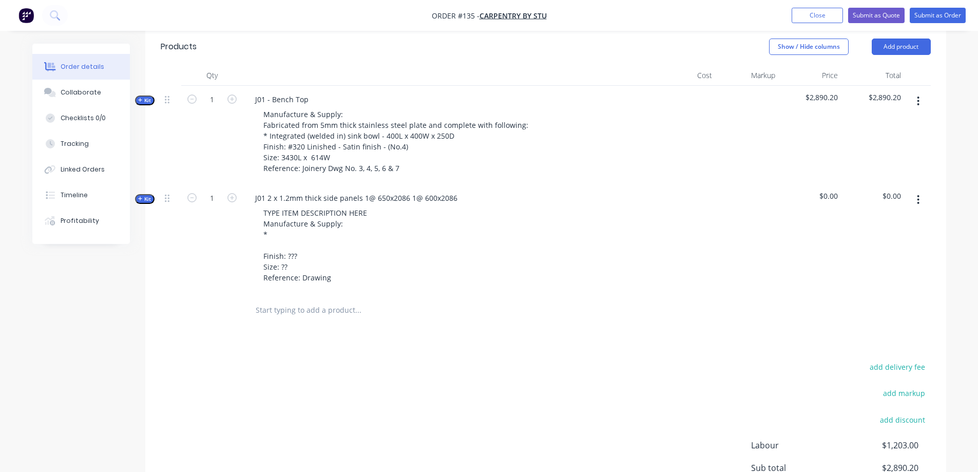
click at [146, 195] on span "Kit" at bounding box center [144, 199] width 13 height 8
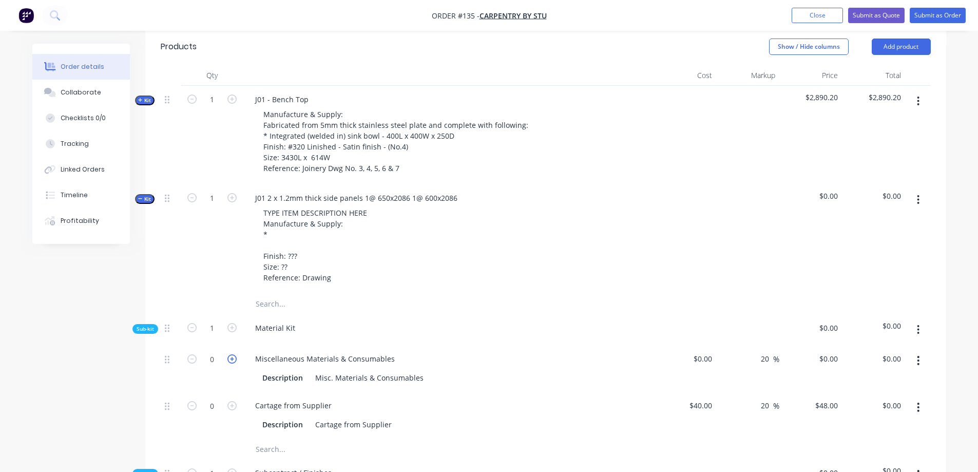
click at [230, 354] on icon "button" at bounding box center [231, 358] width 9 height 9
click at [194, 354] on icon "button" at bounding box center [191, 358] width 9 height 9
click at [146, 195] on span "Kit" at bounding box center [144, 199] width 13 height 8
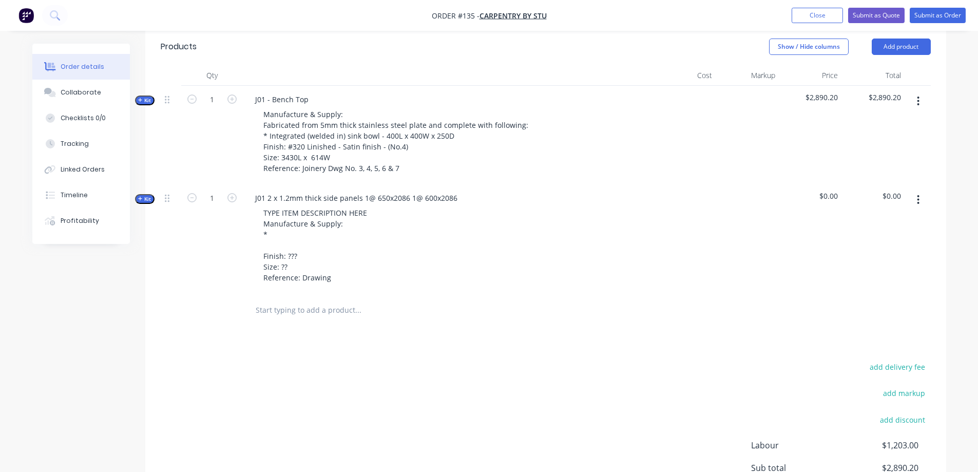
click at [177, 208] on div at bounding box center [171, 238] width 21 height 109
click at [146, 195] on span "Kit" at bounding box center [144, 199] width 13 height 8
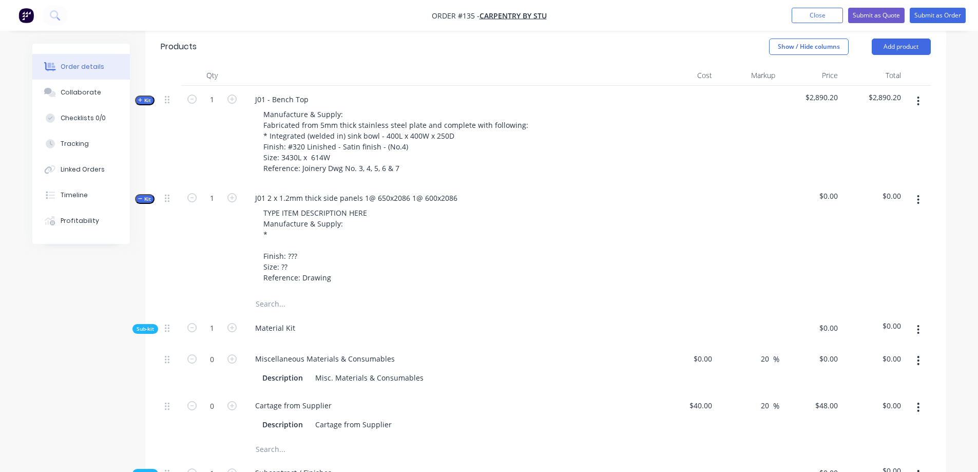
click at [144, 97] on span "Kit" at bounding box center [144, 101] width 13 height 8
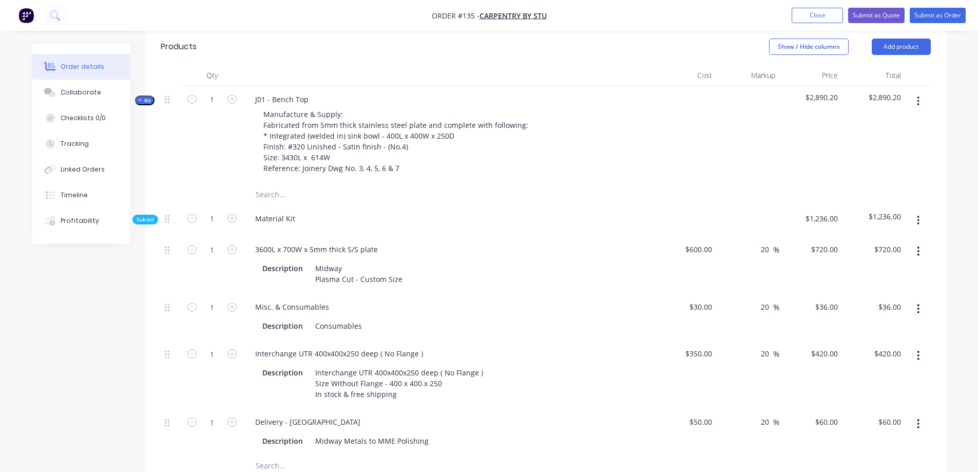
click at [147, 97] on span "Kit" at bounding box center [144, 101] width 13 height 8
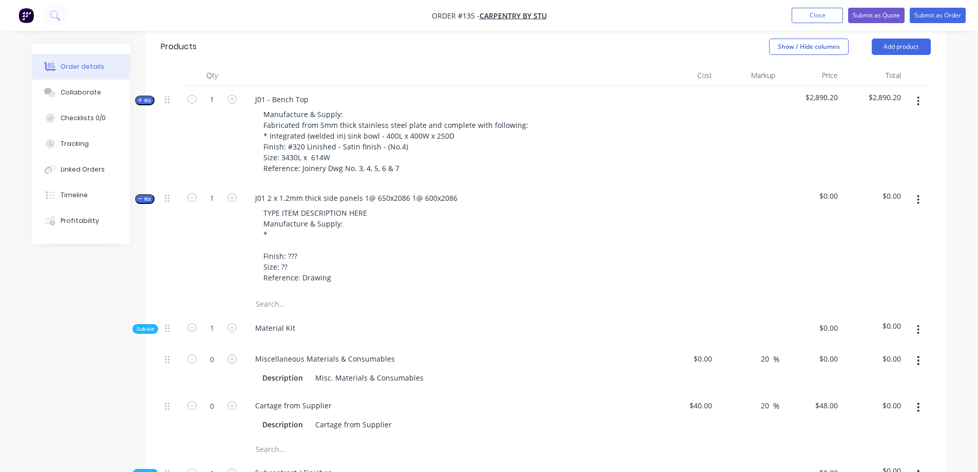
click at [149, 195] on span "Kit" at bounding box center [144, 199] width 13 height 8
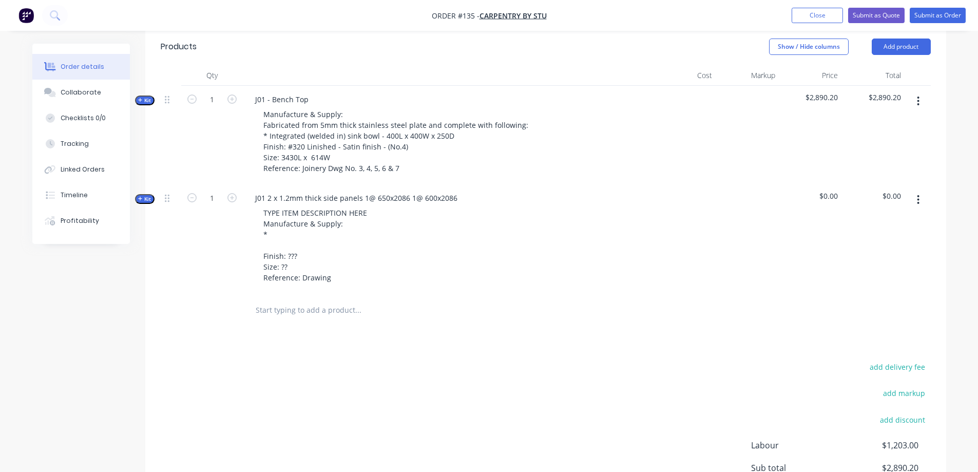
click at [149, 195] on span "Kit" at bounding box center [144, 199] width 13 height 8
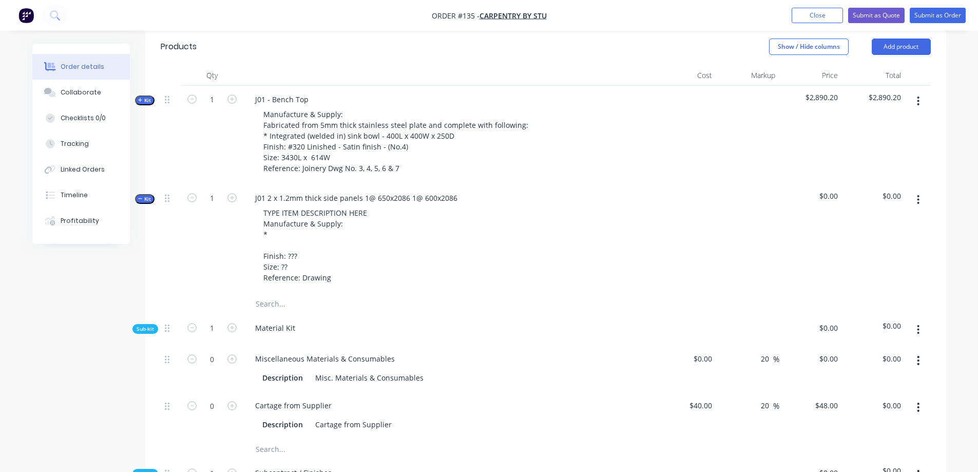
click at [148, 97] on span "Kit" at bounding box center [144, 101] width 13 height 8
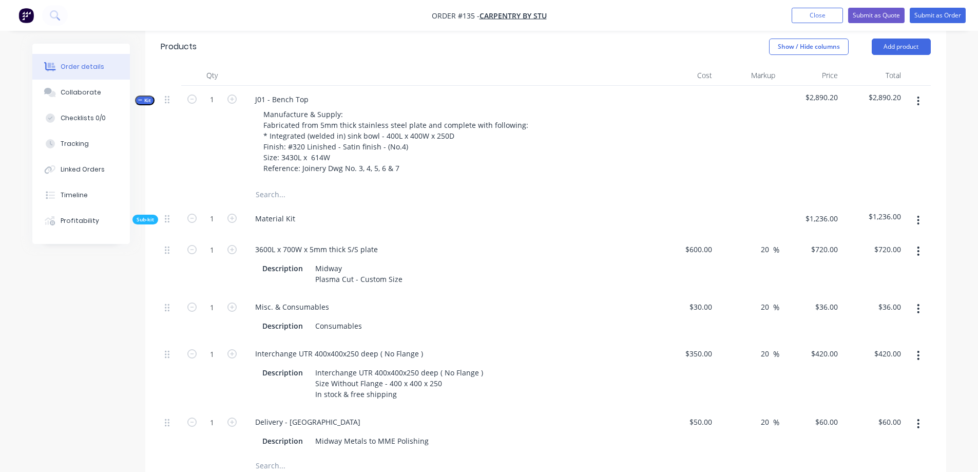
click at [143, 97] on span "Kit" at bounding box center [144, 101] width 13 height 8
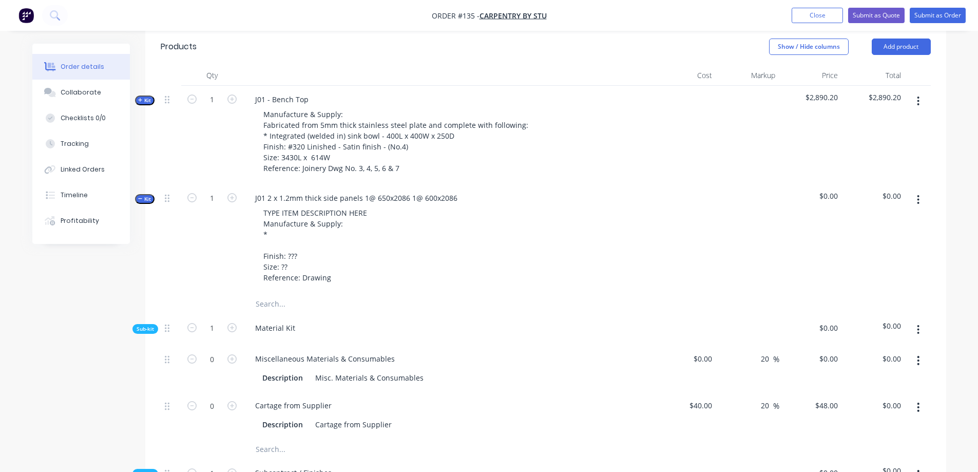
click at [425, 205] on div "TYPE ITEM DESCRIPTION HERE Manufacture & Supply: * Finish: ??? Size: ?? Referen…" at bounding box center [448, 245] width 403 height 80
drag, startPoint x: 465, startPoint y: 176, endPoint x: 250, endPoint y: 176, distance: 215.1
click at [250, 184] on div "J01 2 x 1.2mm thick side panels 1@ 650x2086 1@ 600x2086 TYPE ITEM DESCRIPTION H…" at bounding box center [448, 238] width 411 height 109
click at [511, 206] on div "TYPE ITEM DESCRIPTION HERE Manufacture & Supply: * Finish: ??? Size: ?? Referen…" at bounding box center [448, 245] width 403 height 80
click at [222, 222] on div "1" at bounding box center [212, 238] width 62 height 109
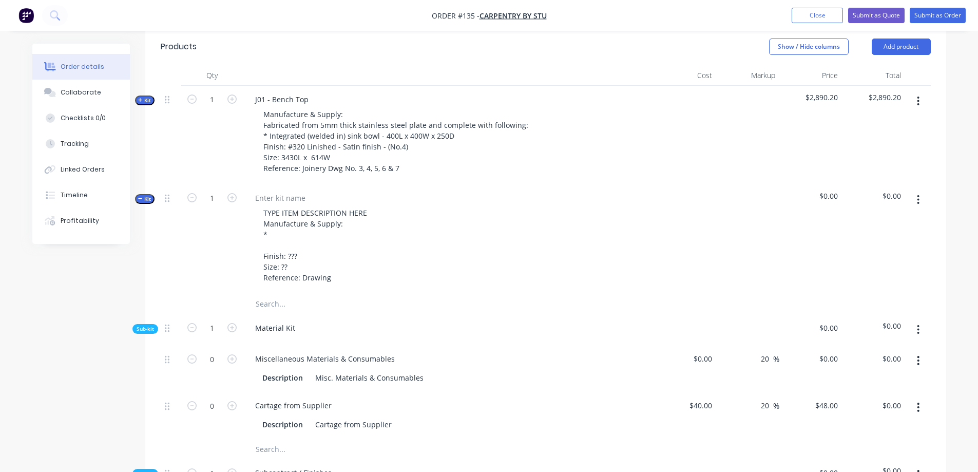
click at [144, 195] on span "Kit" at bounding box center [144, 199] width 13 height 8
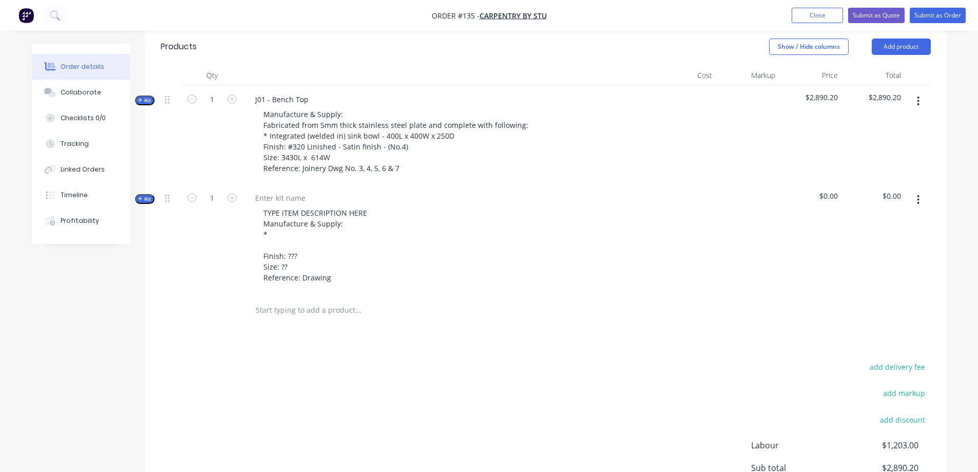
click at [144, 195] on span "Kit" at bounding box center [144, 199] width 13 height 8
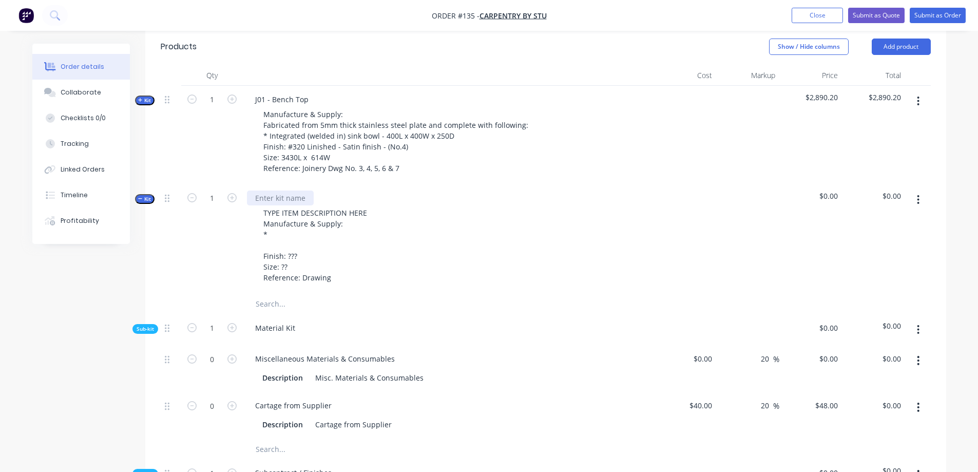
click at [264, 190] on div at bounding box center [280, 197] width 67 height 15
click at [148, 97] on span "Kit" at bounding box center [144, 101] width 13 height 8
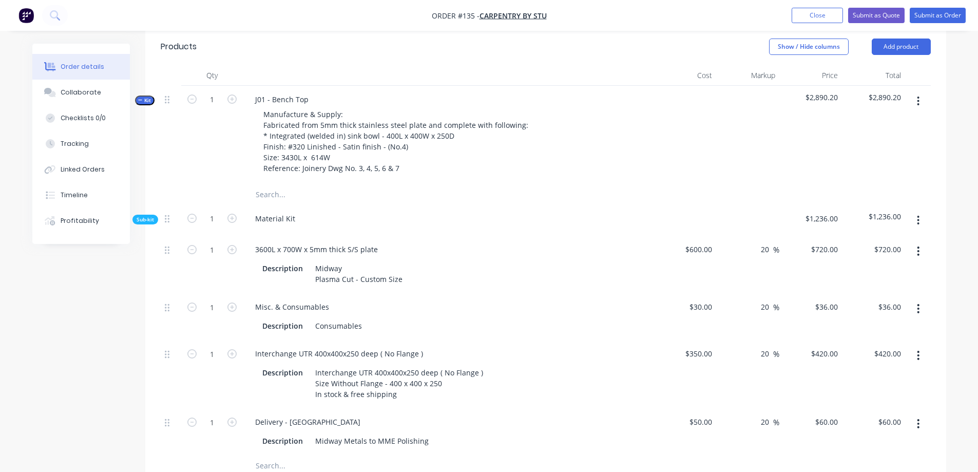
click at [142, 98] on icon "button" at bounding box center [140, 100] width 5 height 5
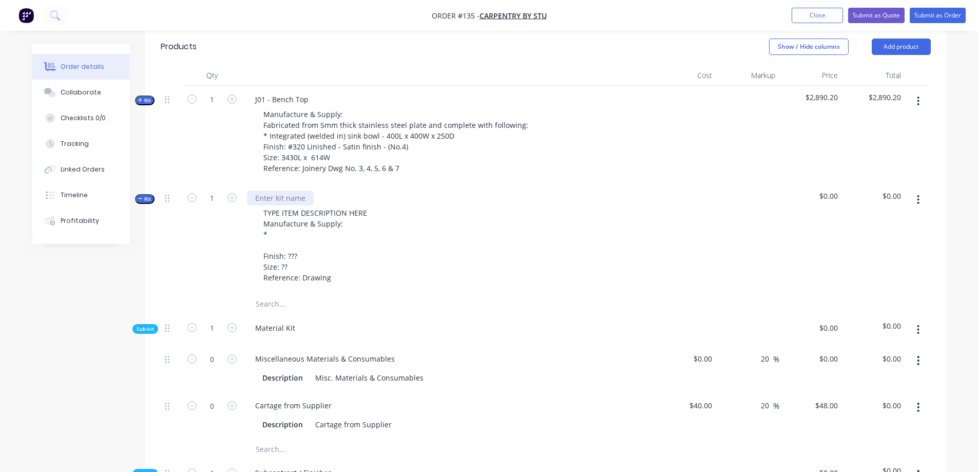
click at [263, 190] on div at bounding box center [280, 197] width 67 height 15
click at [421, 205] on div "TYPE ITEM DESCRIPTION HERE Manufacture & Supply: * Finish: ??? Size: ?? Referen…" at bounding box center [448, 245] width 403 height 80
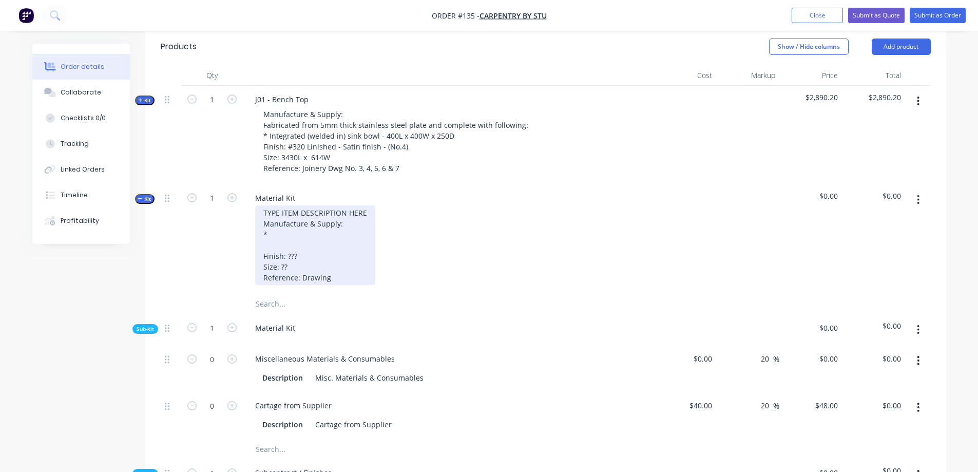
click at [356, 205] on div "TYPE ITEM DESCRIPTION HERE Manufacture & Supply: * Finish: ??? Size: ?? Referen…" at bounding box center [315, 245] width 120 height 80
click at [352, 206] on div "TYPE ITEM DESCRIPTION HERE Manufacture & Supply: * Finish: ??? Size: ?? Referen…" at bounding box center [315, 245] width 120 height 80
paste div
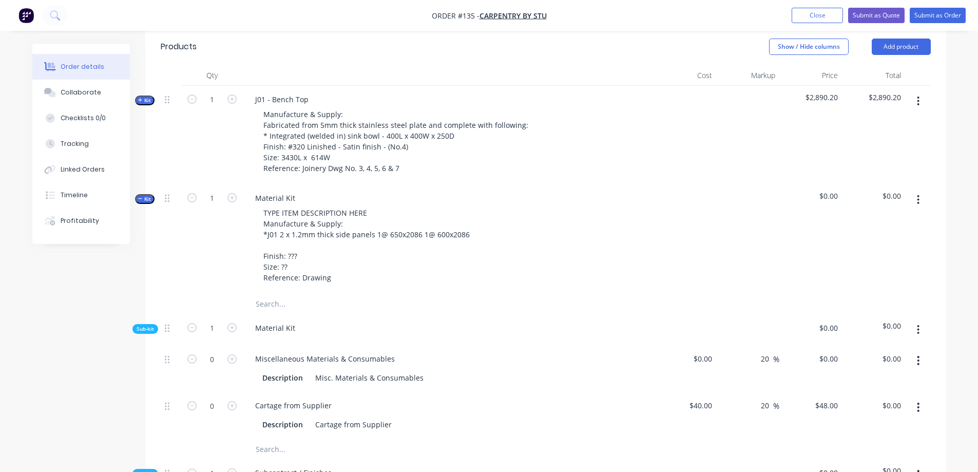
click at [427, 294] on input "text" at bounding box center [357, 304] width 205 height 21
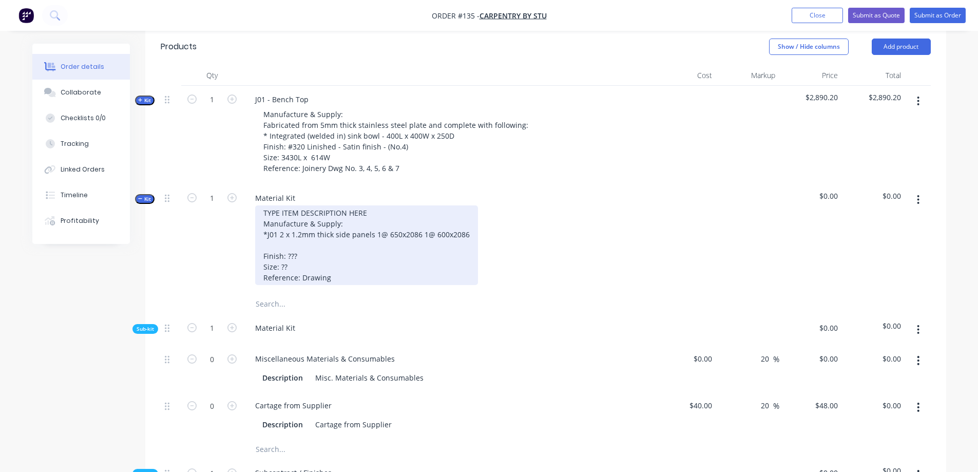
click at [323, 236] on div "TYPE ITEM DESCRIPTION HERE Manufacture & Supply: *J01 2 x 1.2mm thick side pane…" at bounding box center [366, 245] width 223 height 80
click at [358, 246] on div "TYPE ITEM DESCRIPTION HERE Manufacture & Supply: *J01 2 x 1.2mm thick side pane…" at bounding box center [366, 245] width 223 height 80
click at [364, 255] on div "TYPE ITEM DESCRIPTION HERE Manufacture & Supply: *J01 2 x 1.2mm thick side pane…" at bounding box center [366, 245] width 223 height 80
click at [462, 250] on div "TYPE ITEM DESCRIPTION HERE Manufacture & Supply: *J01 2 x 1.2mm thick side pane…" at bounding box center [366, 245] width 223 height 80
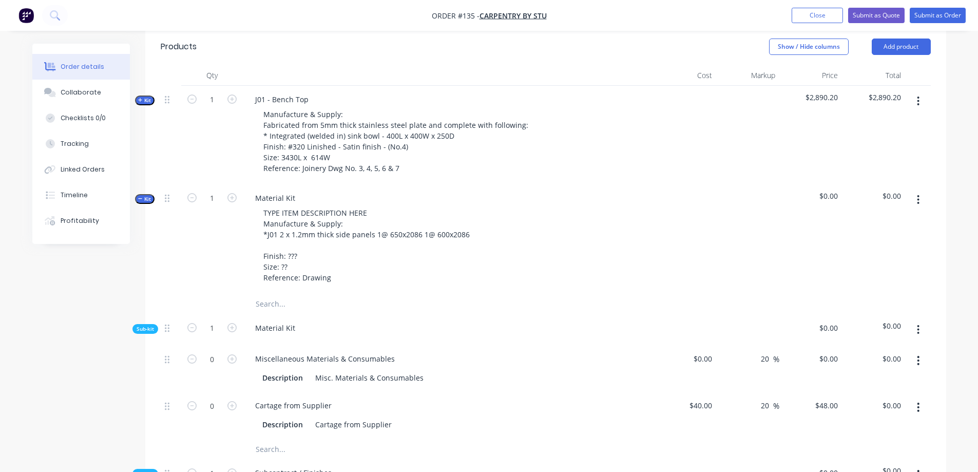
click at [314, 314] on div "Material Kit" at bounding box center [448, 329] width 411 height 31
click at [305, 314] on div "Material Kit" at bounding box center [448, 329] width 411 height 31
click at [231, 319] on form "1" at bounding box center [211, 326] width 53 height 15
click at [295, 320] on div "Material Kit" at bounding box center [275, 327] width 56 height 15
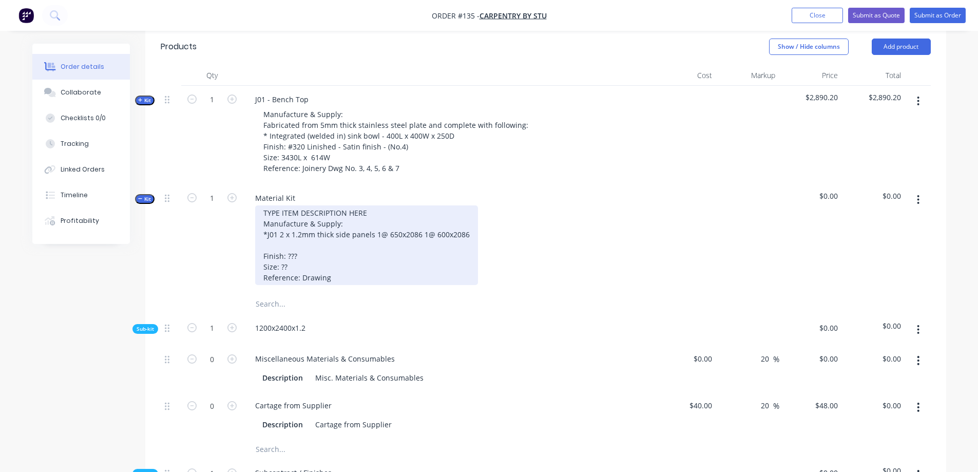
click at [362, 243] on div "TYPE ITEM DESCRIPTION HERE Manufacture & Supply: *J01 2 x 1.2mm thick side pane…" at bounding box center [366, 245] width 223 height 80
click at [467, 211] on div "TYPE ITEM DESCRIPTION HERE Manufacture & Supply: *J01 2 x 1.2mm thick side pane…" at bounding box center [366, 245] width 223 height 80
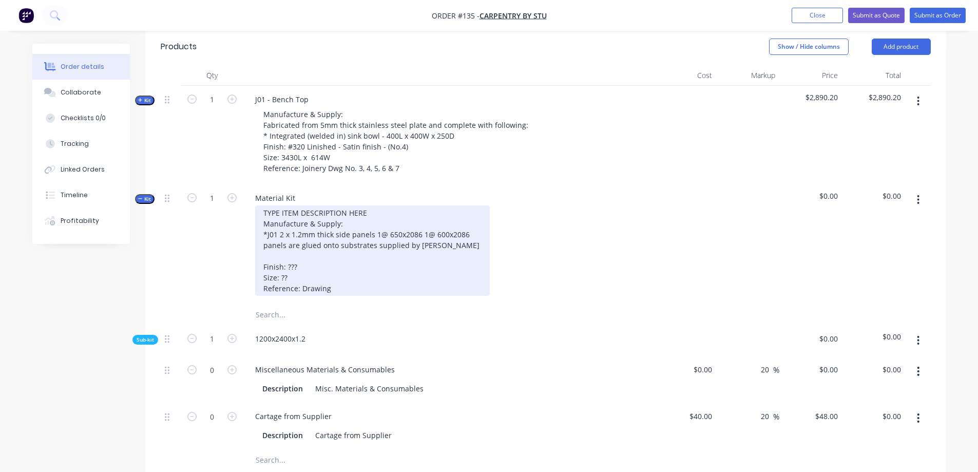
click at [438, 224] on div "TYPE ITEM DESCRIPTION HERE Manufacture & Supply: *J01 2 x 1.2mm thick side pane…" at bounding box center [372, 250] width 235 height 90
drag, startPoint x: 482, startPoint y: 221, endPoint x: 487, endPoint y: 222, distance: 5.7
click at [484, 221] on div "TYPE ITEM DESCRIPTION HERE Manufacture & Supply: *J01 2 x 1.2mm thick side pane…" at bounding box center [405, 250] width 300 height 90
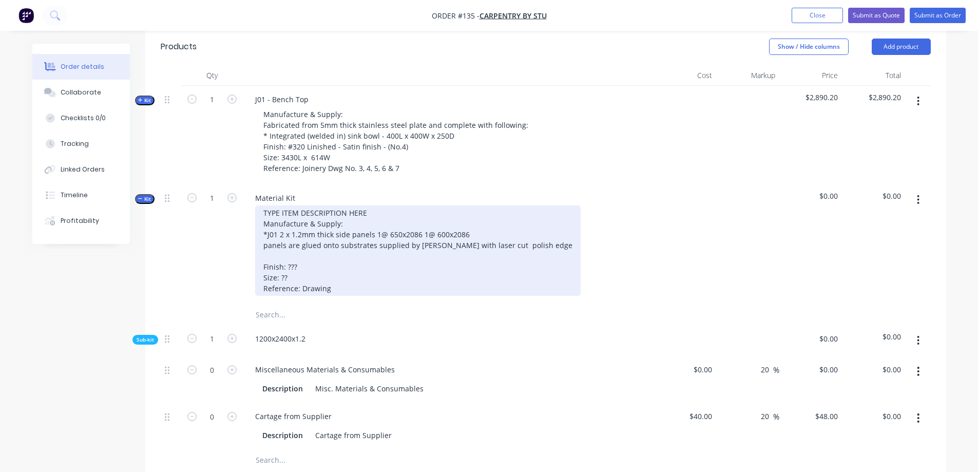
click at [524, 222] on div "TYPE ITEM DESCRIPTION HERE Manufacture & Supply: *J01 2 x 1.2mm thick side pane…" at bounding box center [418, 250] width 326 height 90
click at [364, 248] on div "TYPE ITEM DESCRIPTION HERE Manufacture & Supply: *J01 2 x 1.2mm thick side pane…" at bounding box center [419, 250] width 328 height 90
click at [352, 265] on div "TYPE ITEM DESCRIPTION HERE Manufacture & Supply: *J01 2 x 1.2mm thick side pane…" at bounding box center [419, 250] width 328 height 90
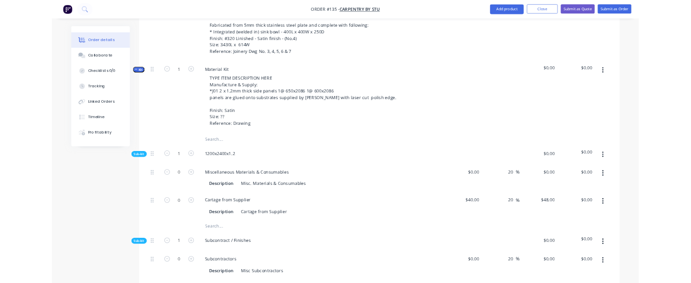
scroll to position [459, 0]
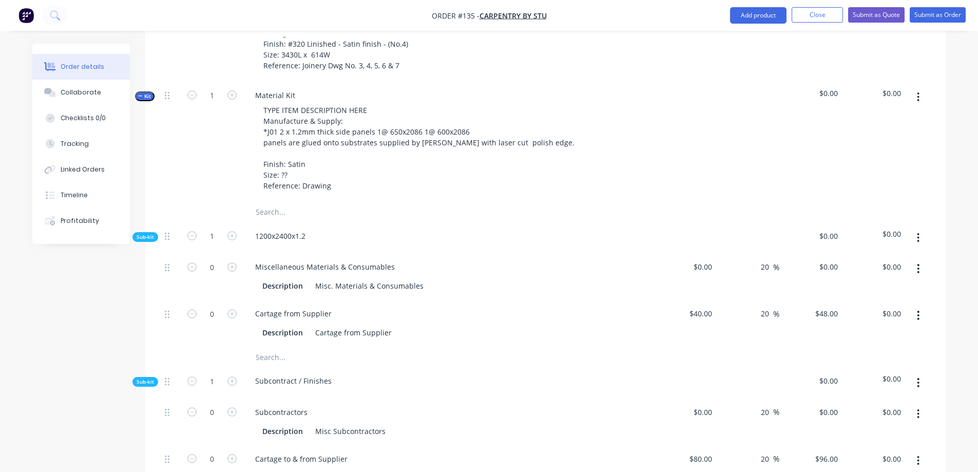
click at [331, 222] on div "1200x2400x1.2" at bounding box center [448, 237] width 411 height 31
click at [313, 228] on div "1200x2400x1.2" at bounding box center [280, 235] width 67 height 15
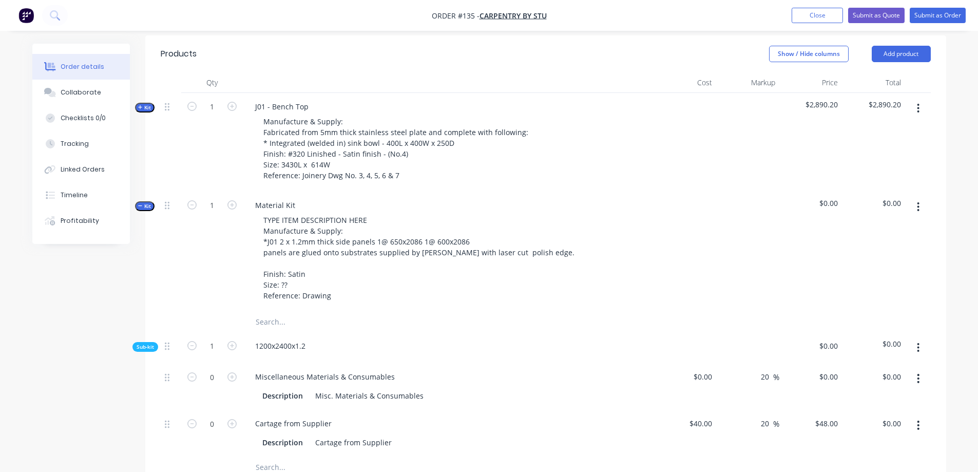
scroll to position [254, 0]
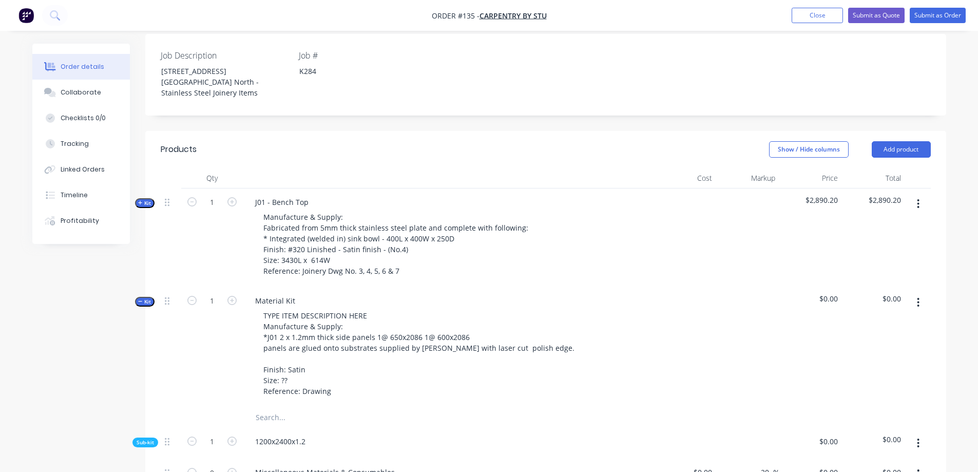
click at [148, 199] on span "Kit" at bounding box center [144, 203] width 13 height 8
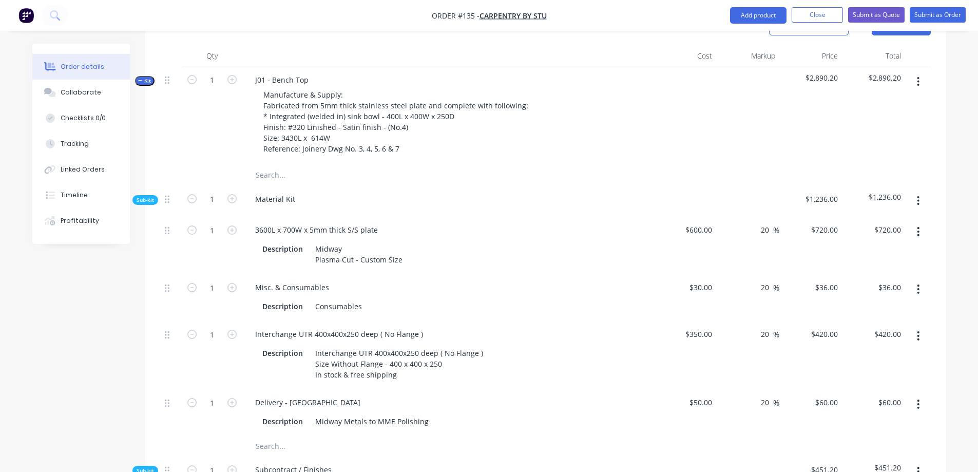
scroll to position [356, 0]
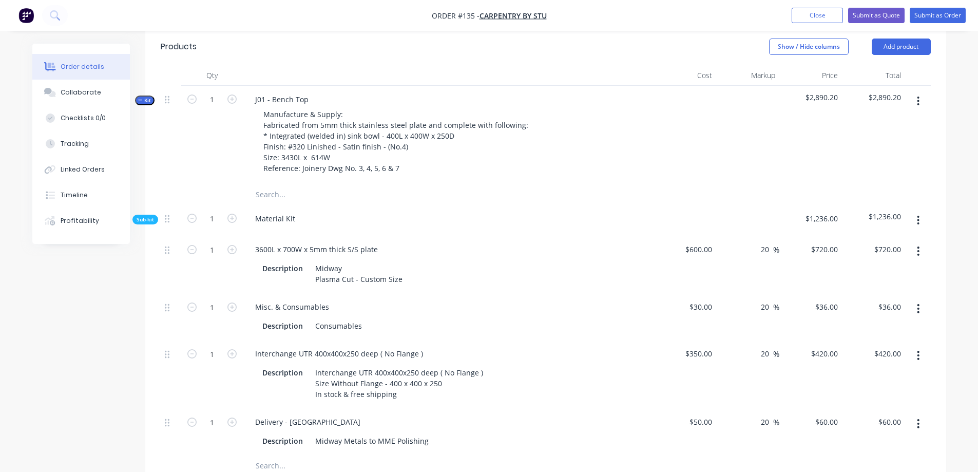
click at [144, 97] on span "Kit" at bounding box center [144, 101] width 13 height 8
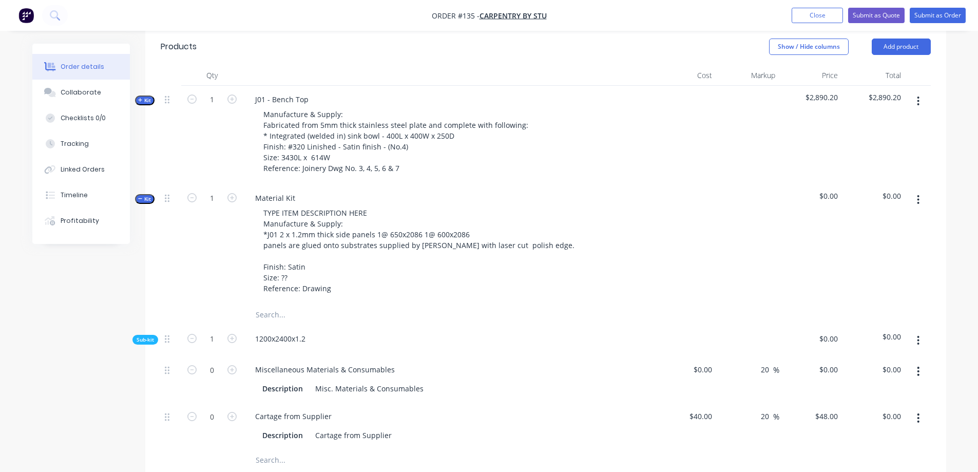
click at [147, 97] on span "Kit" at bounding box center [144, 101] width 13 height 8
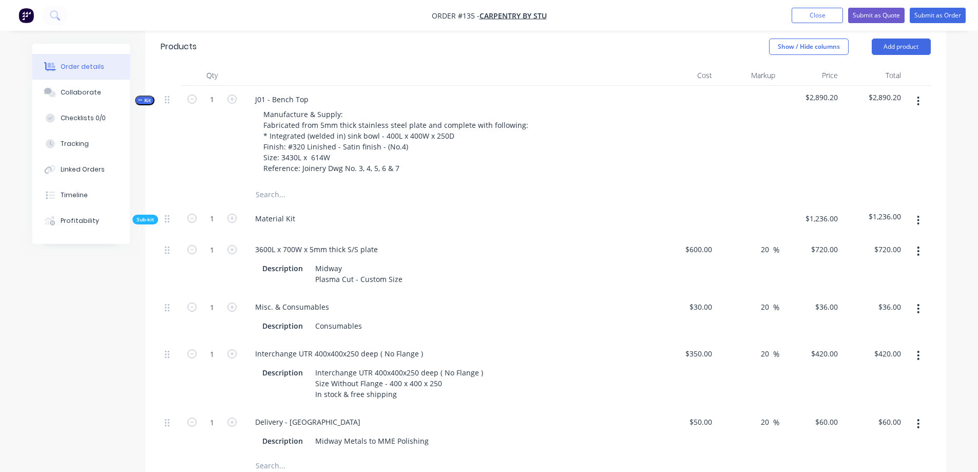
click at [147, 97] on span "Kit" at bounding box center [144, 101] width 13 height 8
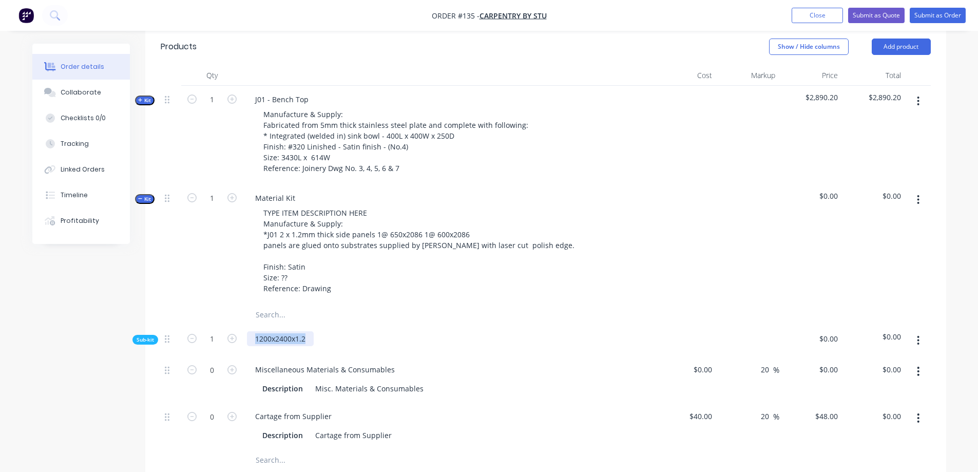
drag, startPoint x: 311, startPoint y: 315, endPoint x: 250, endPoint y: 316, distance: 61.6
click at [250, 331] on div "1200x2400x1.2" at bounding box center [280, 338] width 67 height 15
copy div "1200x2400x1.2"
click at [311, 331] on div "1200x2400x1.2" at bounding box center [280, 338] width 67 height 15
click at [142, 98] on icon "button" at bounding box center [140, 100] width 5 height 5
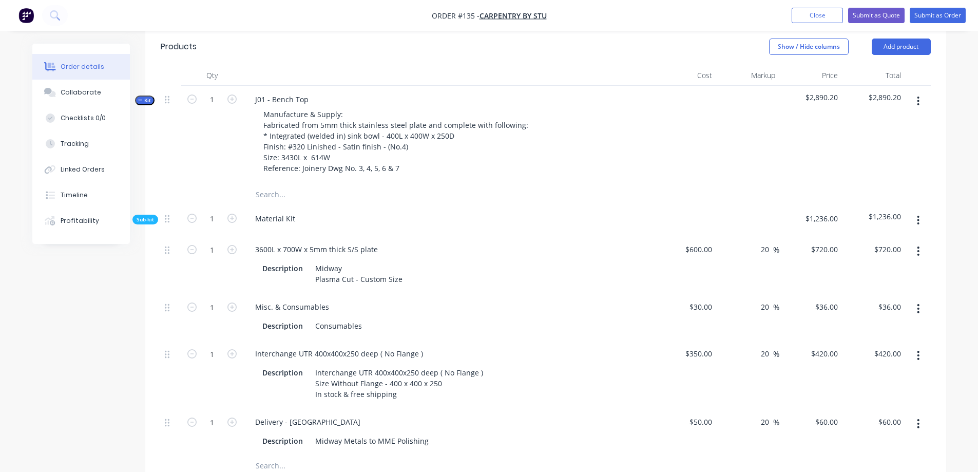
click at [151, 95] on button "Kit" at bounding box center [145, 100] width 20 height 10
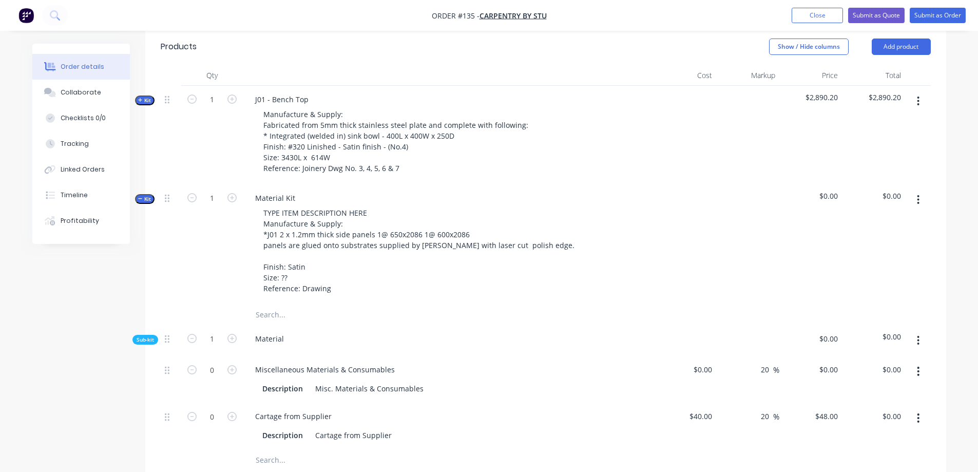
click at [151, 95] on button "Kit" at bounding box center [145, 100] width 20 height 10
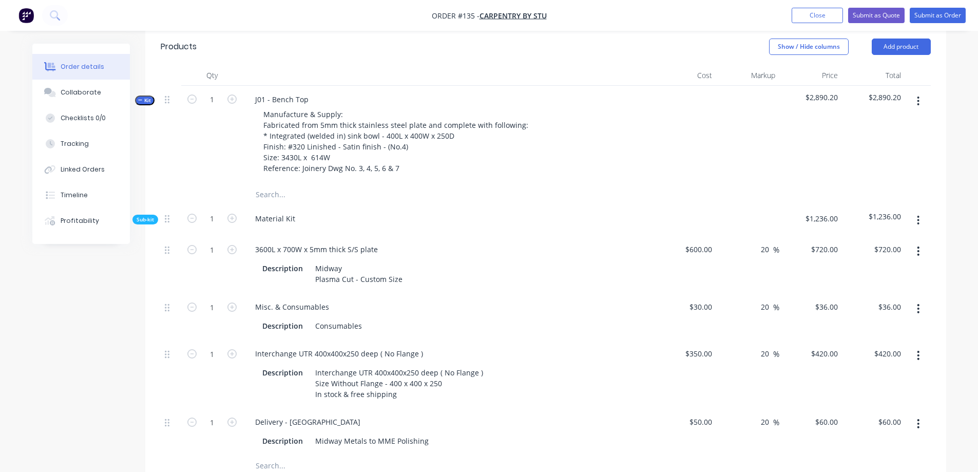
click at [141, 98] on icon "button" at bounding box center [140, 100] width 5 height 5
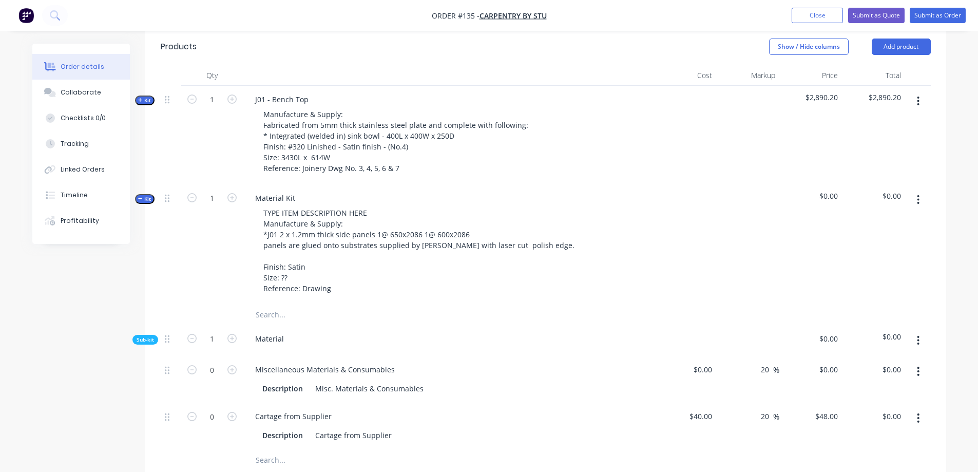
click at [141, 98] on icon "button" at bounding box center [140, 100] width 5 height 5
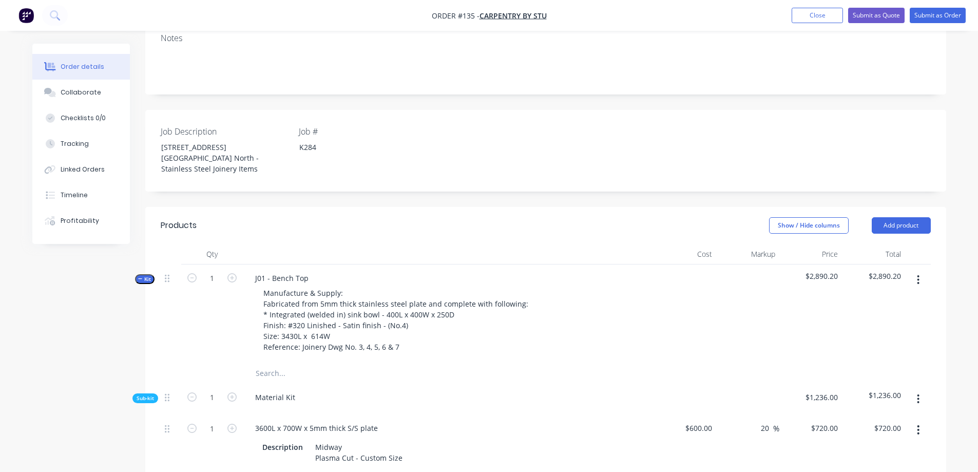
scroll to position [205, 0]
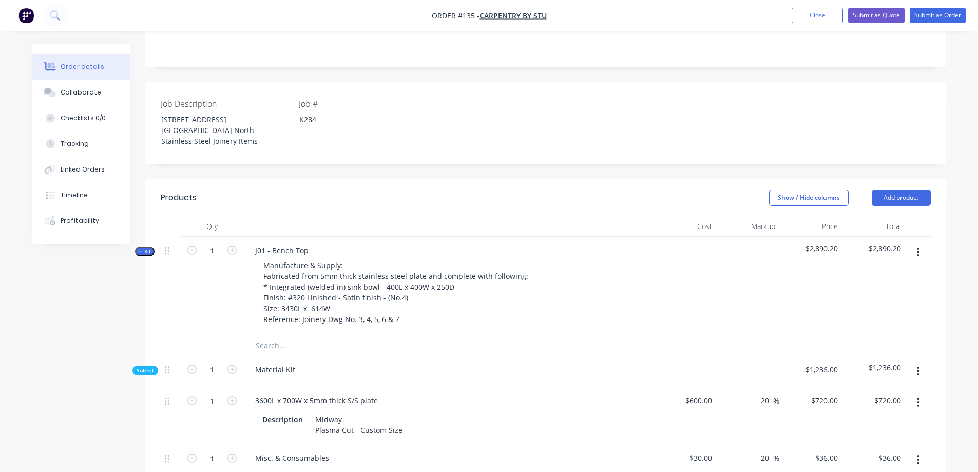
click at [143, 247] on span "Kit" at bounding box center [144, 251] width 13 height 8
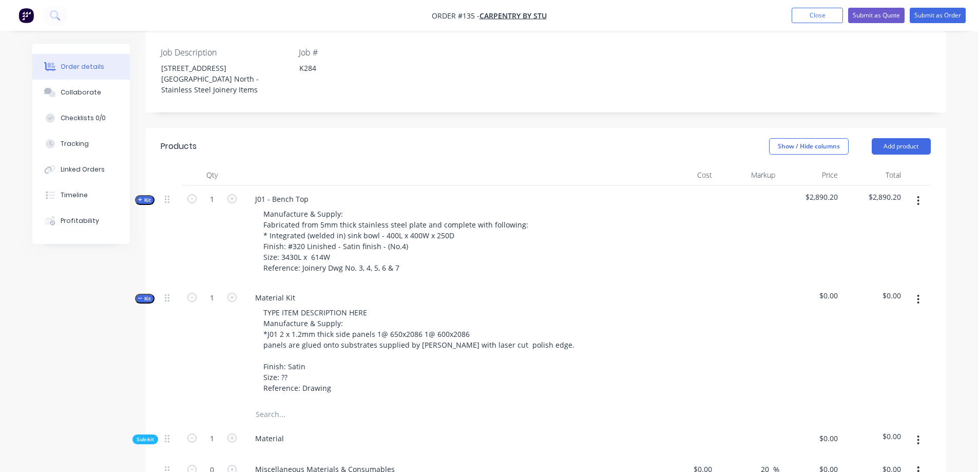
scroll to position [308, 0]
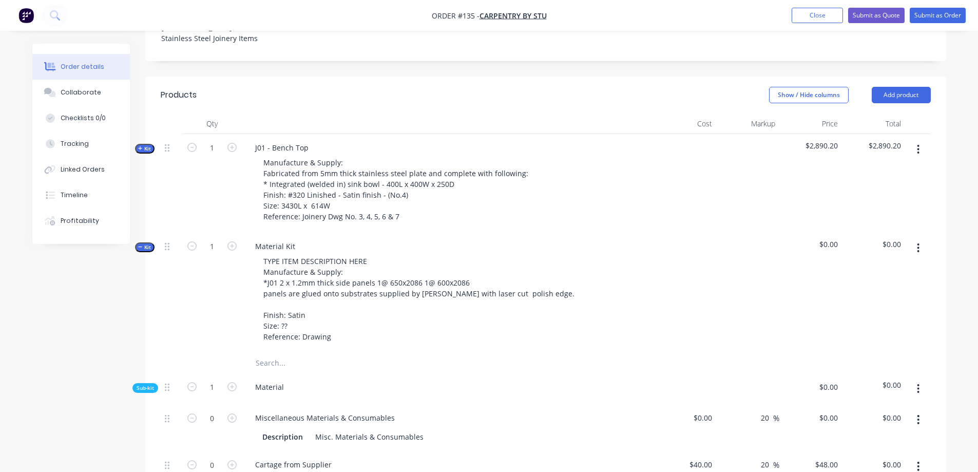
click at [150, 243] on span "Kit" at bounding box center [144, 247] width 13 height 8
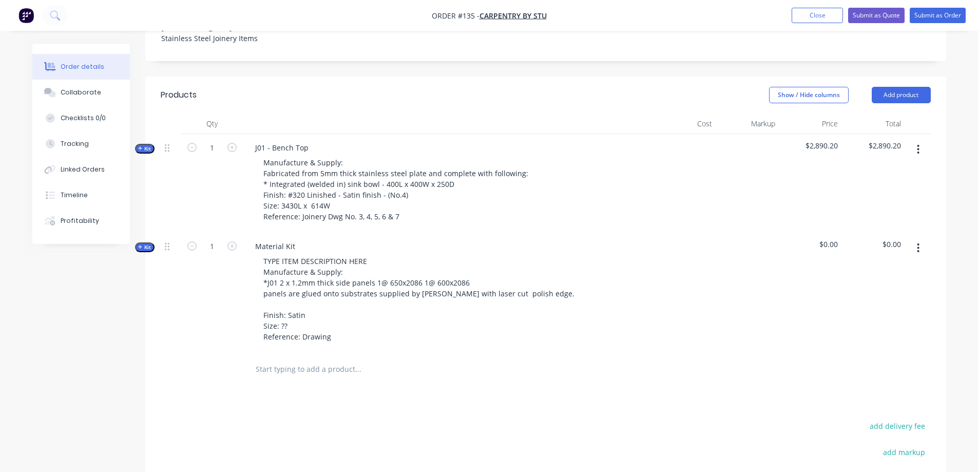
click at [143, 243] on span "Kit" at bounding box center [144, 247] width 13 height 8
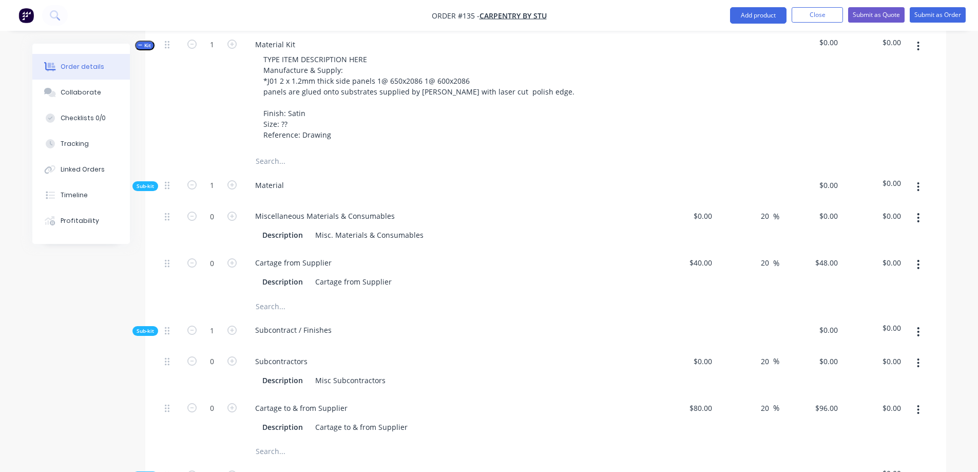
scroll to position [513, 0]
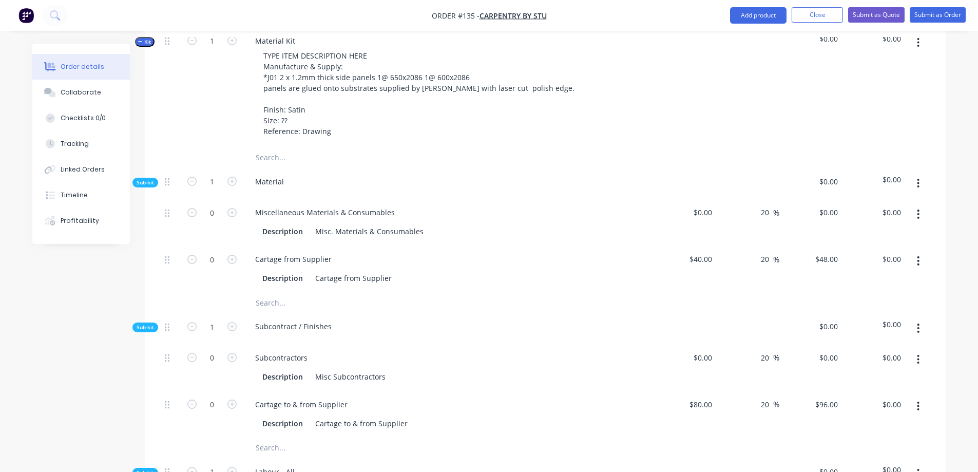
click at [919, 178] on icon "button" at bounding box center [918, 183] width 3 height 11
click at [900, 203] on div "Add product to kit" at bounding box center [882, 210] width 79 height 15
click at [955, 218] on div "Order details Collaborate Checklists 0/0 Tracking Linked Orders Timeline Profit…" at bounding box center [489, 324] width 934 height 1588
click at [919, 256] on icon "button" at bounding box center [918, 260] width 2 height 9
click at [893, 280] on div "Duplicate" at bounding box center [882, 287] width 79 height 15
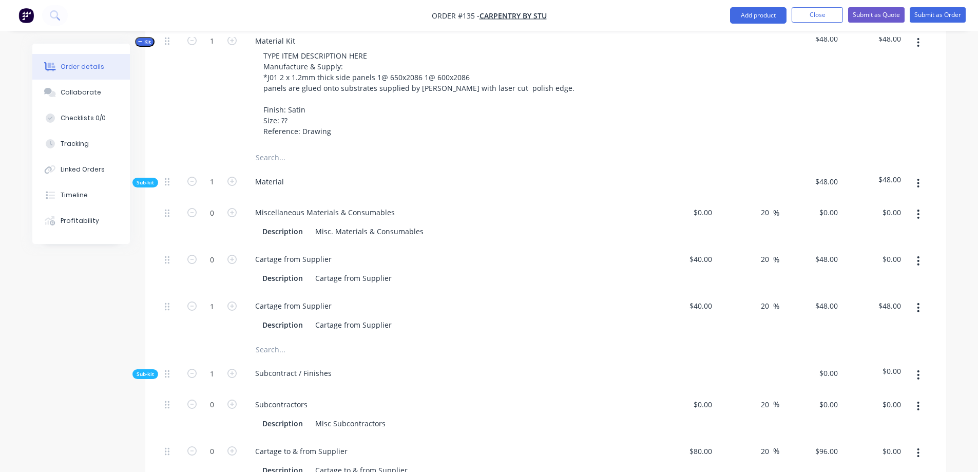
click at [917, 256] on icon "button" at bounding box center [918, 260] width 2 height 9
click at [865, 321] on div "Delete" at bounding box center [882, 328] width 79 height 15
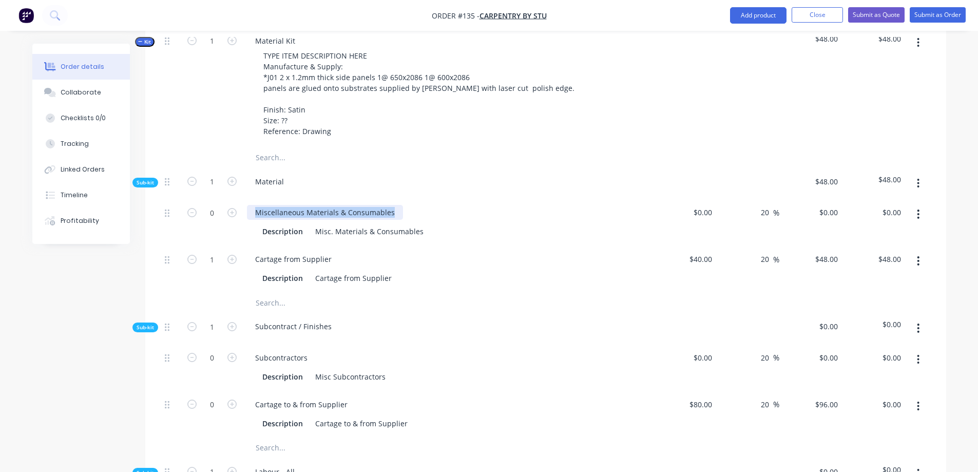
drag, startPoint x: 393, startPoint y: 190, endPoint x: 249, endPoint y: 185, distance: 143.9
click at [249, 205] on div "Miscellaneous Materials & Consumables" at bounding box center [325, 212] width 156 height 15
click at [335, 205] on div "1200 x 2400 x1.2" at bounding box center [448, 212] width 403 height 15
click at [406, 224] on div "Misc. Materials & Consumables" at bounding box center [369, 231] width 117 height 15
click at [343, 205] on div "1200 x 2400 x1.2" at bounding box center [448, 212] width 403 height 15
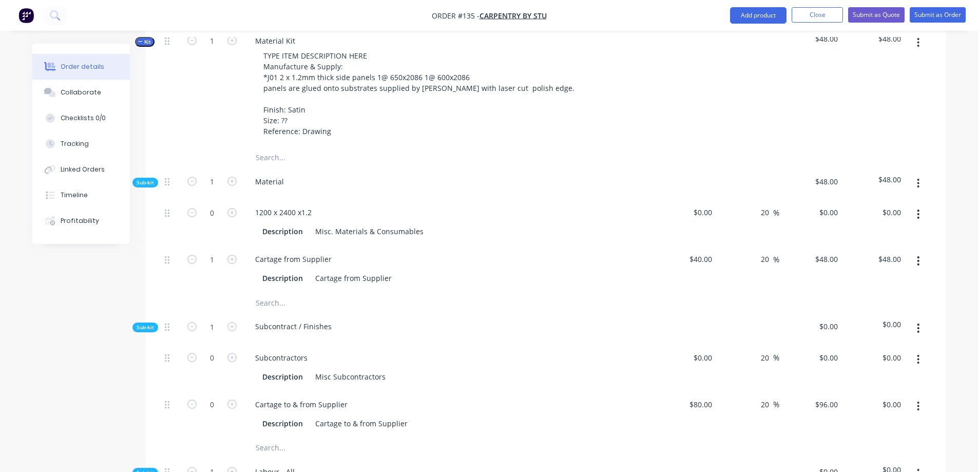
click at [327, 205] on div "1200 x 2400 x1.2" at bounding box center [448, 212] width 403 height 15
click at [544, 205] on div "1200 x 2400 x1.2" at bounding box center [448, 212] width 403 height 15
click at [832, 205] on input "0" at bounding box center [836, 212] width 12 height 15
click at [233, 208] on icon "button" at bounding box center [231, 212] width 9 height 9
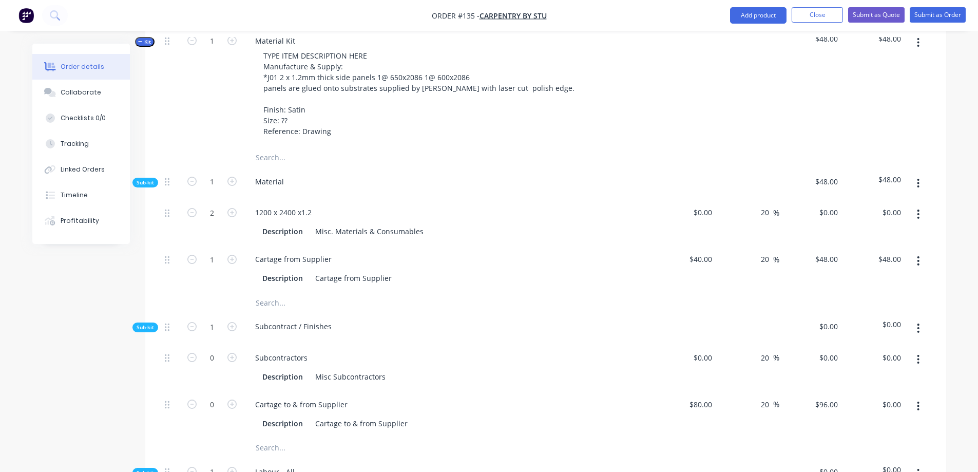
click at [695, 221] on div "$0.00 $0.00" at bounding box center [685, 222] width 63 height 47
click at [819, 199] on div "0 $0.00" at bounding box center [810, 222] width 63 height 47
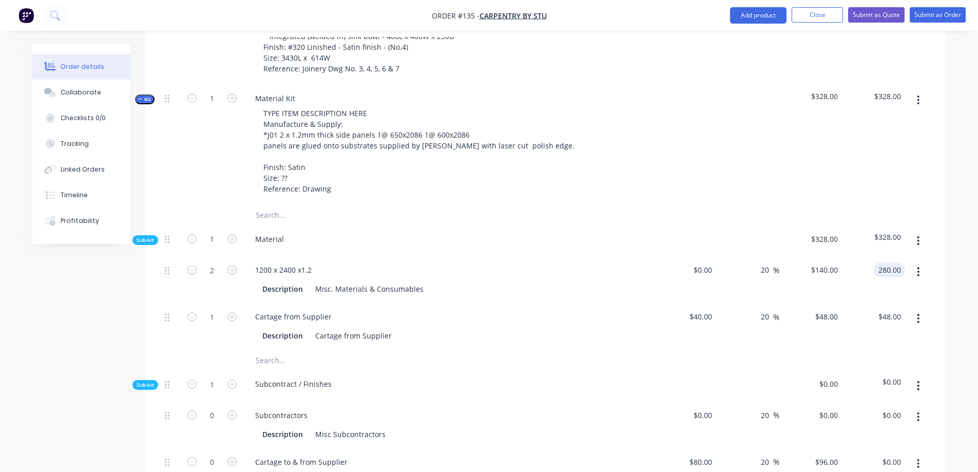
scroll to position [462, 0]
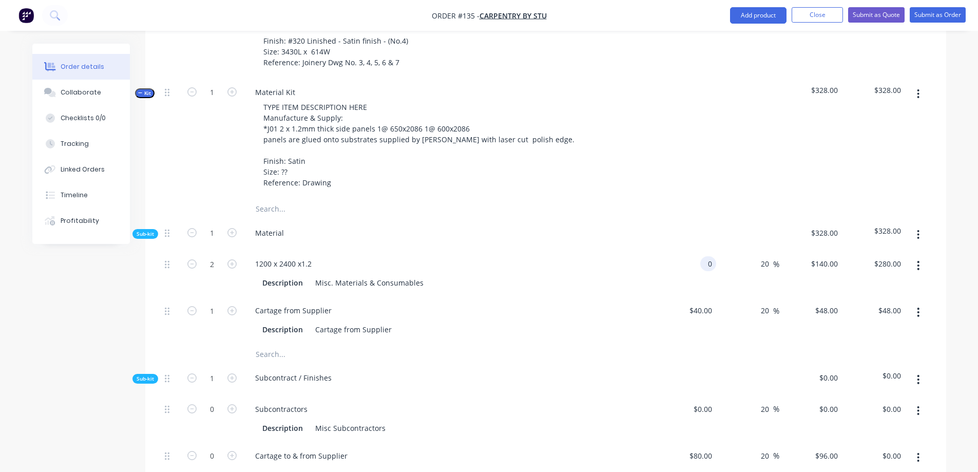
click at [711, 256] on input "0" at bounding box center [710, 263] width 12 height 15
click at [721, 250] on div "20 20 %" at bounding box center [747, 273] width 63 height 47
click at [709, 256] on input "0" at bounding box center [710, 263] width 12 height 15
click at [703, 256] on div "0 0" at bounding box center [708, 263] width 16 height 15
click at [192, 259] on icon "button" at bounding box center [191, 263] width 9 height 9
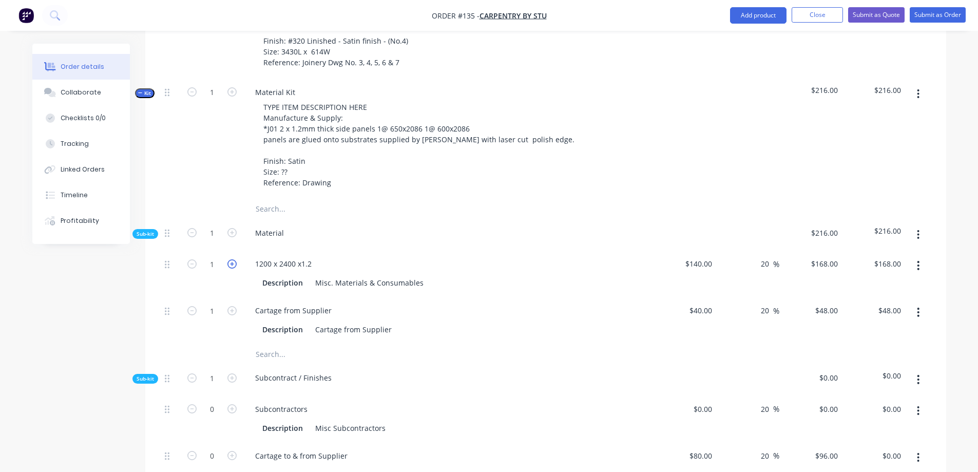
click at [230, 259] on icon "button" at bounding box center [231, 263] width 9 height 9
click at [701, 303] on div "40 $40.00" at bounding box center [700, 310] width 32 height 15
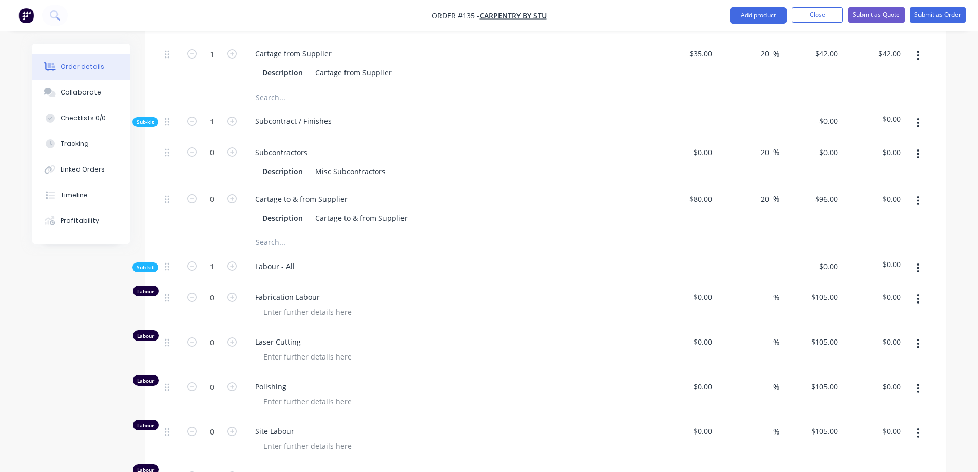
scroll to position [770, 0]
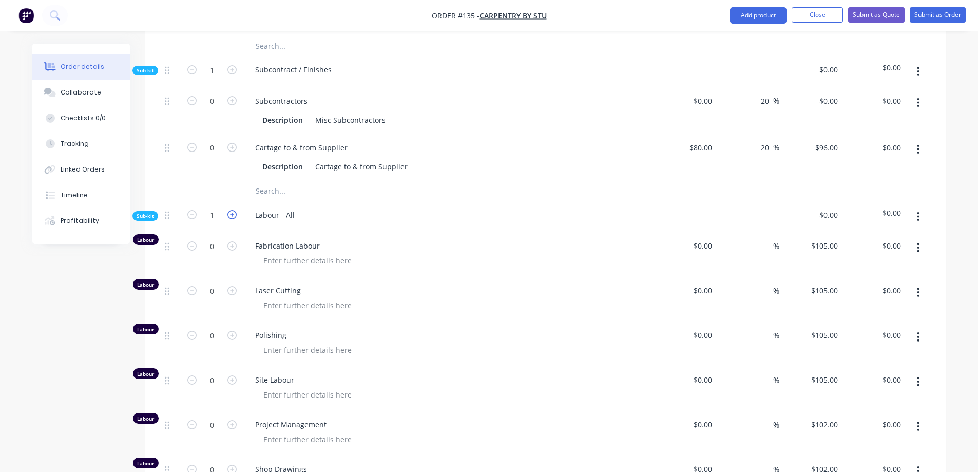
click at [232, 210] on icon "button" at bounding box center [231, 214] width 9 height 9
click at [190, 210] on icon "button" at bounding box center [191, 214] width 9 height 9
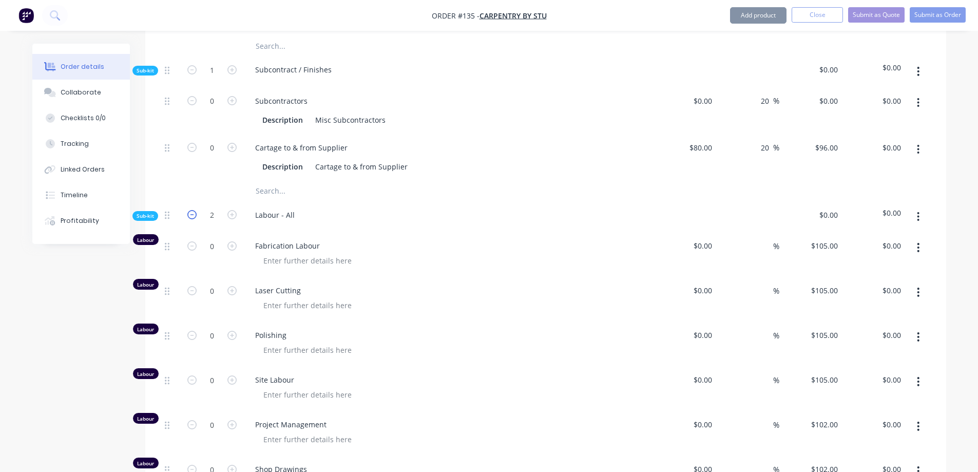
click at [190, 210] on icon "button" at bounding box center [191, 214] width 9 height 9
click at [192, 210] on icon "button" at bounding box center [191, 214] width 9 height 9
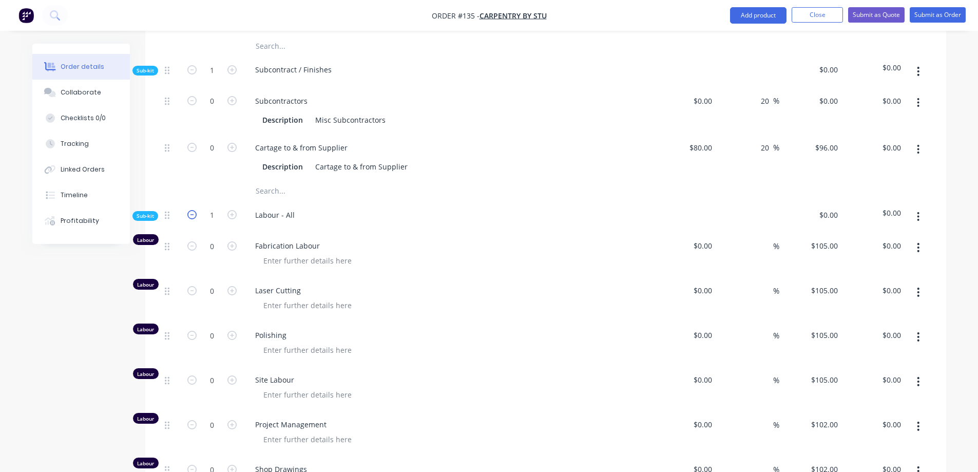
click at [192, 210] on icon "button" at bounding box center [191, 214] width 9 height 9
click at [232, 241] on icon "button" at bounding box center [231, 245] width 9 height 9
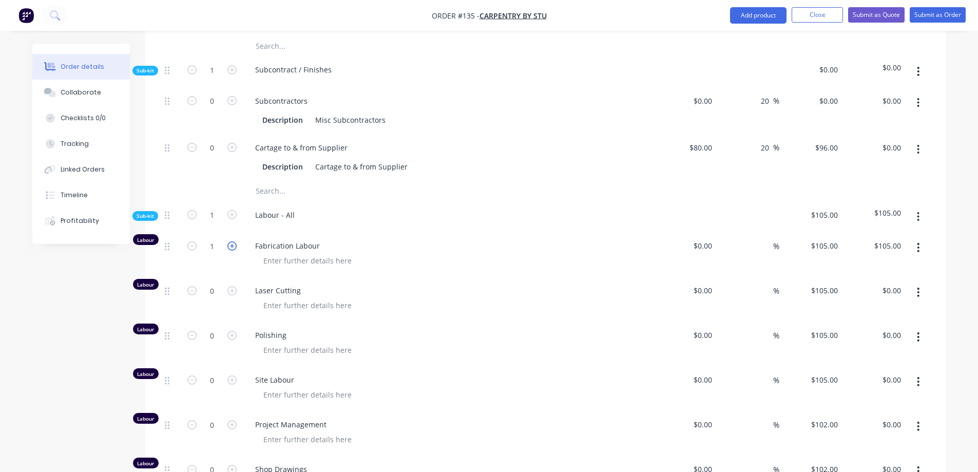
click at [232, 241] on icon "button" at bounding box center [231, 245] width 9 height 9
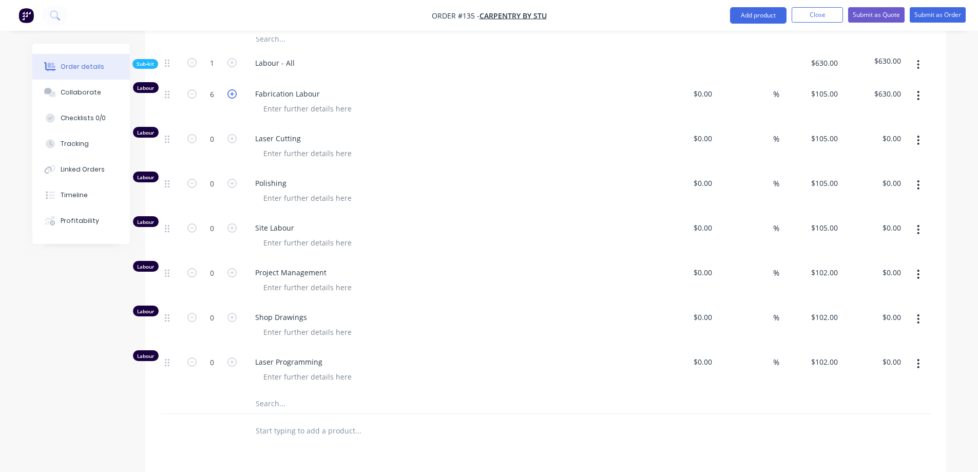
scroll to position [924, 0]
click at [231, 177] on icon "button" at bounding box center [231, 181] width 9 height 9
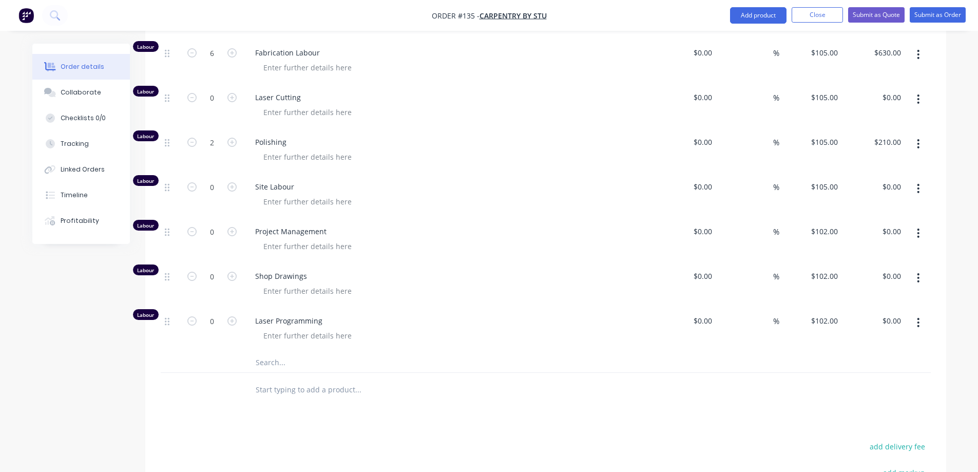
scroll to position [976, 0]
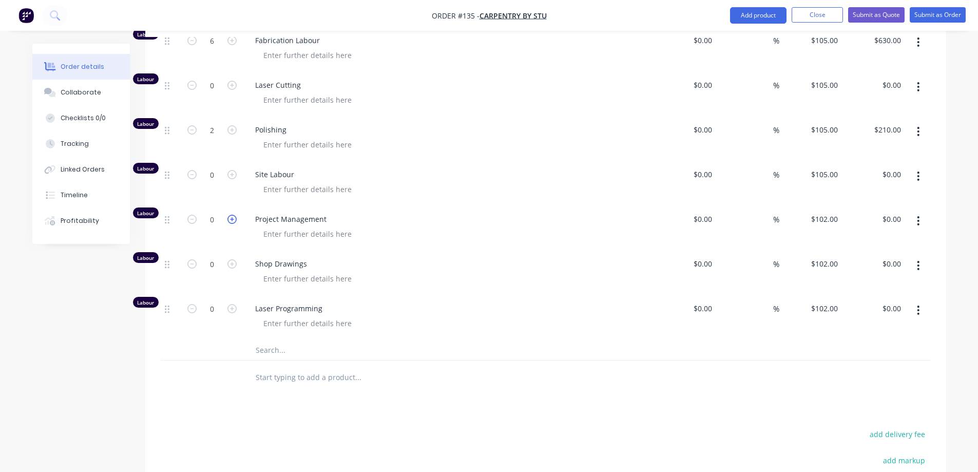
click at [229, 215] on icon "button" at bounding box center [231, 219] width 9 height 9
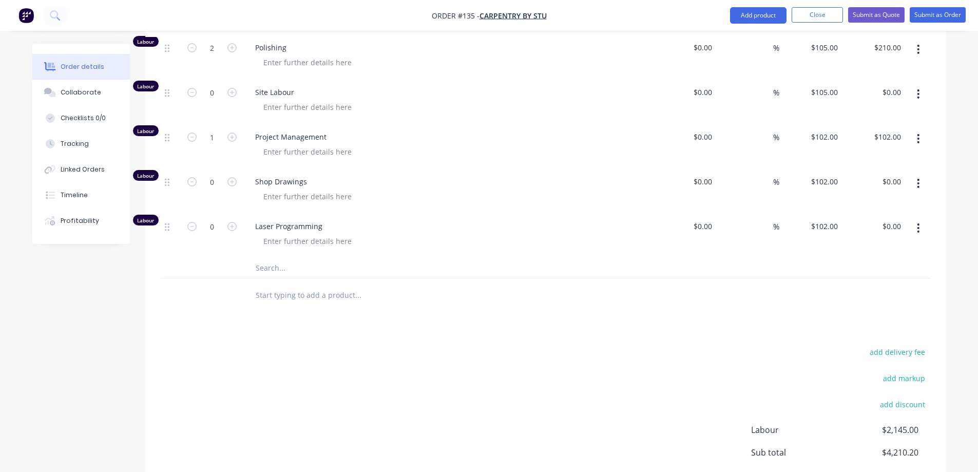
scroll to position [1078, 0]
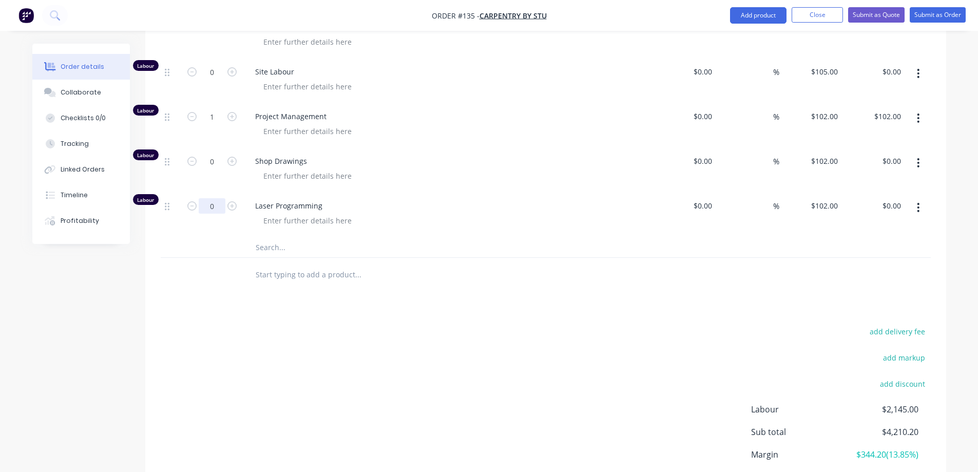
click at [219, 198] on input "0" at bounding box center [212, 205] width 27 height 15
click at [385, 213] on div at bounding box center [452, 220] width 394 height 15
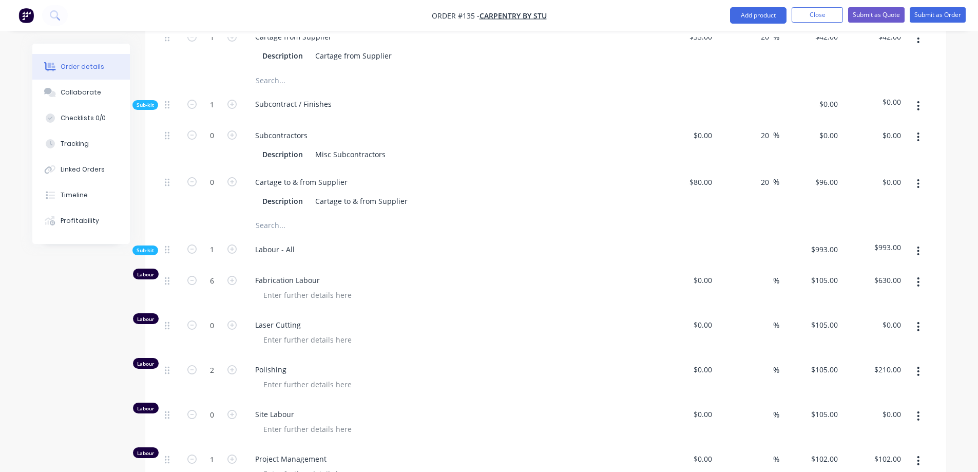
scroll to position [719, 0]
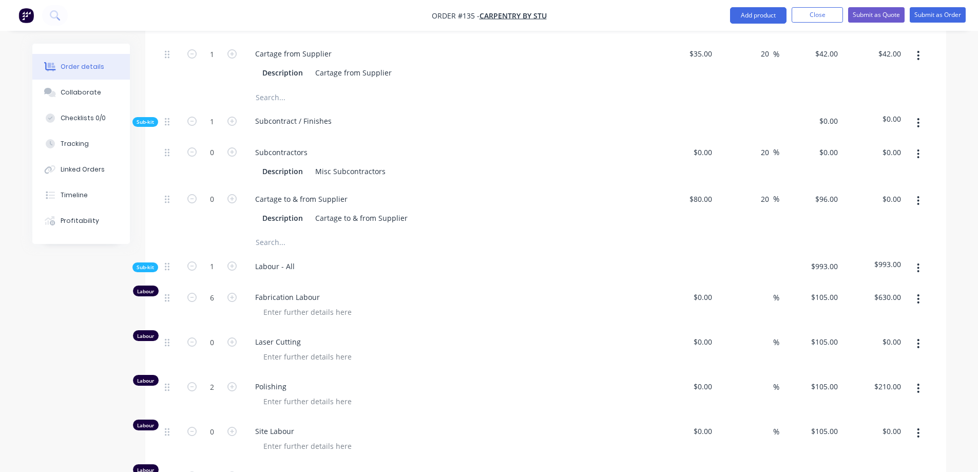
click at [144, 263] on span "Sub-kit" at bounding box center [145, 267] width 17 height 8
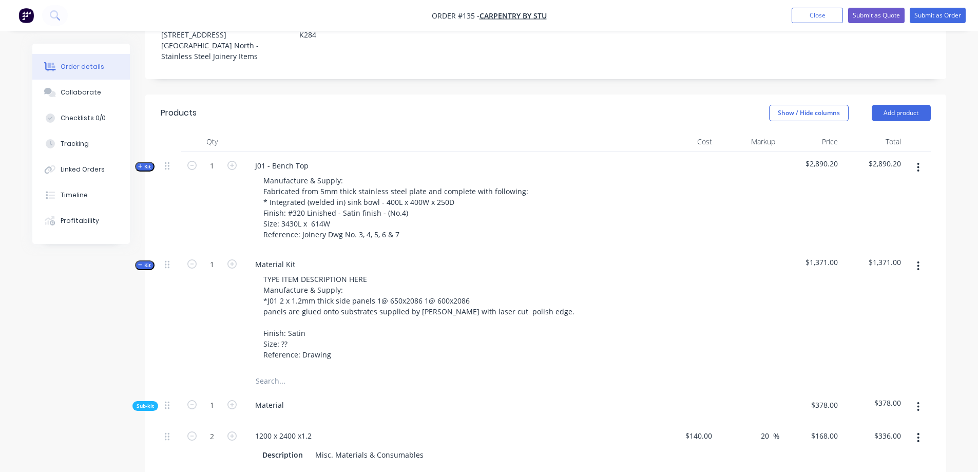
scroll to position [341, 0]
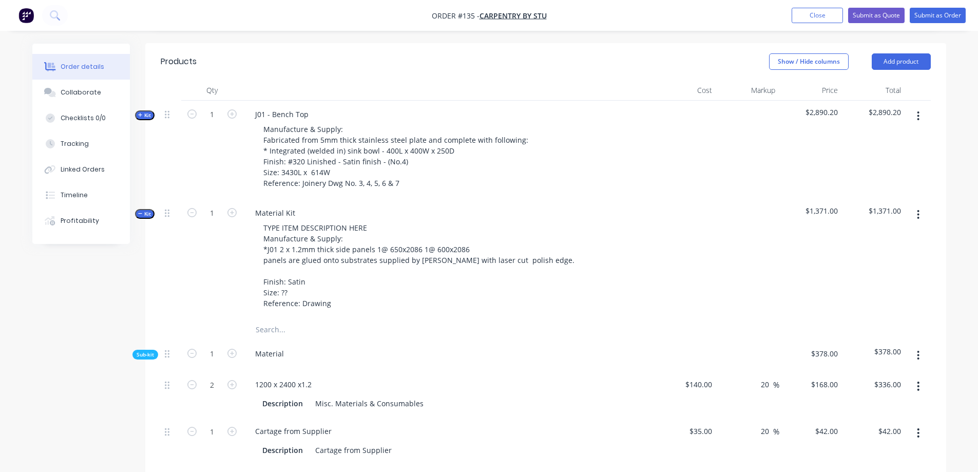
click at [144, 111] on span "Kit" at bounding box center [144, 115] width 13 height 8
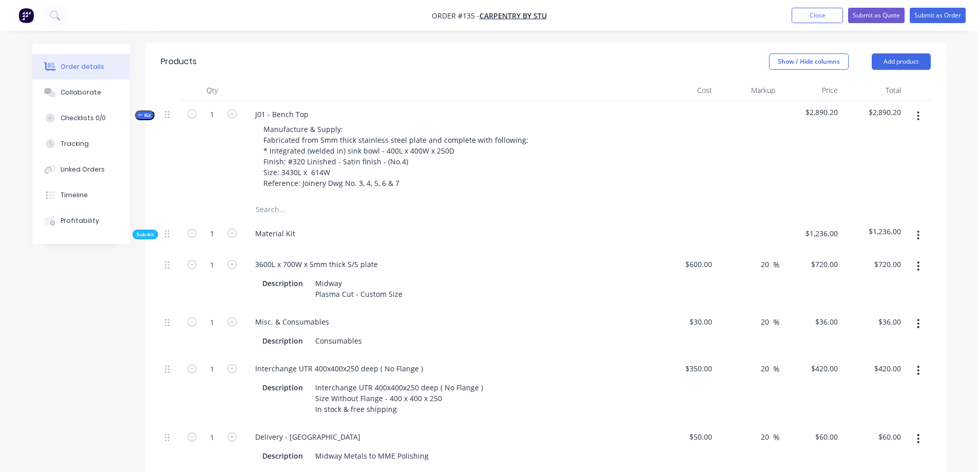
click at [144, 111] on span "Kit" at bounding box center [144, 115] width 13 height 8
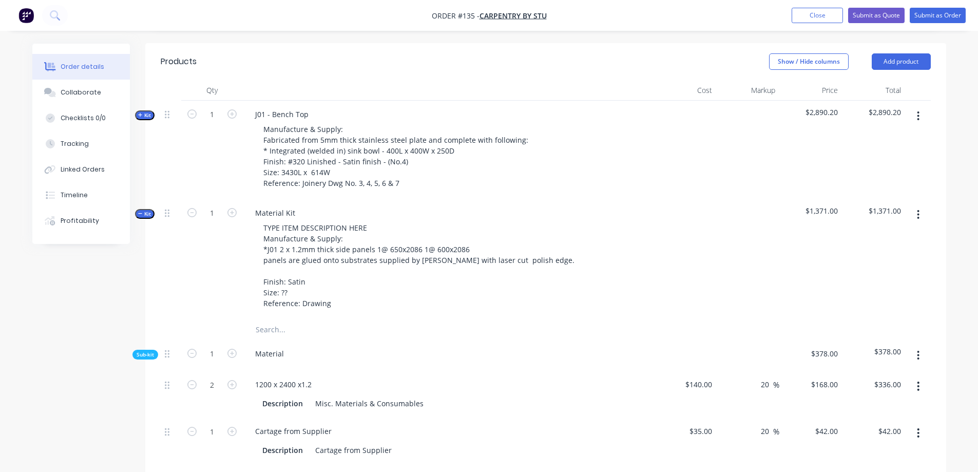
click at [147, 210] on span "Kit" at bounding box center [144, 214] width 13 height 8
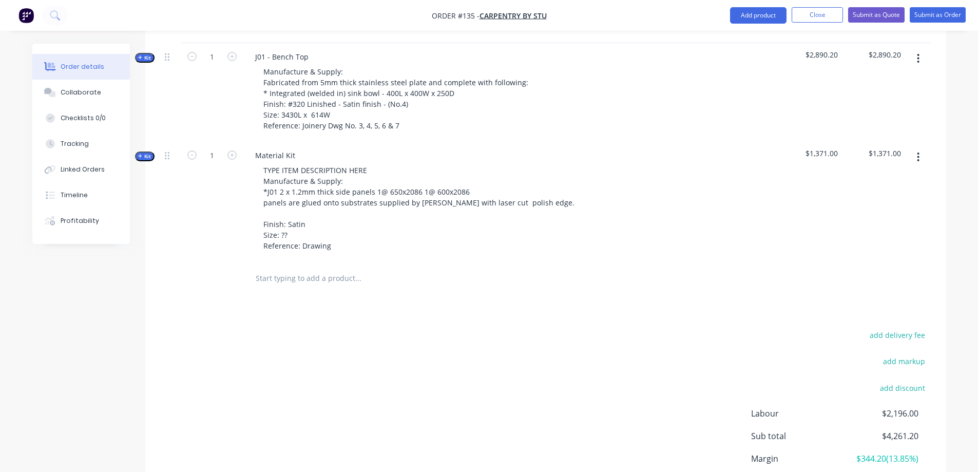
scroll to position [359, 0]
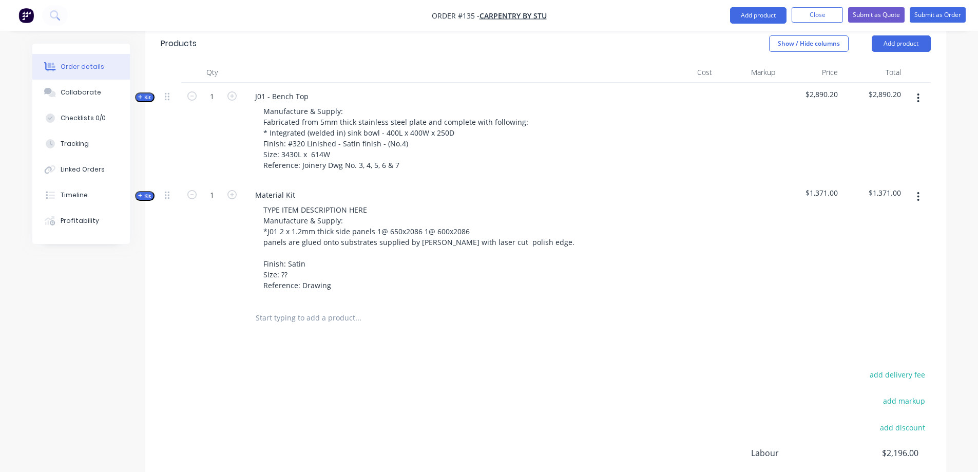
click at [918, 191] on icon "button" at bounding box center [918, 196] width 3 height 11
click at [736, 254] on div at bounding box center [747, 241] width 63 height 120
click at [749, 14] on button "Add product" at bounding box center [758, 15] width 56 height 16
click at [662, 113] on div at bounding box center [685, 132] width 63 height 99
click at [146, 192] on span "Kit" at bounding box center [144, 196] width 13 height 8
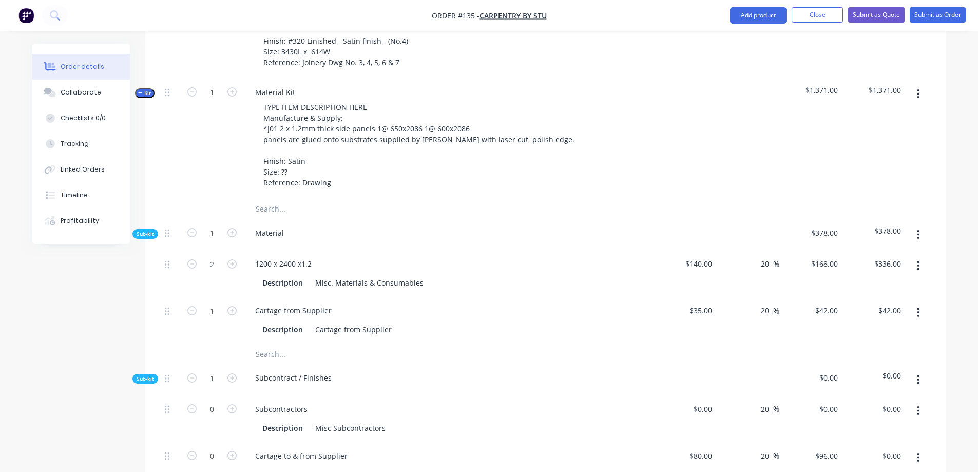
scroll to position [411, 0]
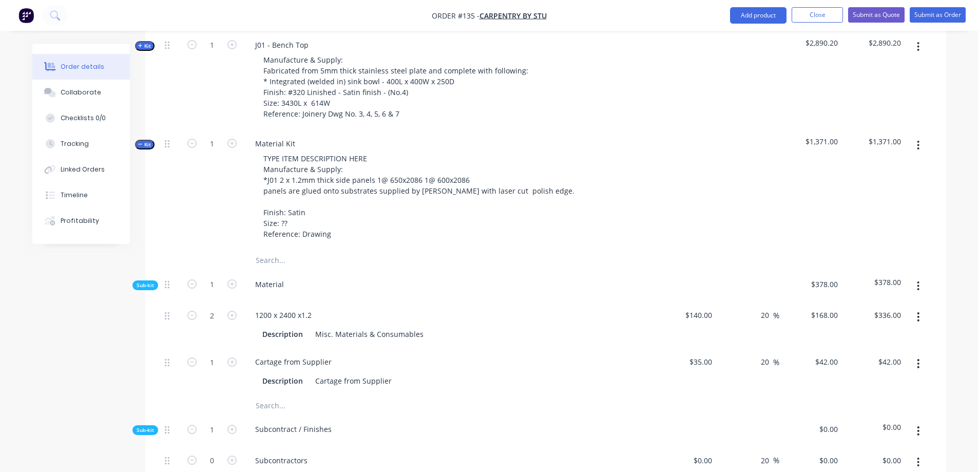
click at [156, 280] on div "Sub-kit" at bounding box center [145, 285] width 26 height 10
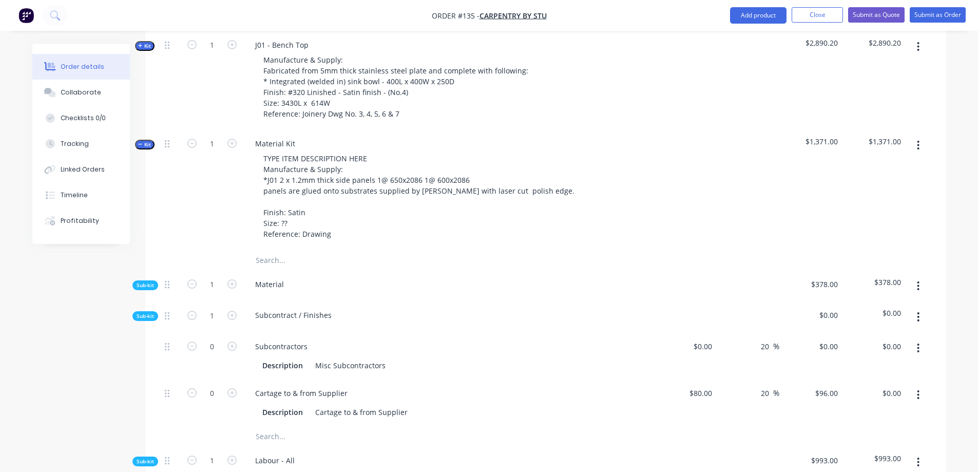
click at [156, 280] on div "Sub-kit" at bounding box center [145, 285] width 26 height 10
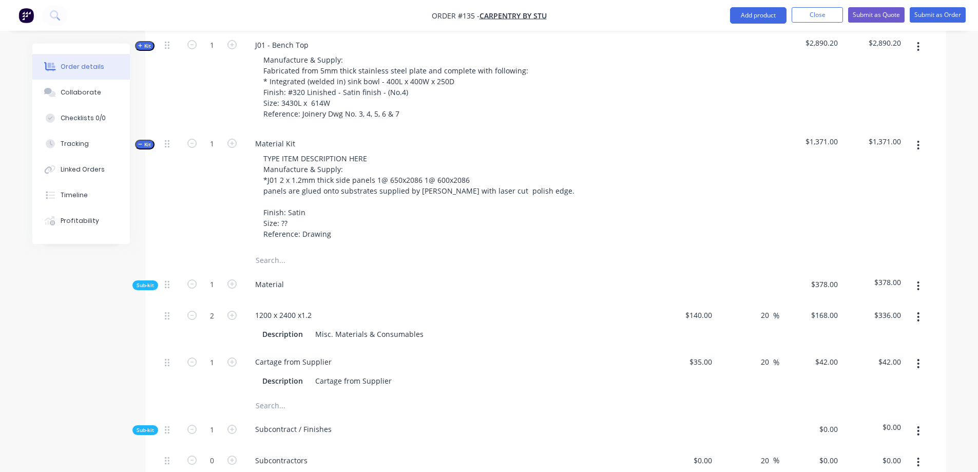
click at [188, 222] on div "1" at bounding box center [212, 190] width 62 height 120
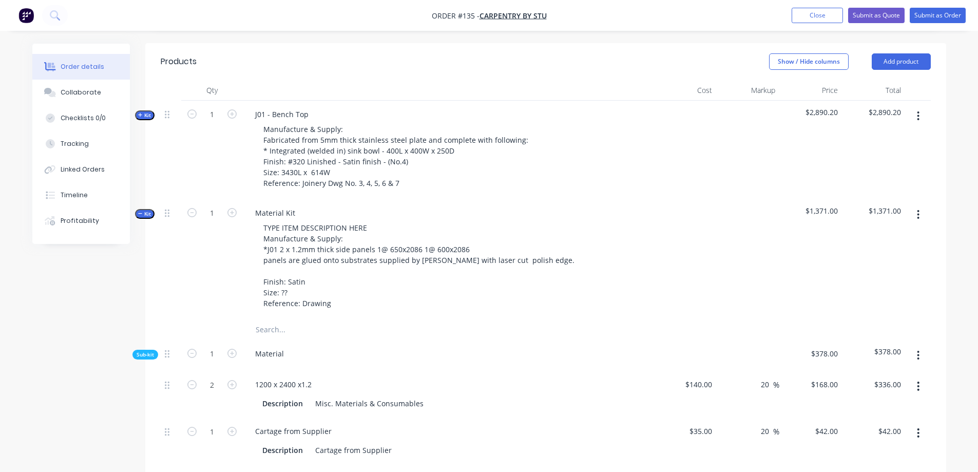
scroll to position [290, 0]
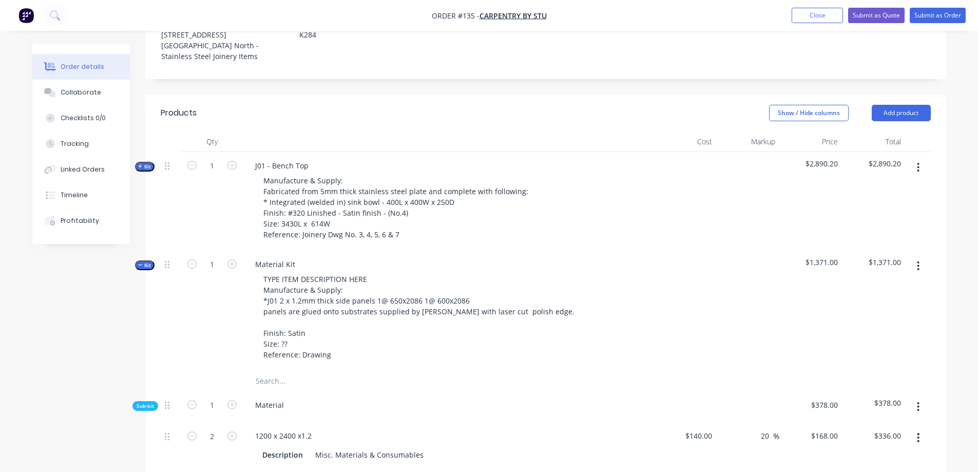
click at [145, 163] on span "Kit" at bounding box center [144, 167] width 13 height 8
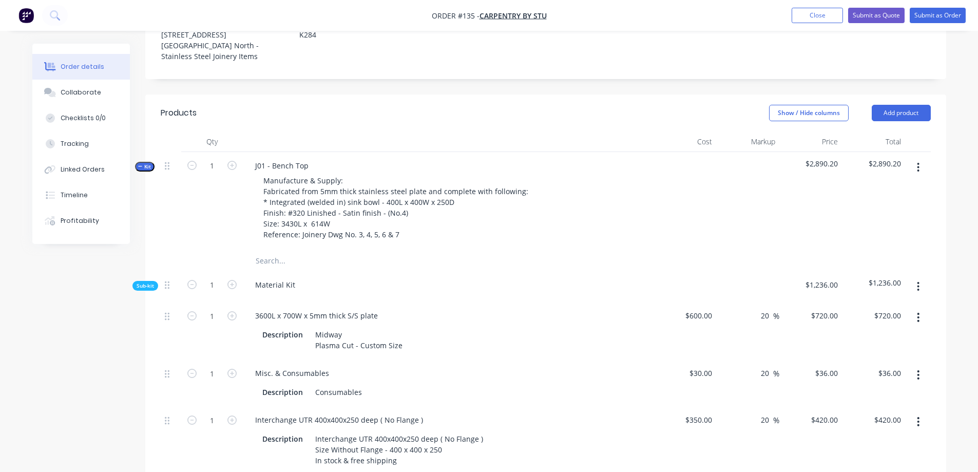
click at [145, 163] on span "Kit" at bounding box center [144, 167] width 13 height 8
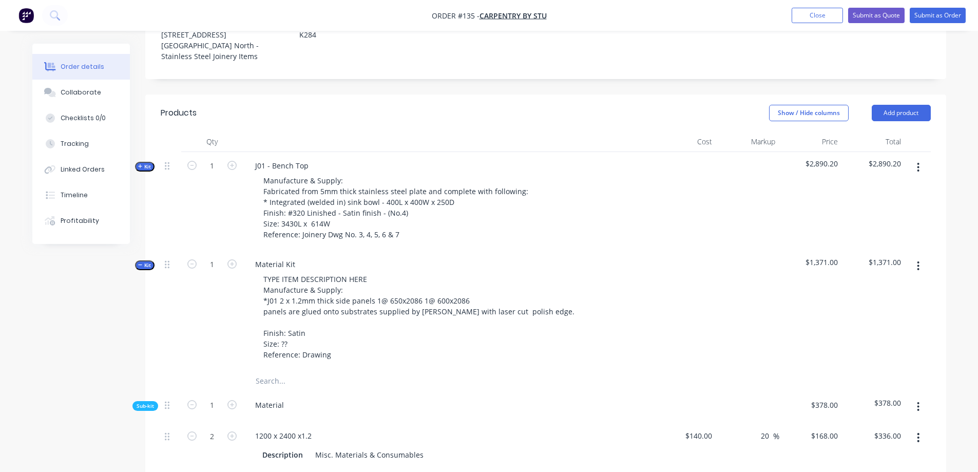
click at [148, 261] on span "Kit" at bounding box center [144, 265] width 13 height 8
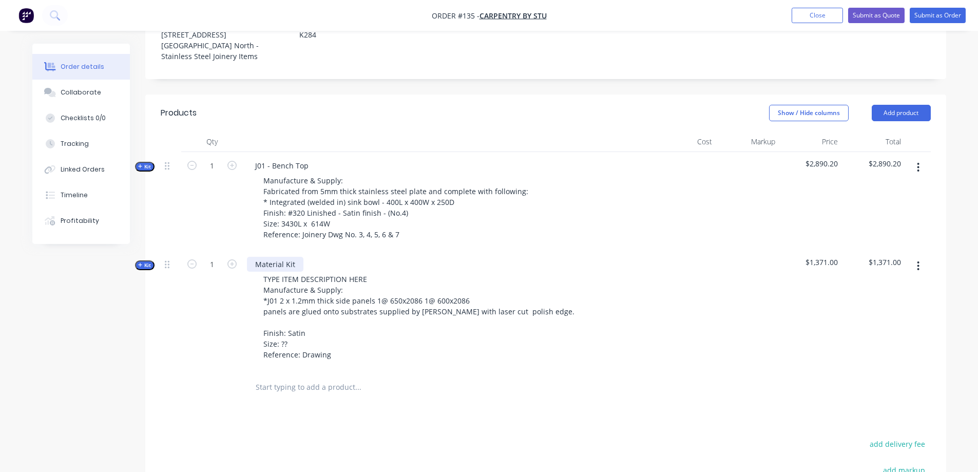
click at [276, 257] on div "Material Kit" at bounding box center [275, 264] width 56 height 15
click at [296, 257] on div "Material Kit" at bounding box center [275, 264] width 56 height 15
click at [145, 261] on span "Kit" at bounding box center [144, 265] width 13 height 8
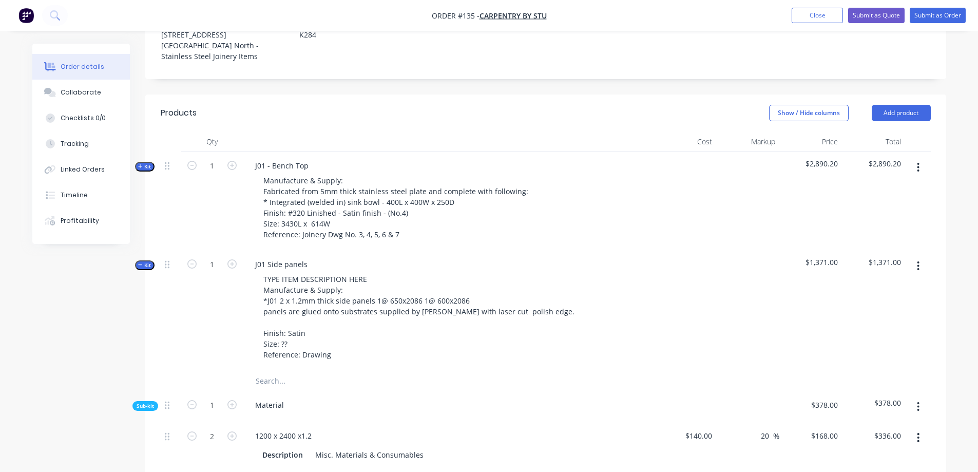
click at [233, 267] on div "1" at bounding box center [212, 311] width 62 height 120
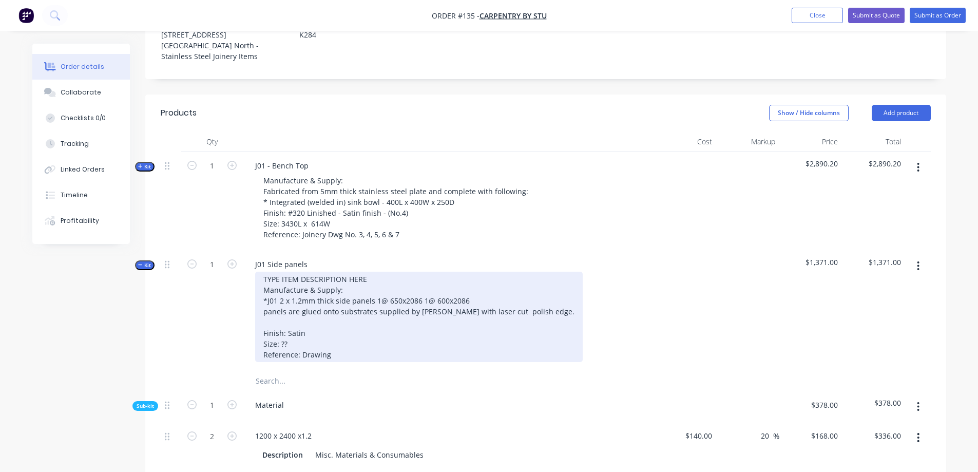
click at [421, 307] on div "TYPE ITEM DESCRIPTION HERE Manufacture & Supply: *J01 2 x 1.2mm thick side pane…" at bounding box center [419, 317] width 328 height 90
click at [527, 289] on div "TYPE ITEM DESCRIPTION HERE Manufacture & Supply: *J01 2 x 1.2mm thick side pane…" at bounding box center [419, 317] width 328 height 90
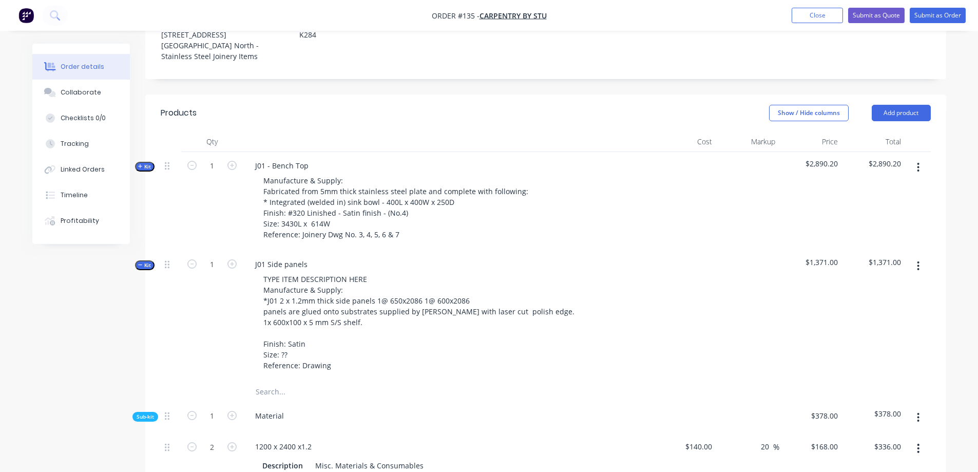
click at [147, 237] on div "Qty Cost Markup Price Total Kit 1 J01 - Bench Top Manufacture & Supply: Fabrica…" at bounding box center [545, 443] width 801 height 625
click at [149, 261] on span "Kit" at bounding box center [144, 265] width 13 height 8
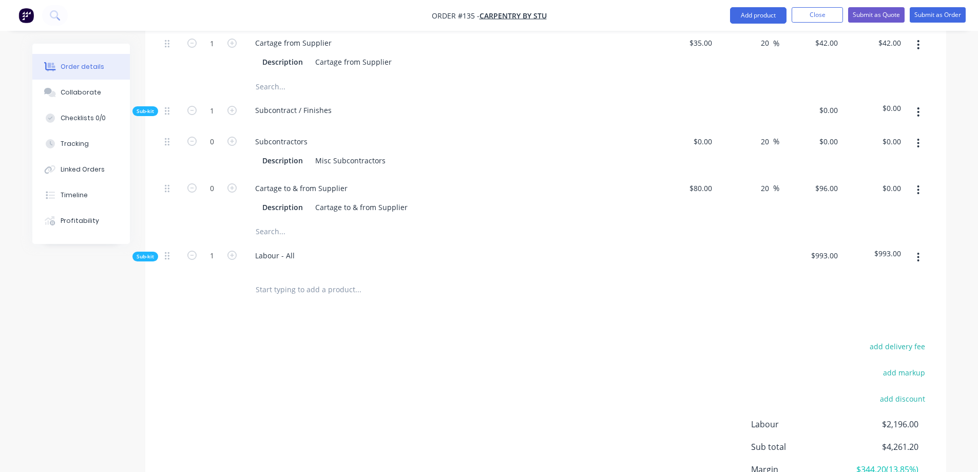
scroll to position [752, 0]
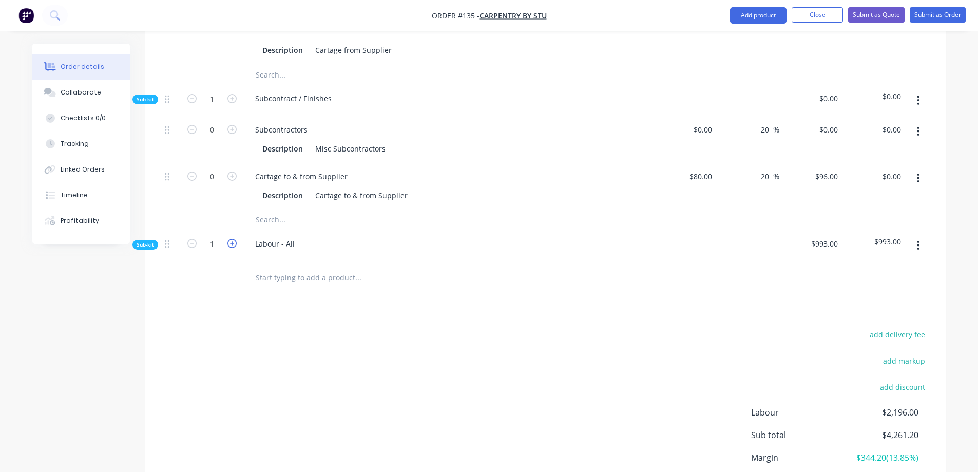
click at [230, 239] on icon "button" at bounding box center [231, 243] width 9 height 9
click at [189, 239] on icon "button" at bounding box center [191, 243] width 9 height 9
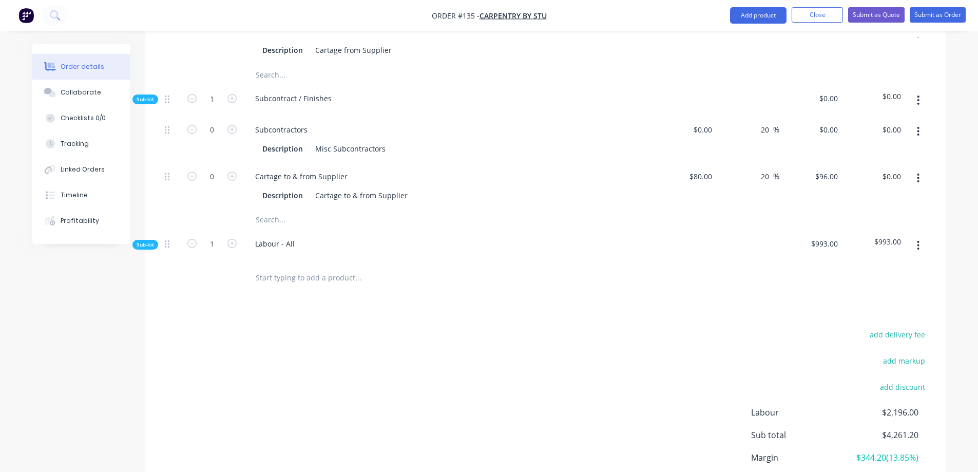
click at [152, 241] on span "Sub-kit" at bounding box center [145, 245] width 17 height 8
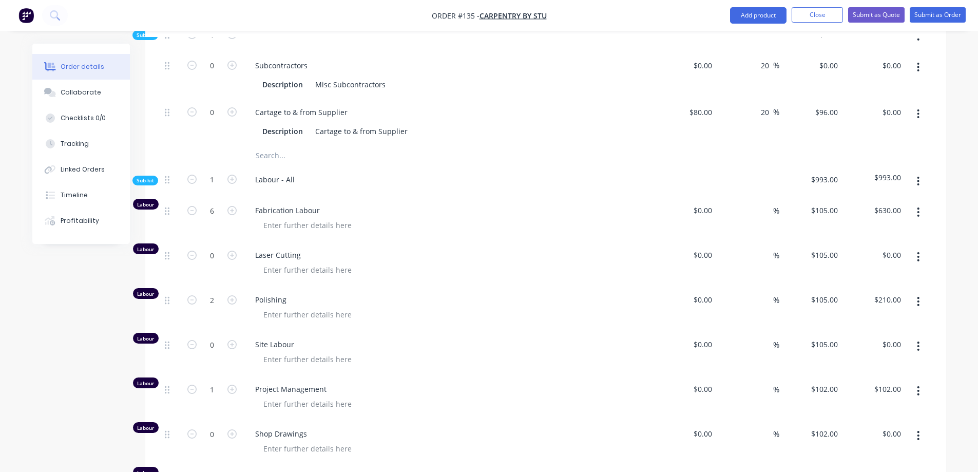
scroll to position [804, 0]
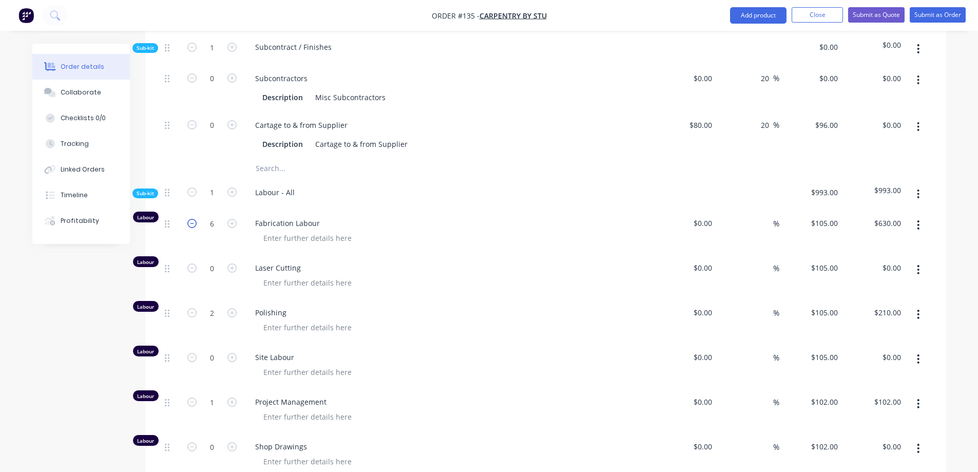
click at [193, 219] on icon "button" at bounding box center [191, 223] width 9 height 9
click at [231, 219] on icon "button" at bounding box center [231, 223] width 9 height 9
click at [232, 219] on icon "button" at bounding box center [231, 223] width 9 height 9
click at [352, 218] on span "Fabrication Labour" at bounding box center [452, 223] width 394 height 11
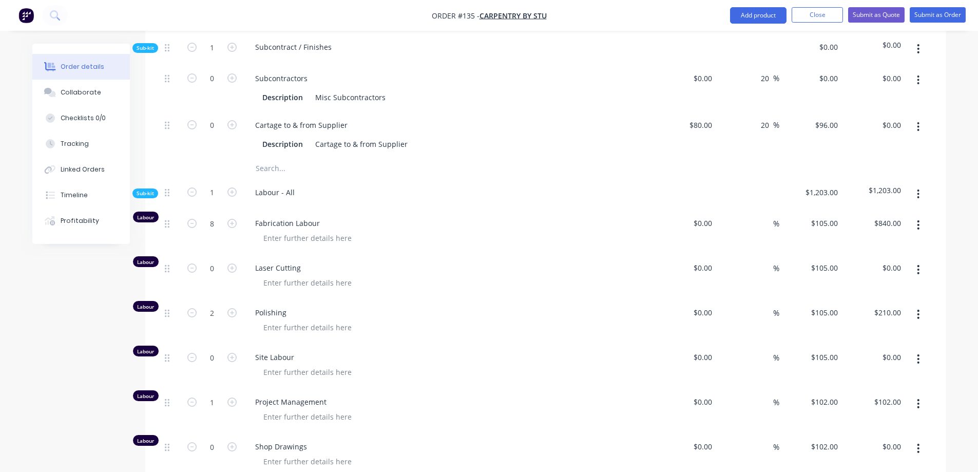
click at [363, 218] on span "Fabrication Labour" at bounding box center [452, 223] width 394 height 11
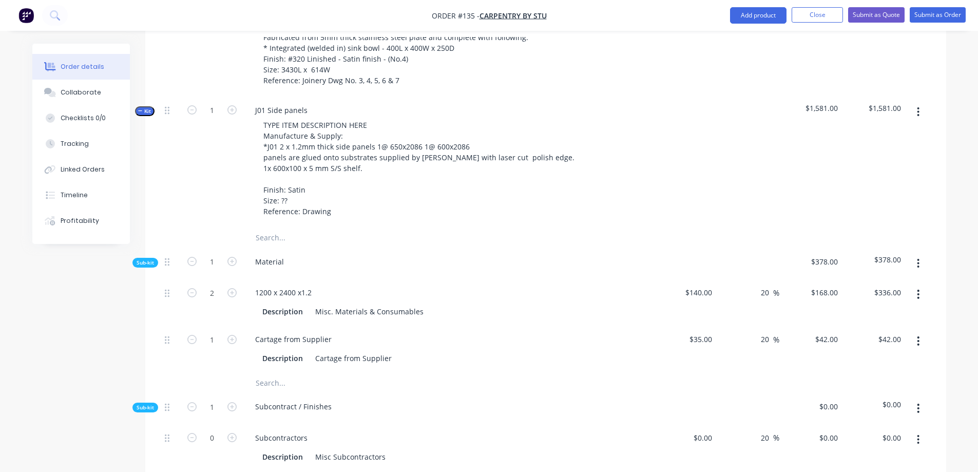
scroll to position [393, 0]
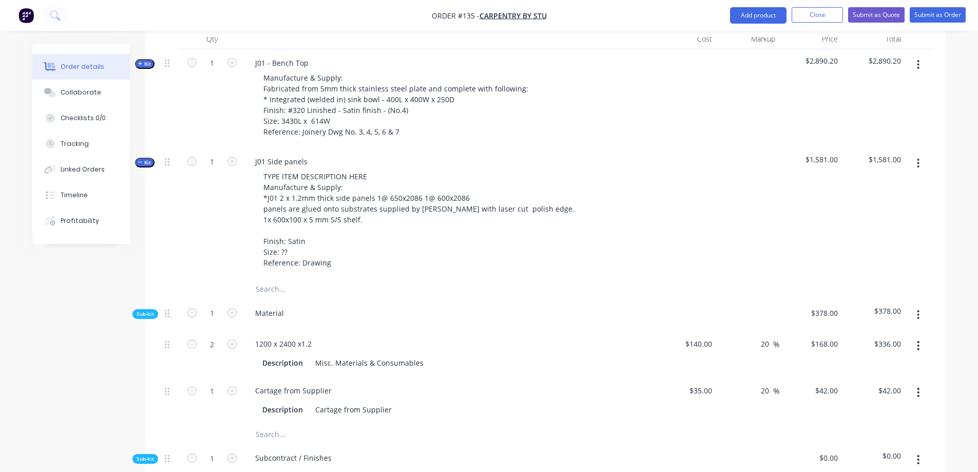
click at [144, 159] on span "Kit" at bounding box center [144, 163] width 13 height 8
